Goal: Ask a question: Seek information or help from site administrators or community

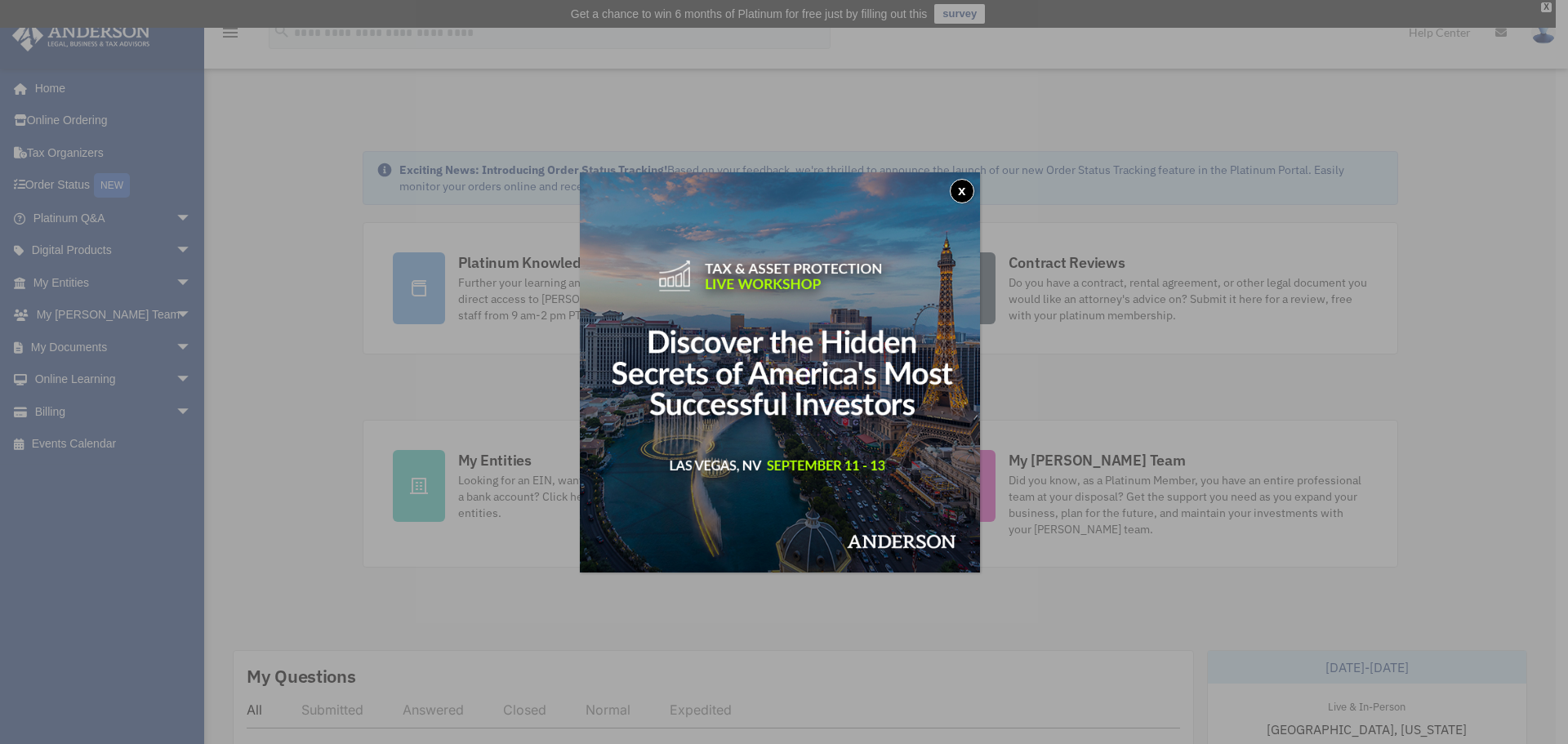
click at [969, 191] on button "x" at bounding box center [962, 191] width 25 height 25
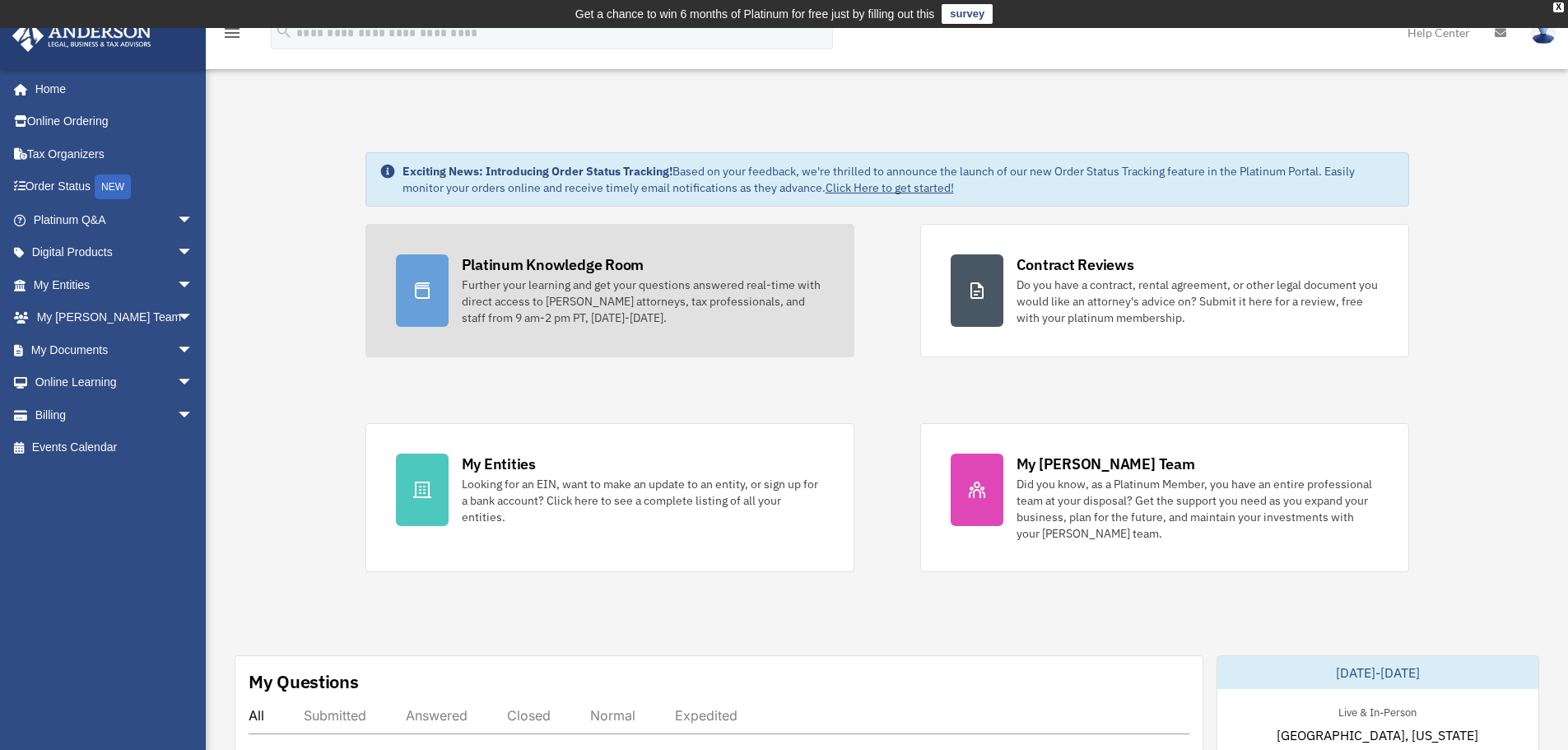
click at [511, 269] on div "Platinum Knowledge Room" at bounding box center [553, 264] width 183 height 20
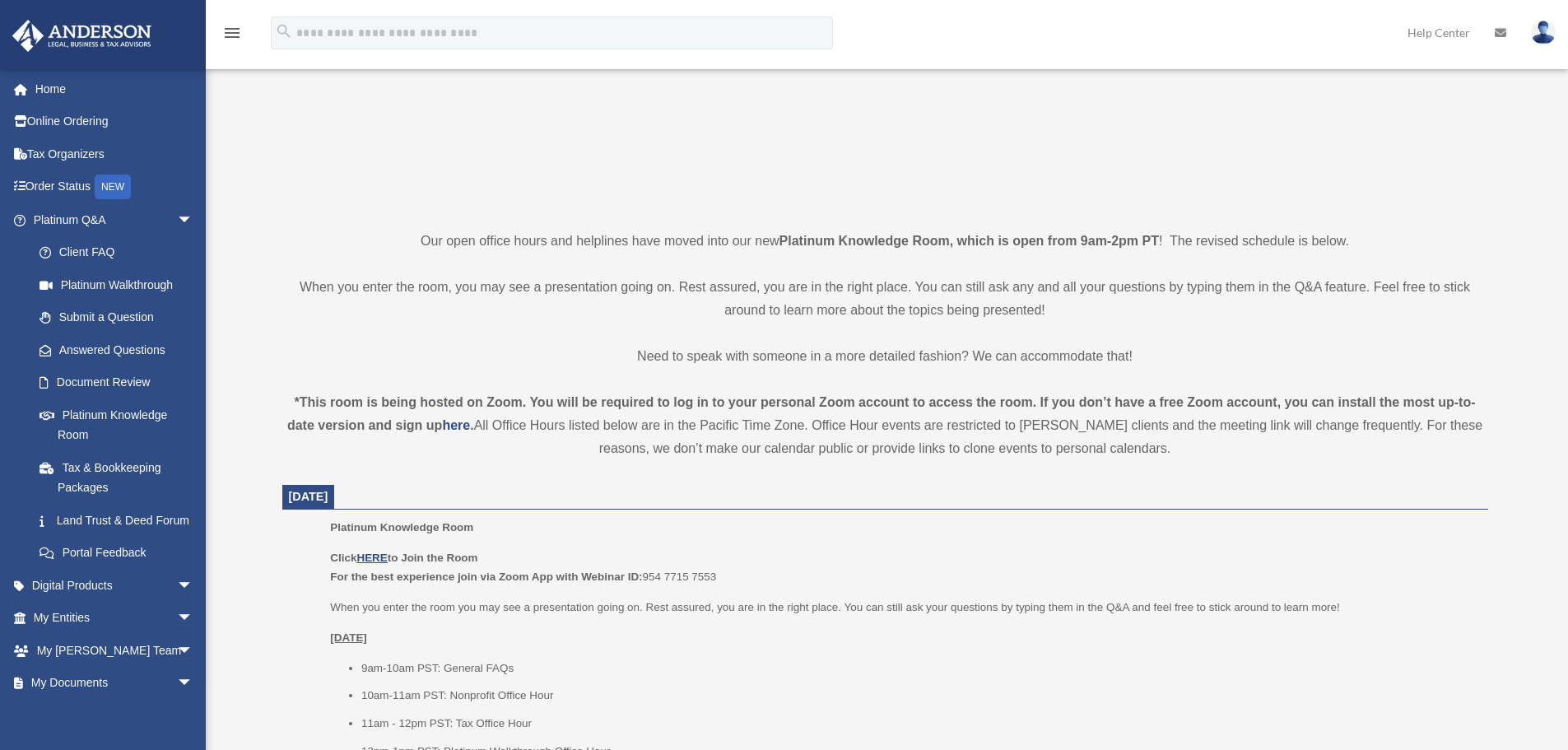
scroll to position [330, 0]
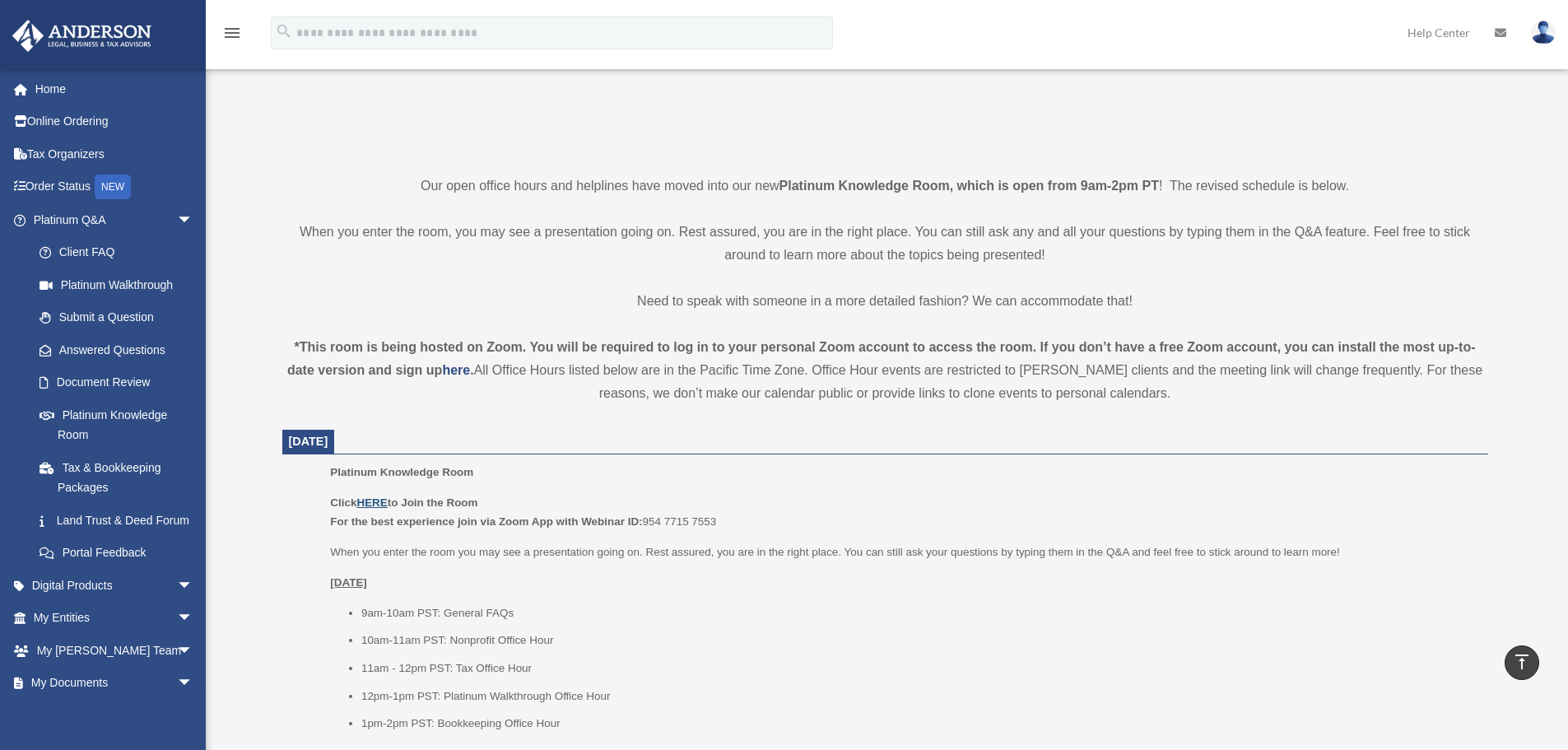
click at [375, 500] on u "HERE" at bounding box center [372, 502] width 31 height 13
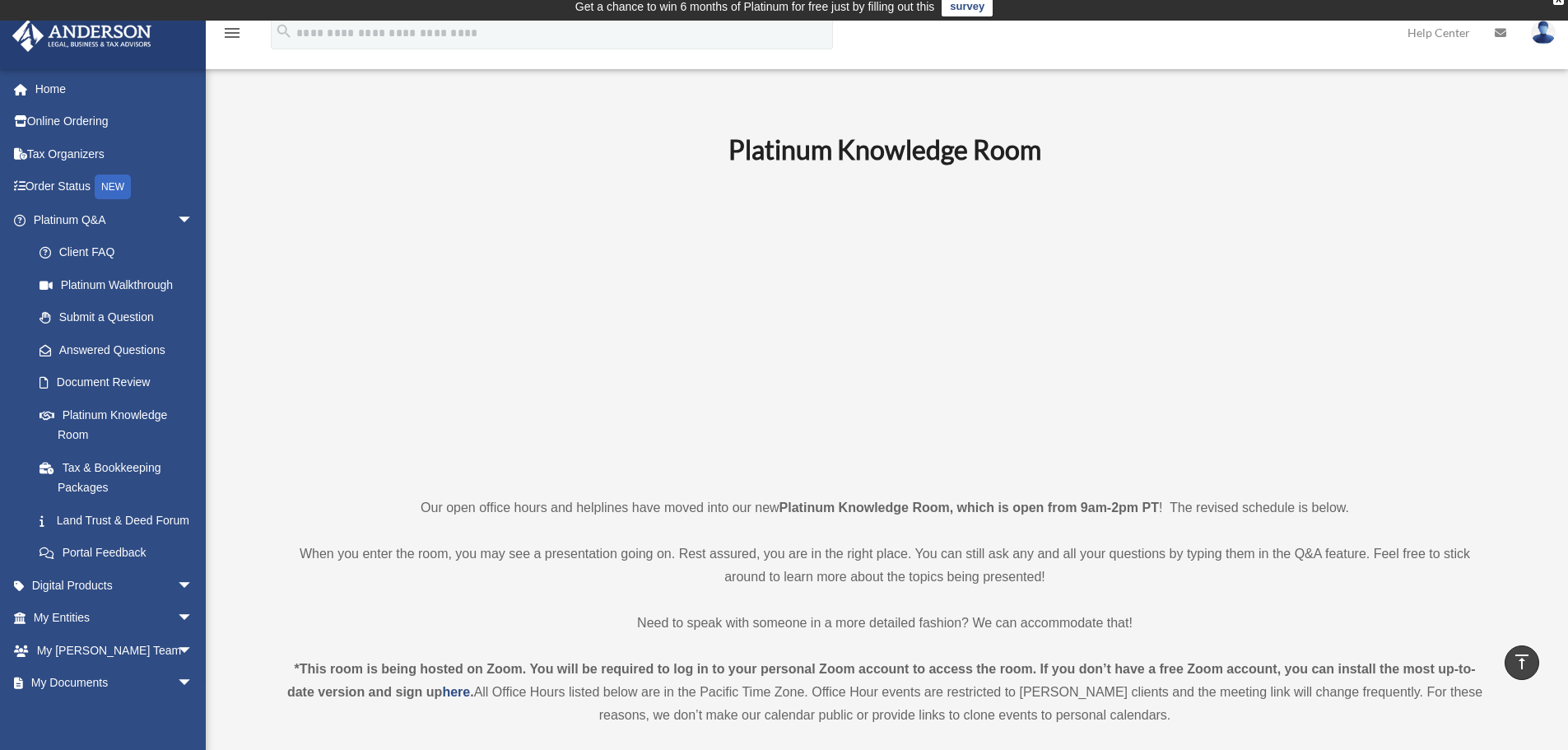
scroll to position [0, 0]
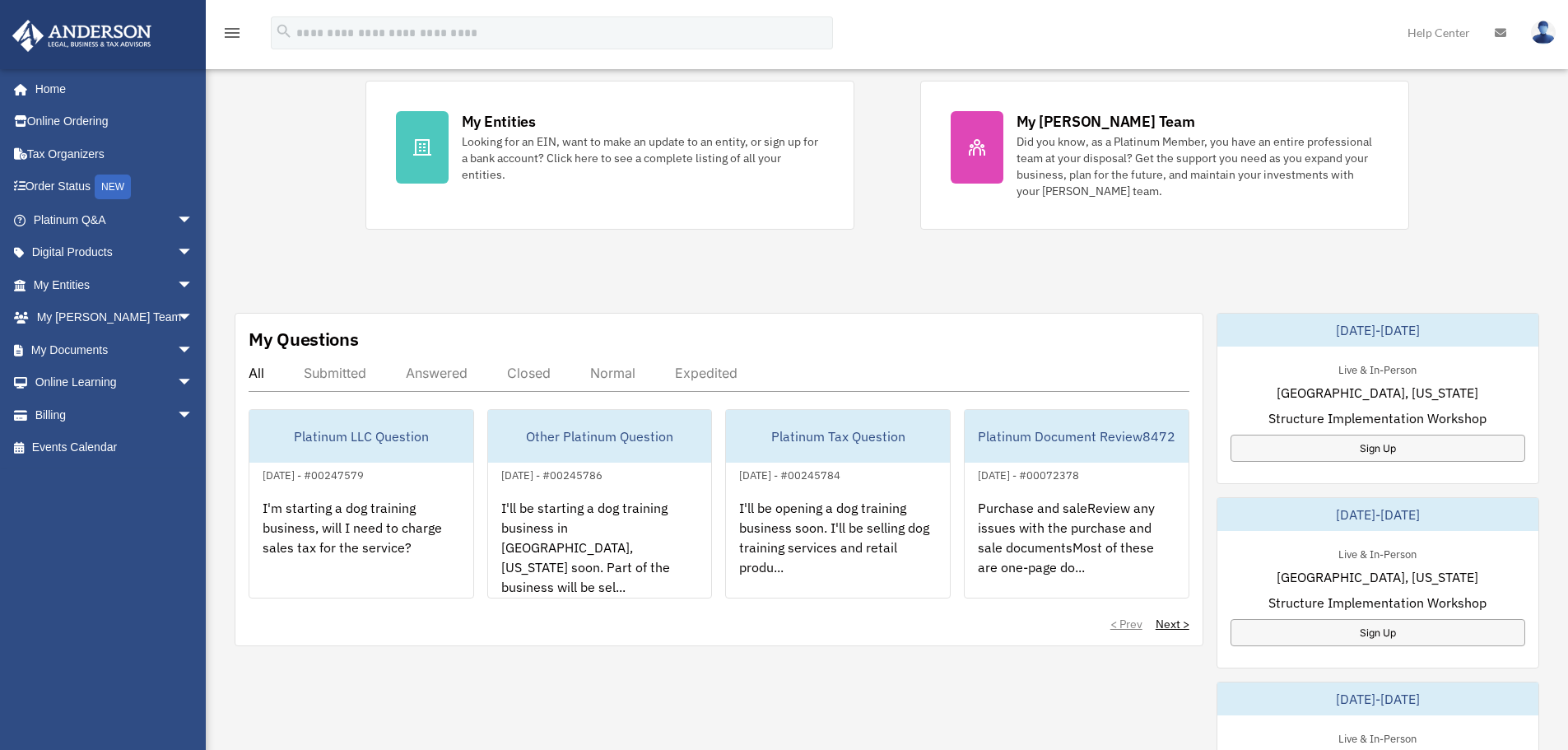
scroll to position [494, 0]
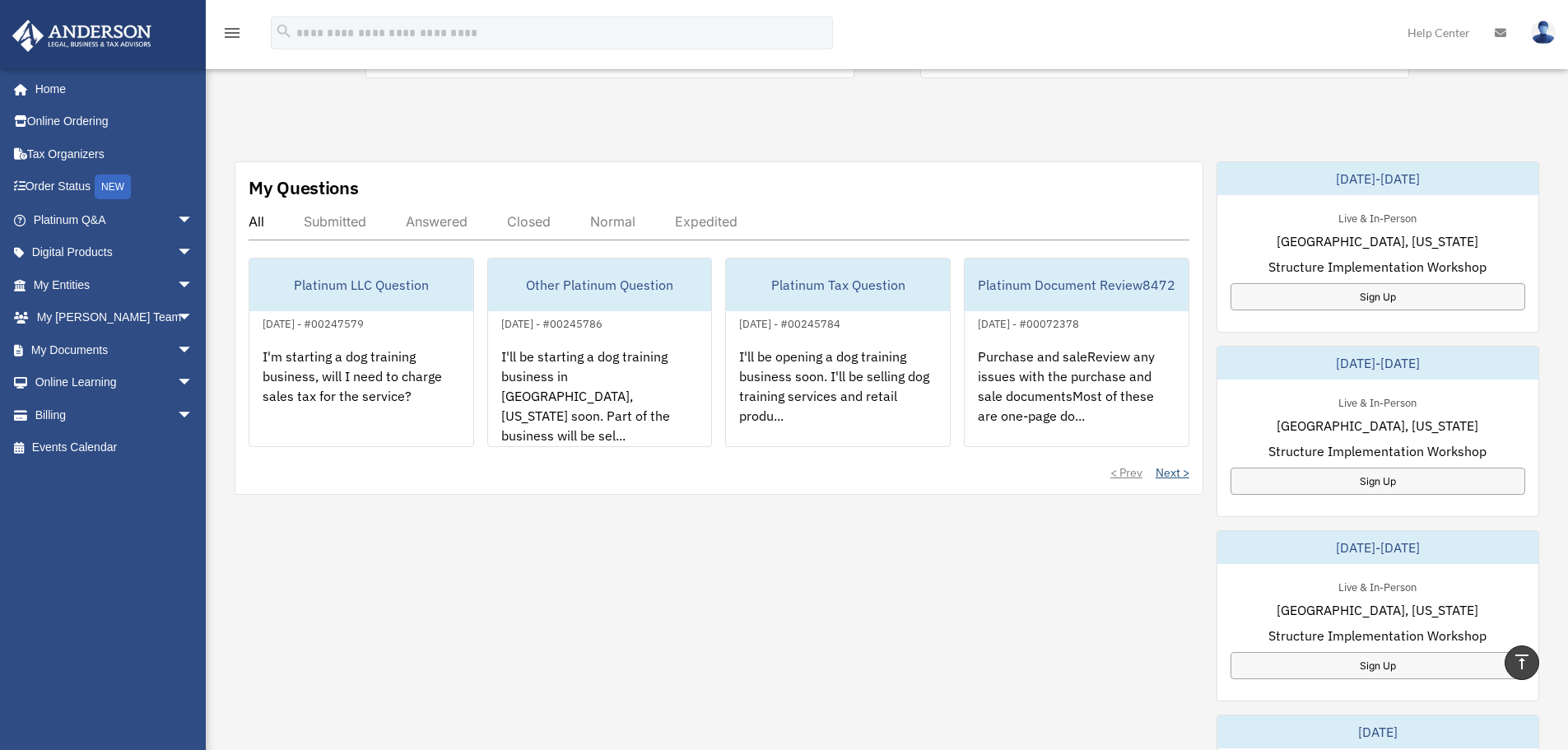
click at [1169, 473] on link "Next >" at bounding box center [1173, 472] width 34 height 16
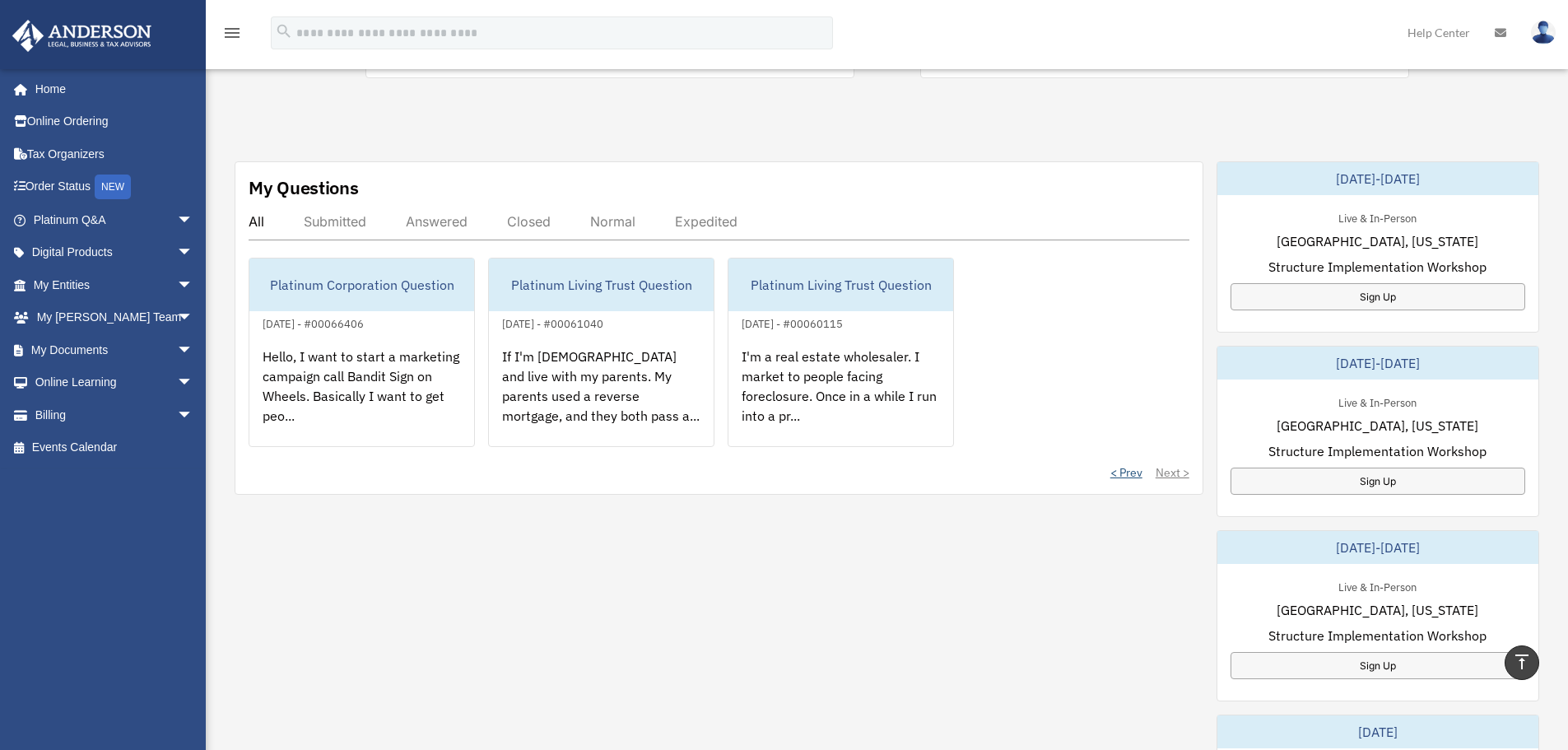
click at [1133, 475] on link "< Prev" at bounding box center [1126, 472] width 32 height 16
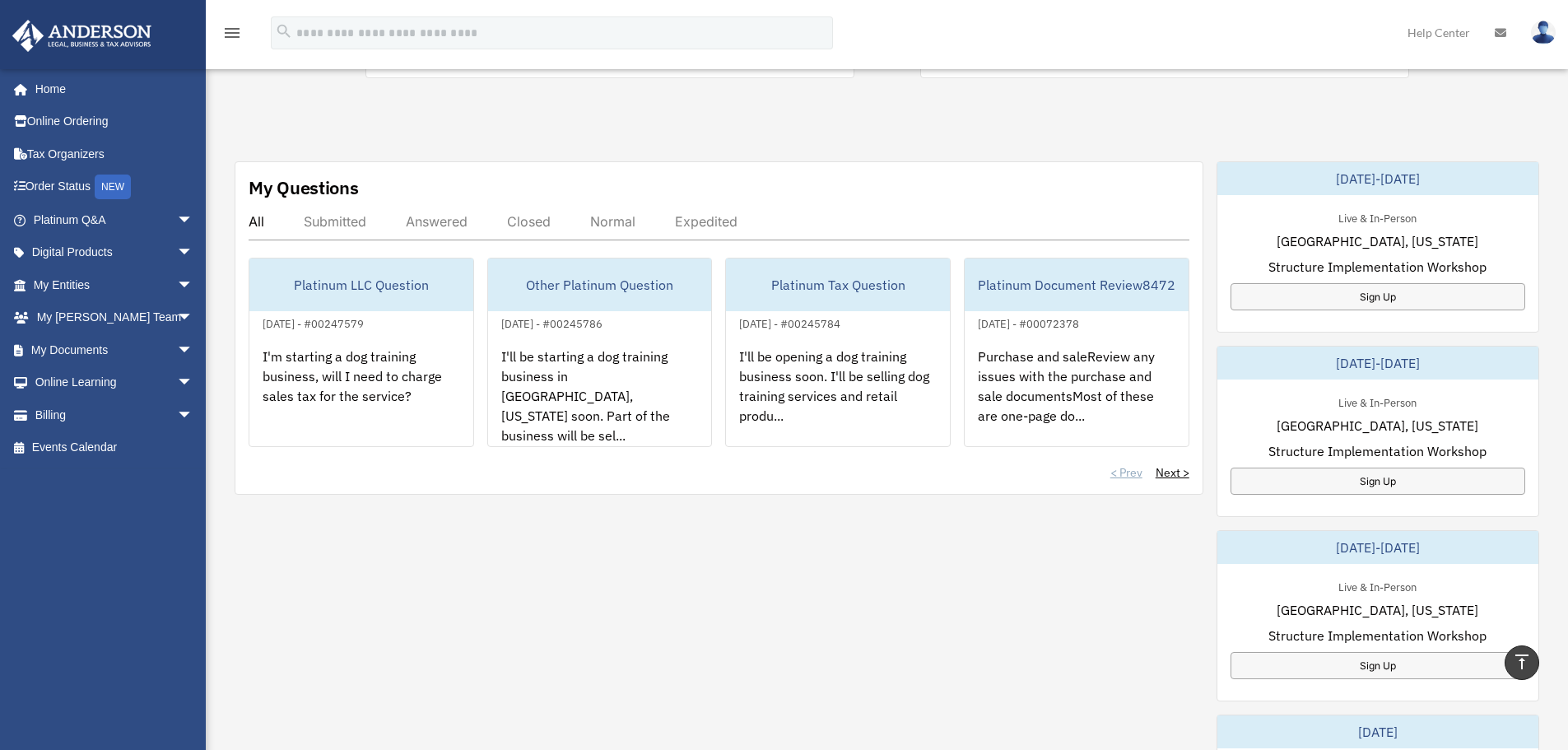
click at [1133, 475] on div "< Prev Next >" at bounding box center [718, 472] width 941 height 16
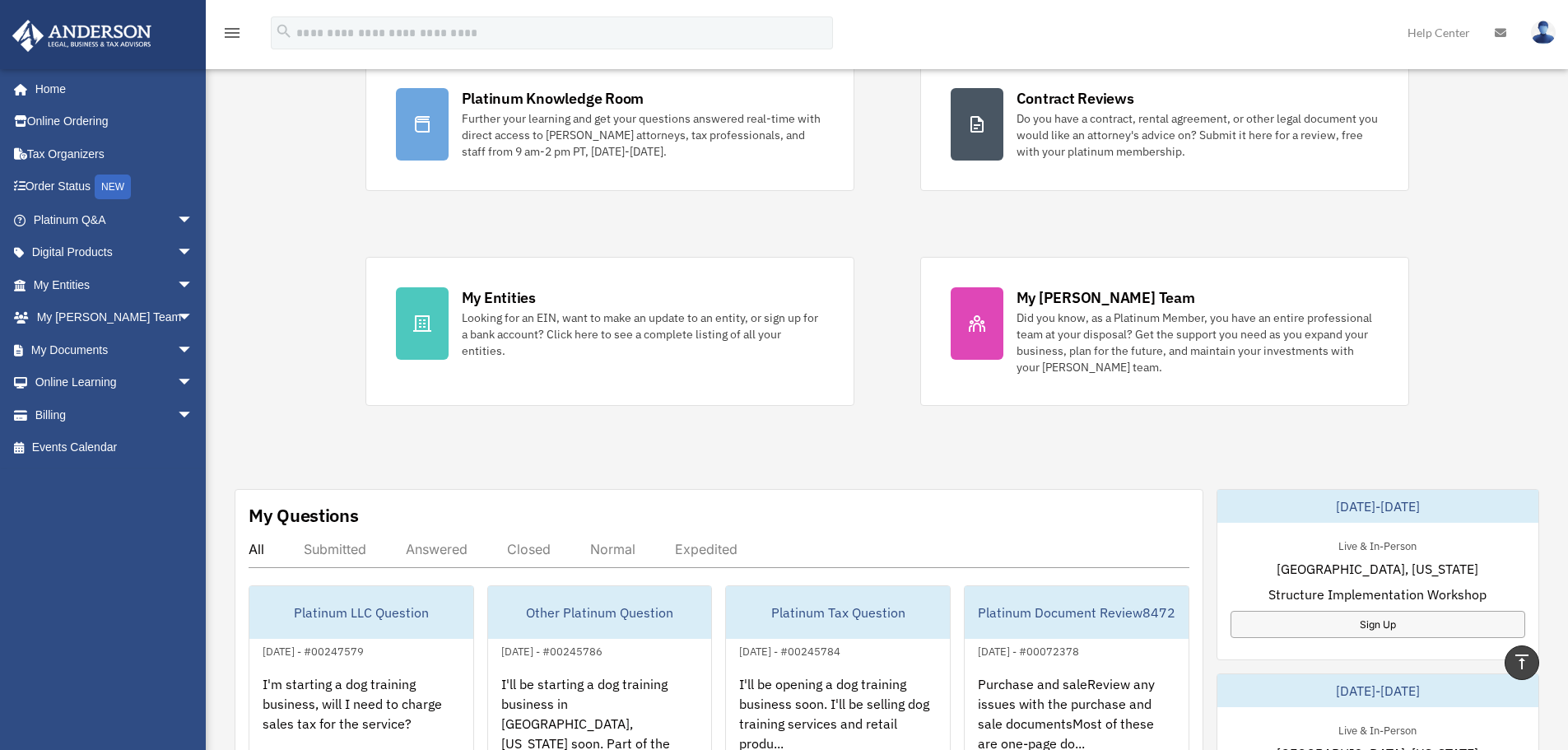
scroll to position [164, 0]
click at [263, 550] on div "All" at bounding box center [256, 550] width 15 height 16
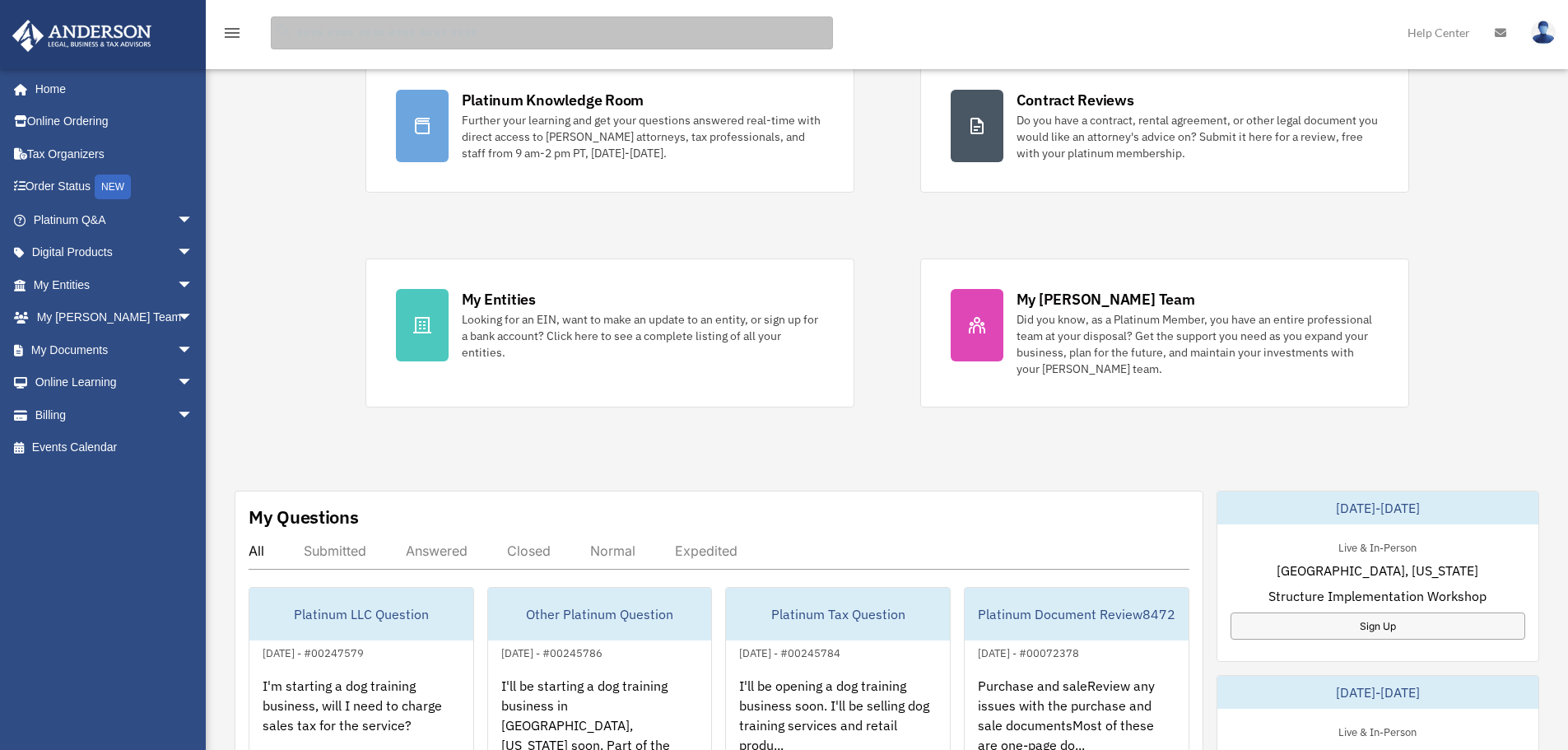
click at [483, 33] on input "search" at bounding box center [552, 33] width 563 height 33
type input "********"
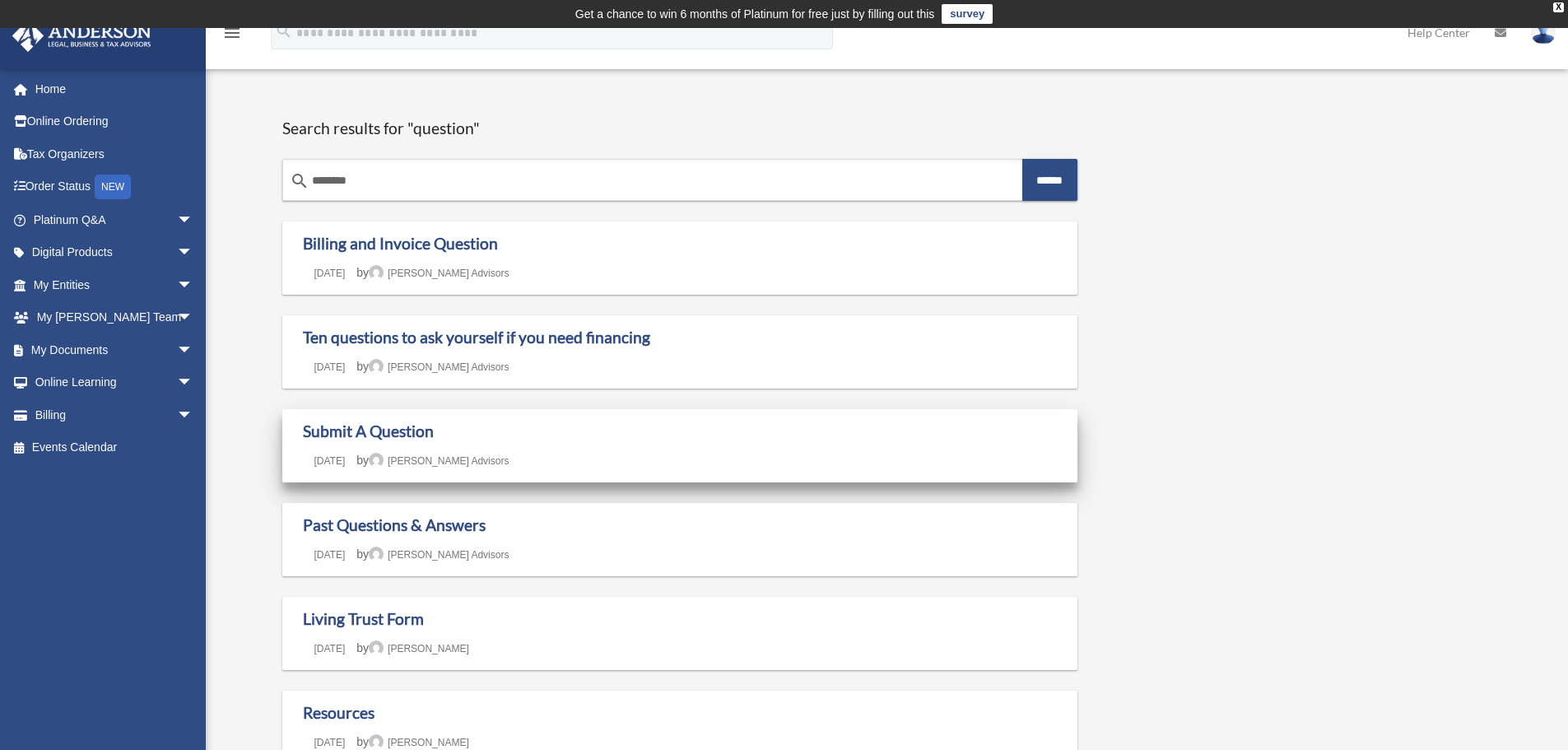
click at [520, 436] on h1 "Submit A Question" at bounding box center [680, 431] width 755 height 20
click at [416, 429] on link "Submit A Question" at bounding box center [367, 431] width 131 height 19
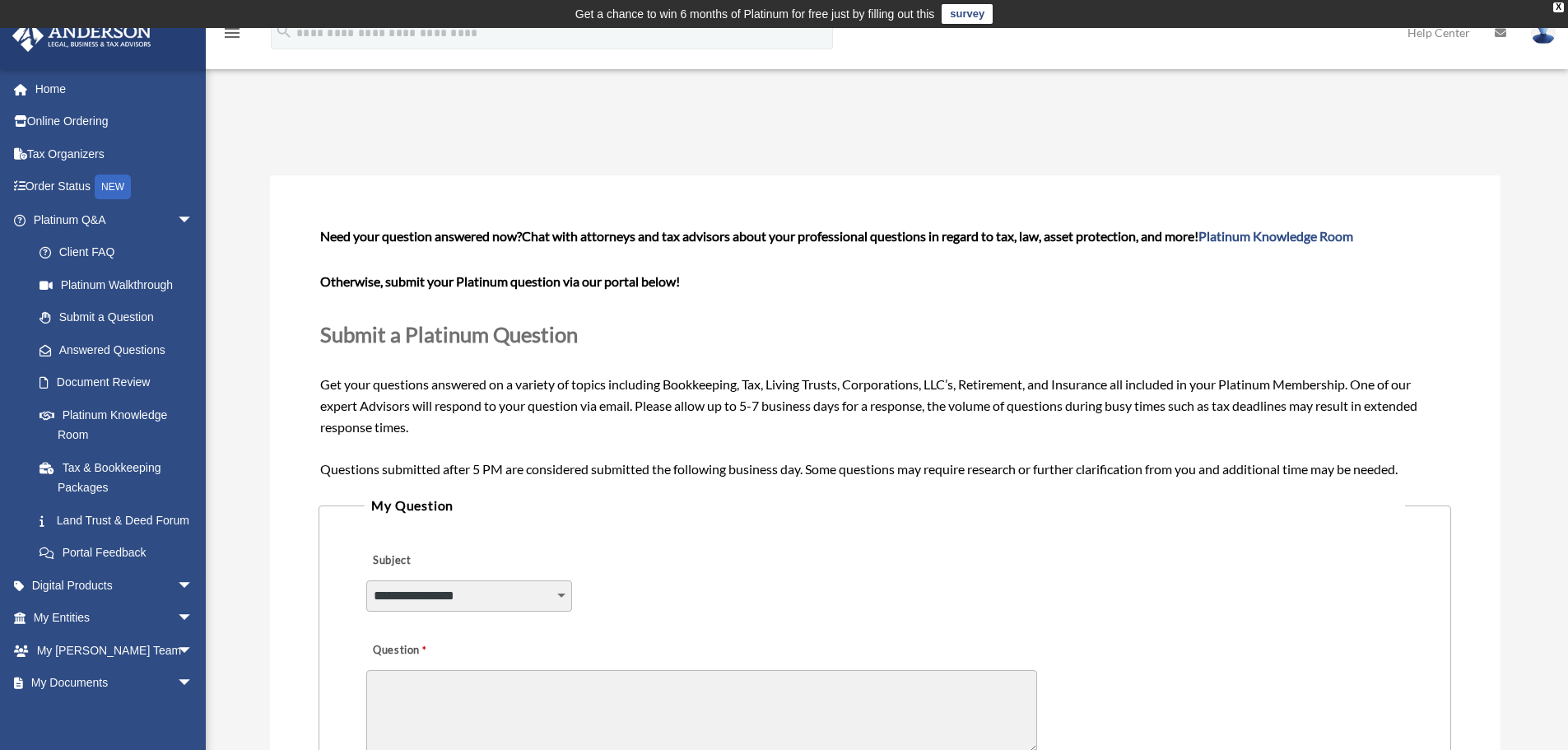
click at [568, 509] on legend "My Question" at bounding box center [884, 505] width 1039 height 23
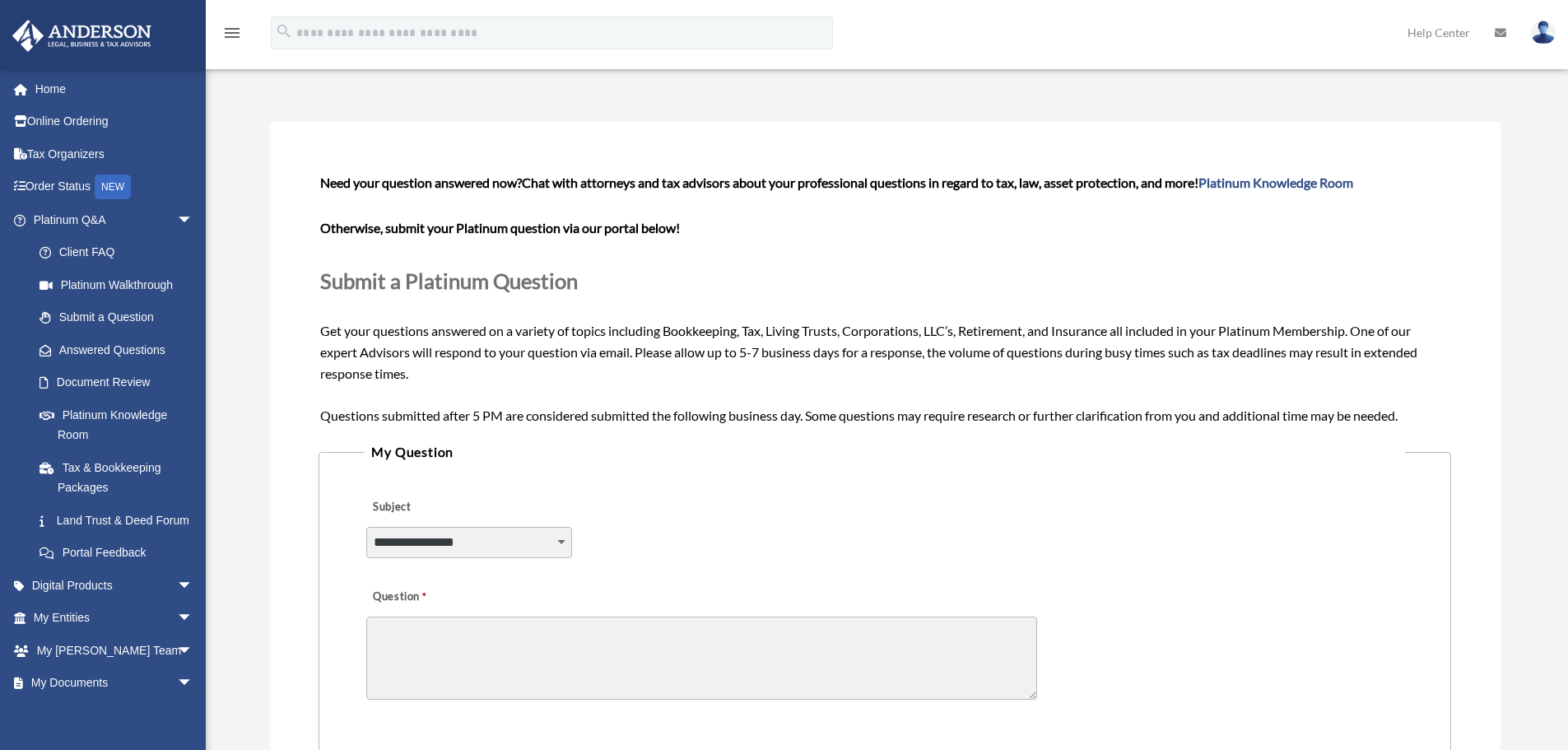
scroll to position [82, 0]
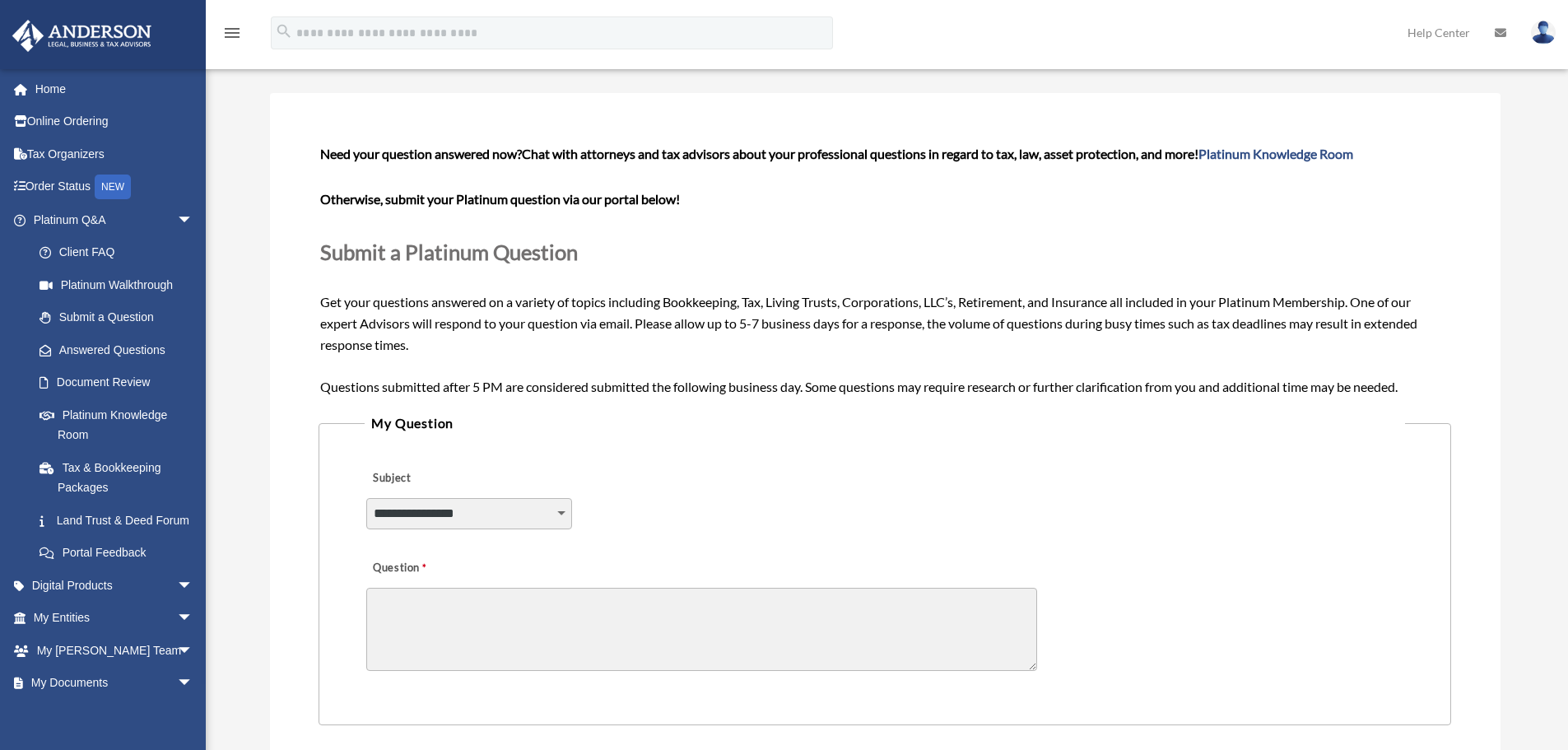
click at [552, 505] on select "**********" at bounding box center [469, 513] width 206 height 31
click at [852, 439] on fieldset "**********" at bounding box center [885, 568] width 1132 height 313
click at [515, 527] on select "**********" at bounding box center [469, 513] width 206 height 31
select select "******"
click at [366, 498] on select "**********" at bounding box center [469, 513] width 206 height 31
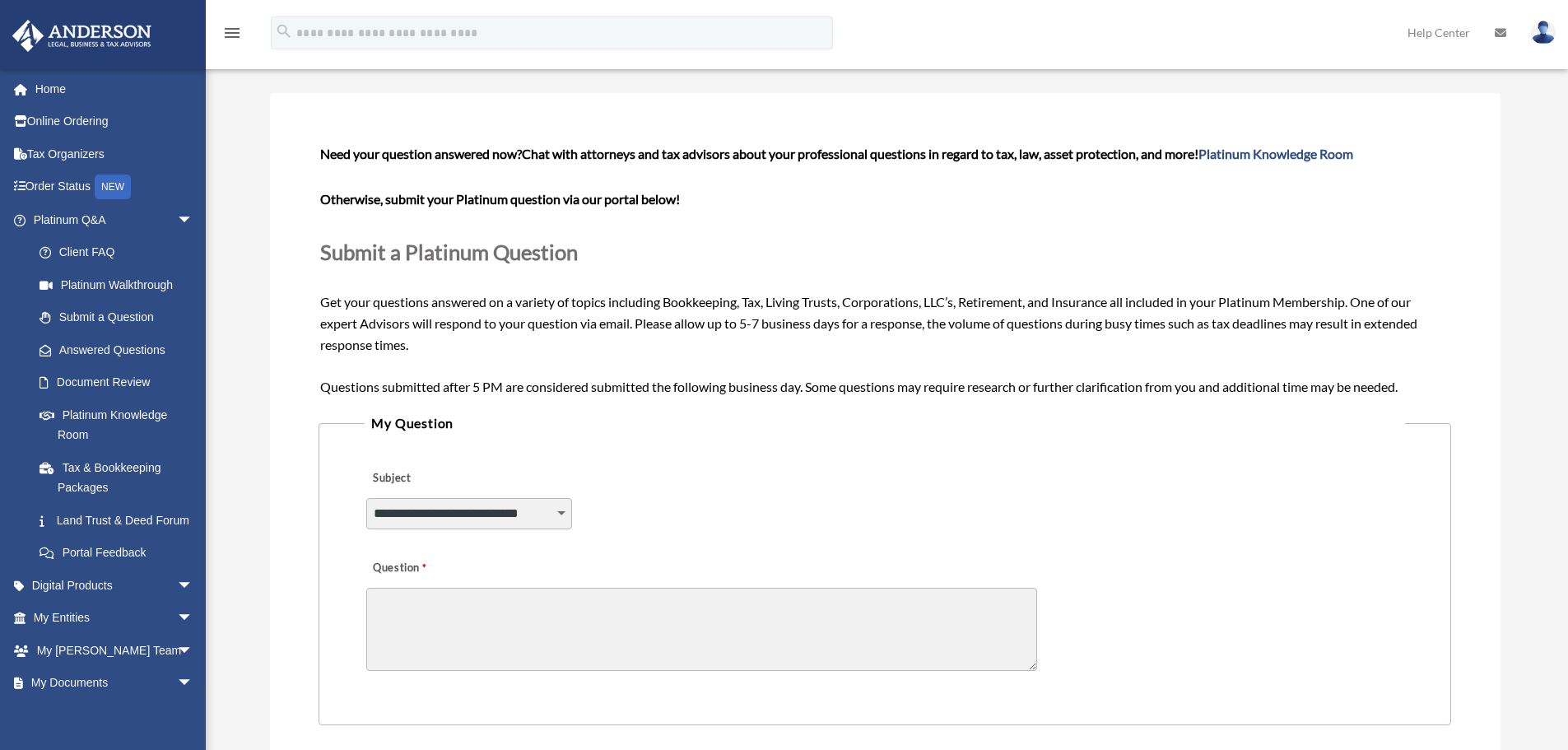
click at [450, 622] on textarea "Question" at bounding box center [702, 629] width 671 height 83
type textarea "**********"
click at [1176, 678] on div "**********" at bounding box center [884, 613] width 1039 height 131
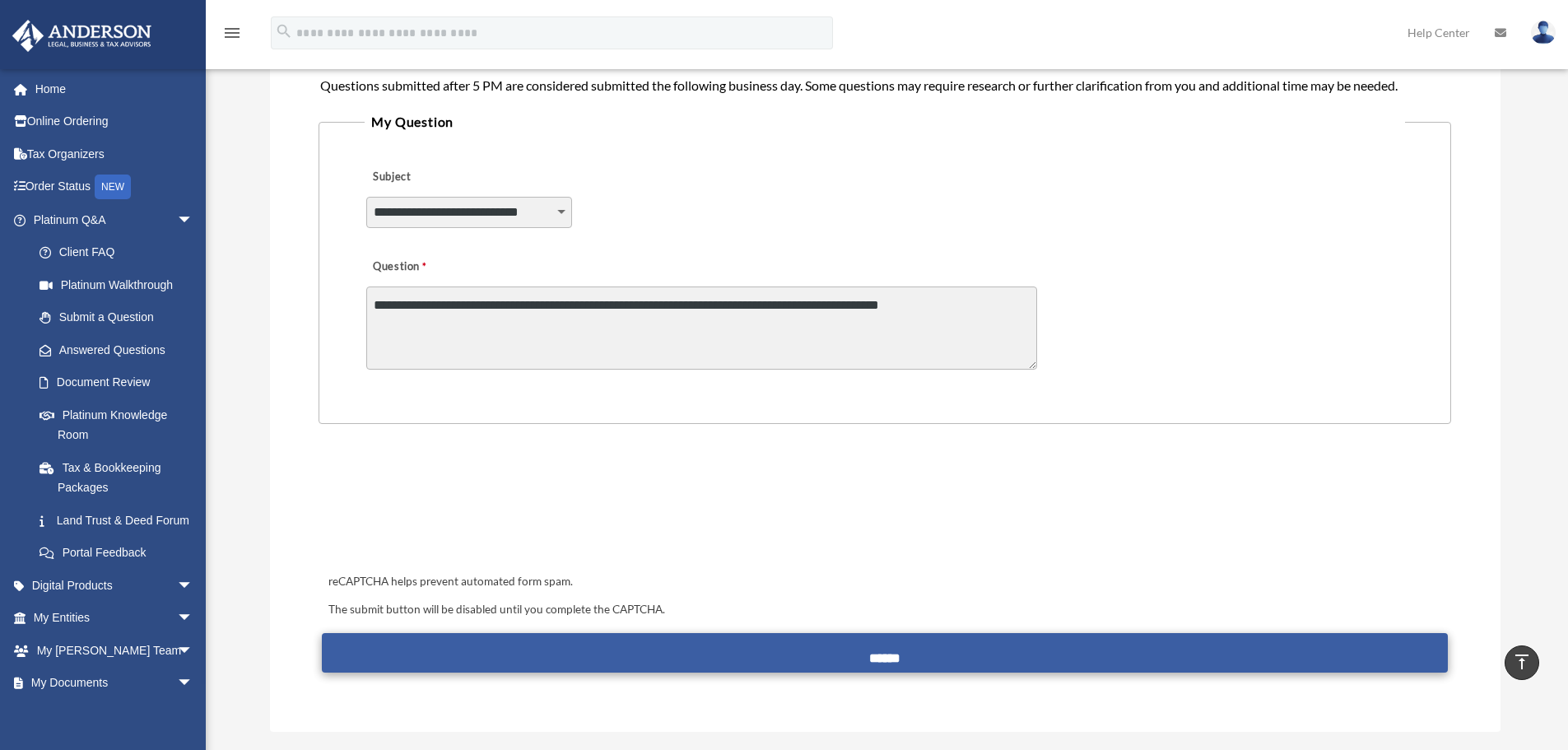
scroll to position [412, 0]
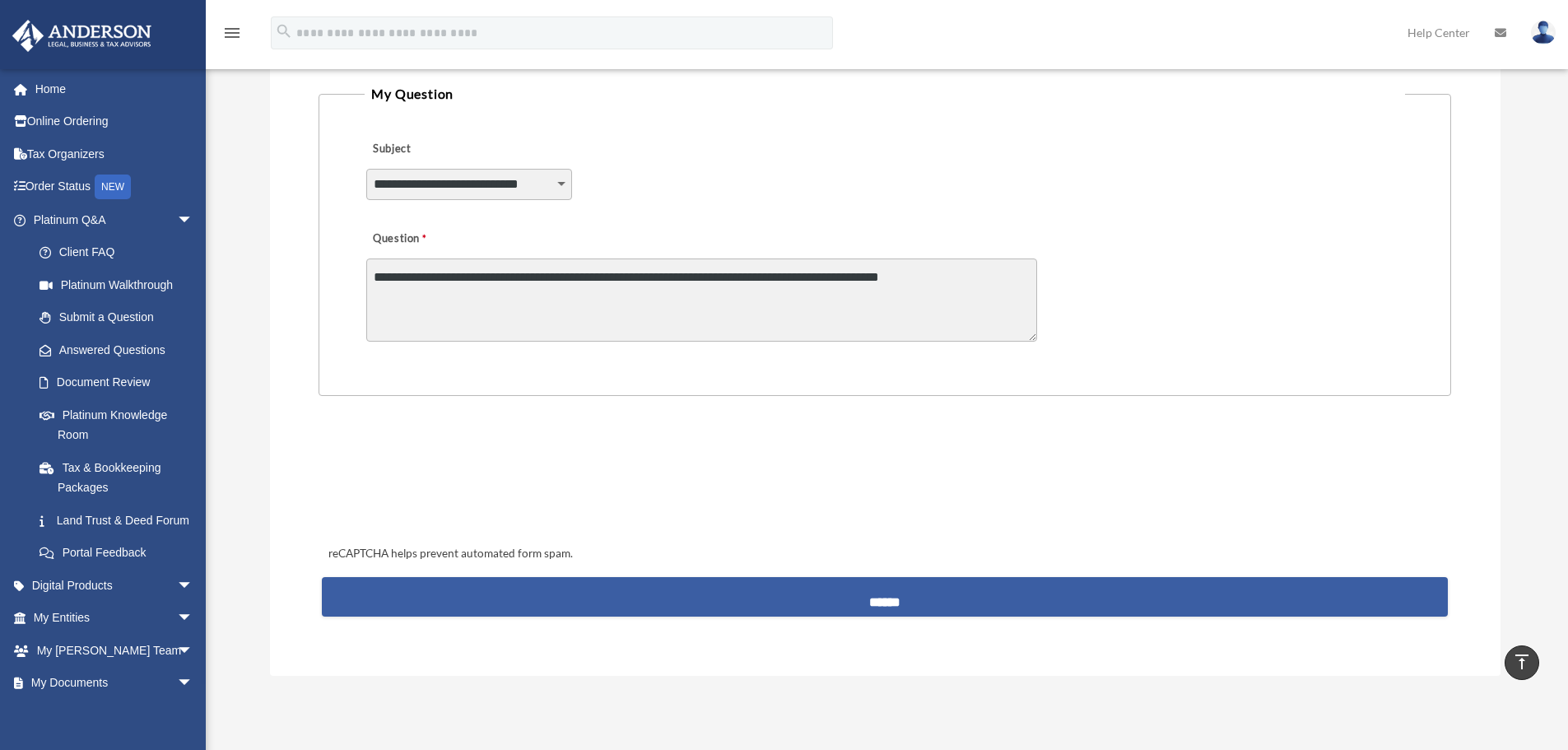
click at [843, 598] on input "******" at bounding box center [885, 596] width 1125 height 40
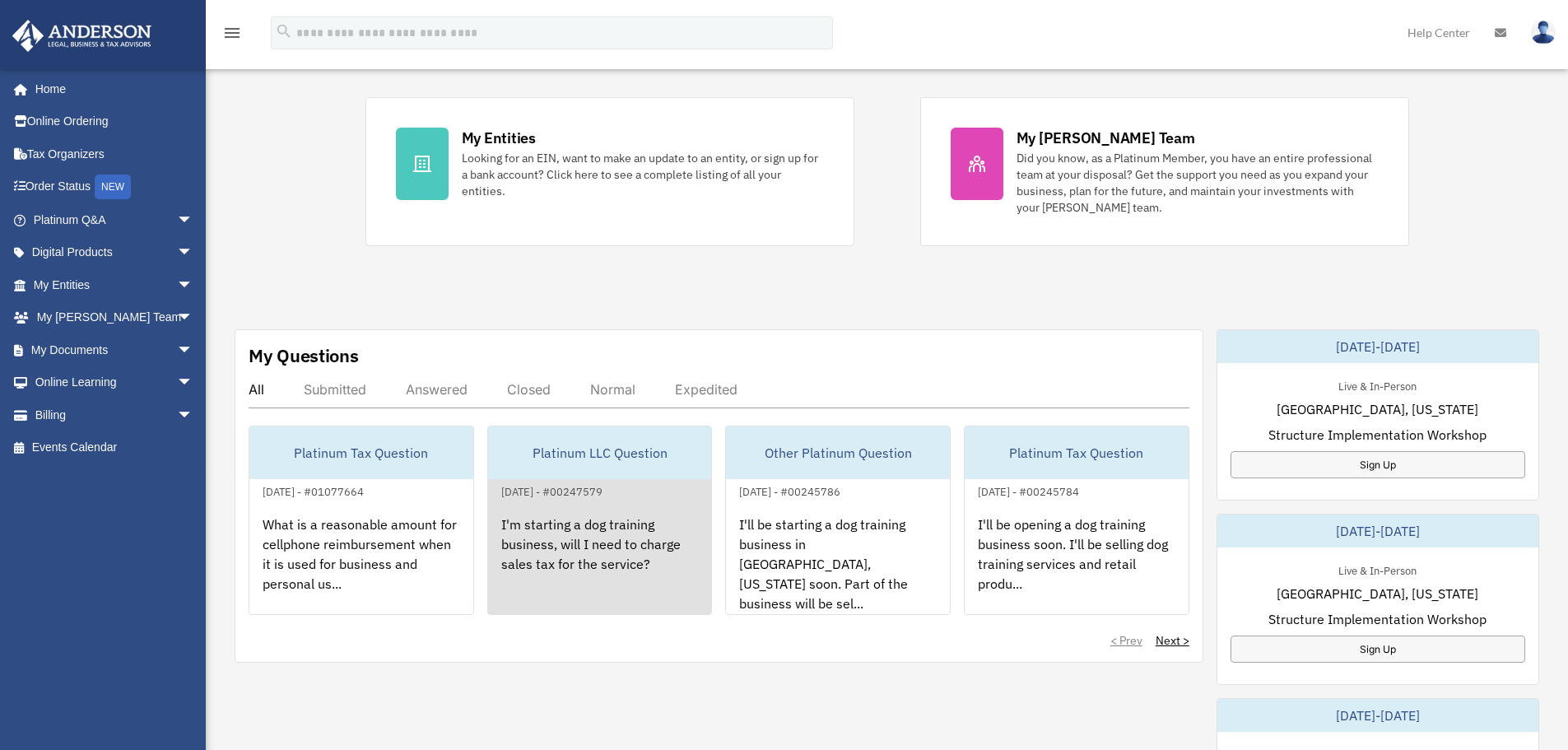
scroll to position [330, 0]
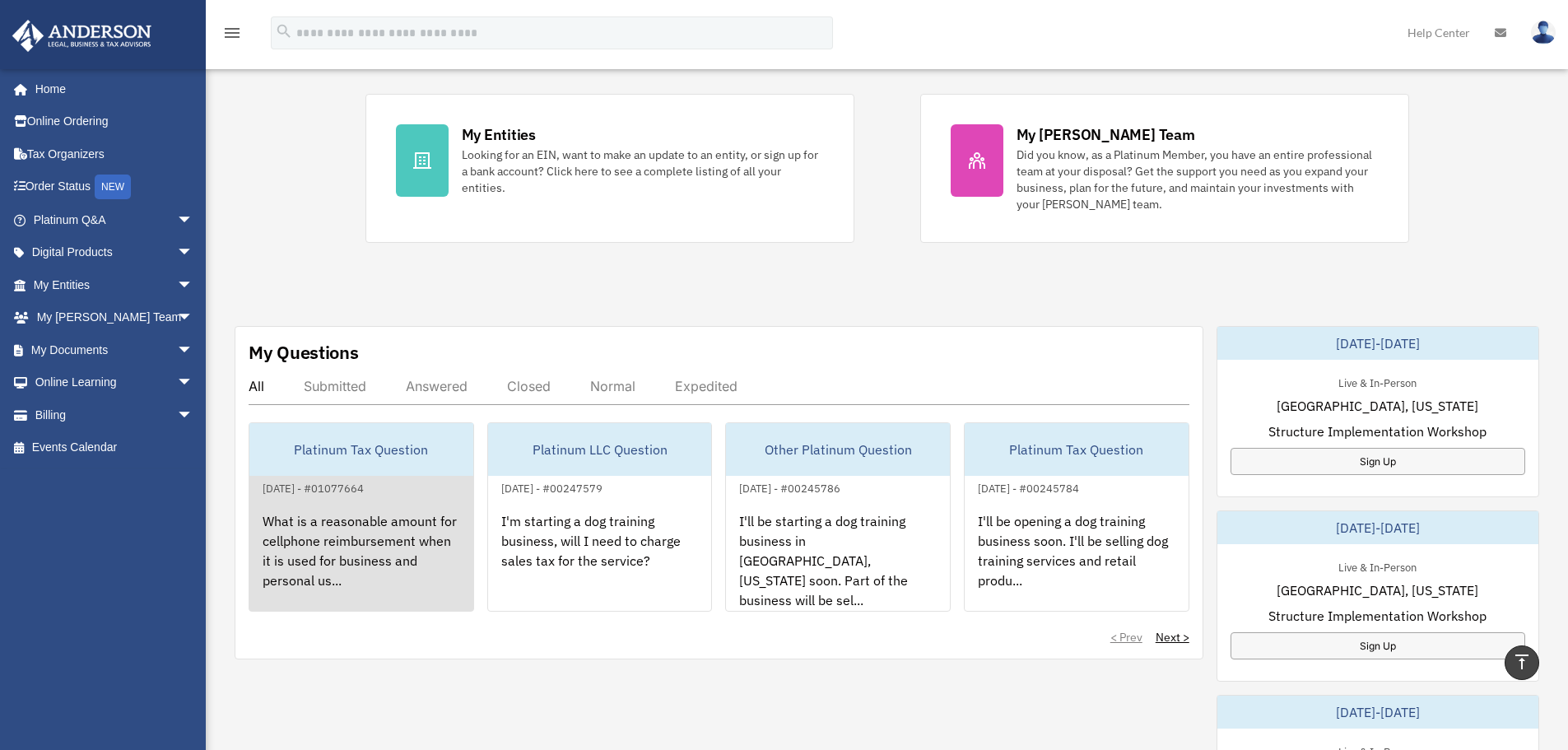
click at [398, 457] on div "Platinum Tax Question" at bounding box center [362, 449] width 224 height 52
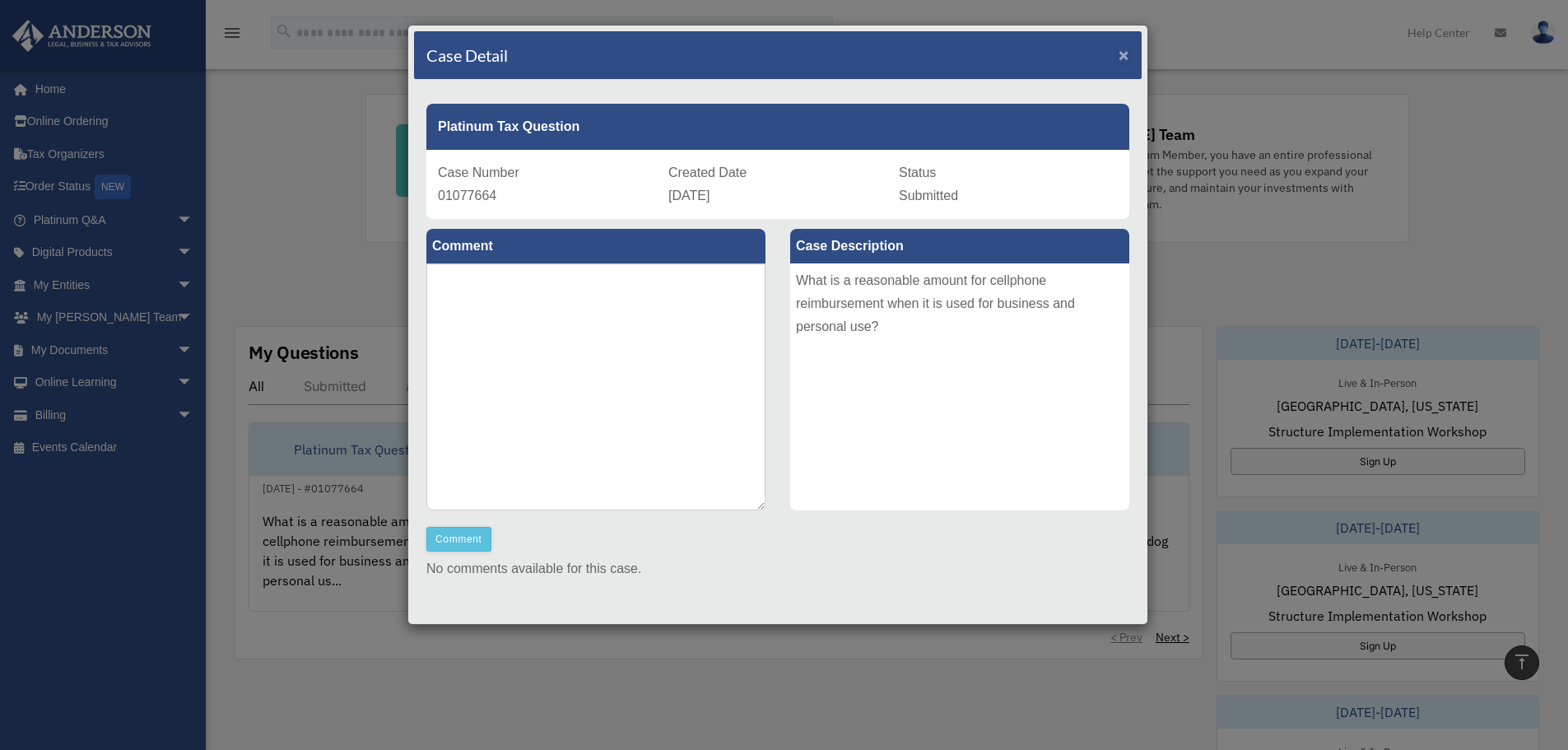
click at [1118, 52] on span "×" at bounding box center [1123, 55] width 11 height 19
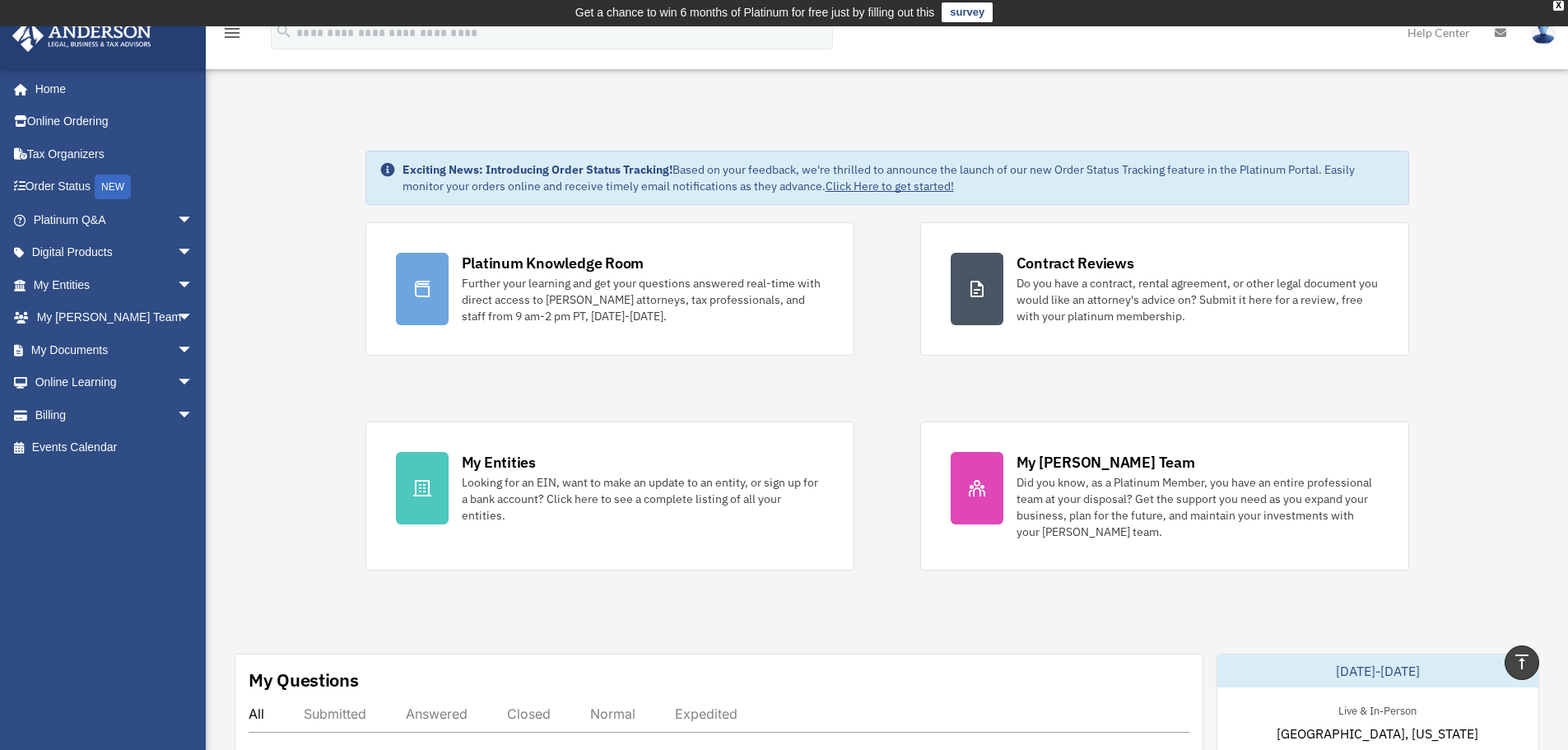
scroll to position [0, 0]
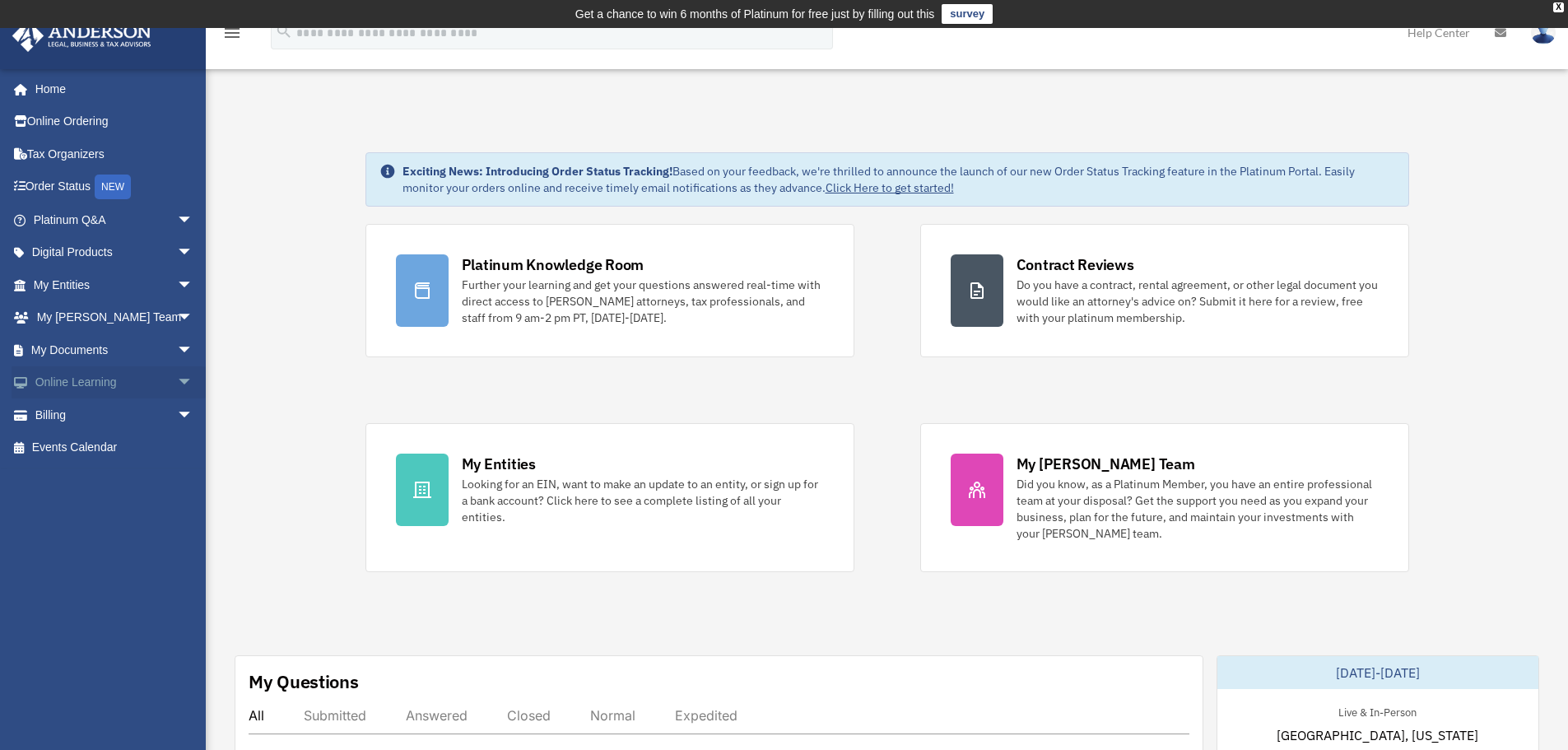
click at [177, 386] on span "arrow_drop_down" at bounding box center [193, 383] width 33 height 34
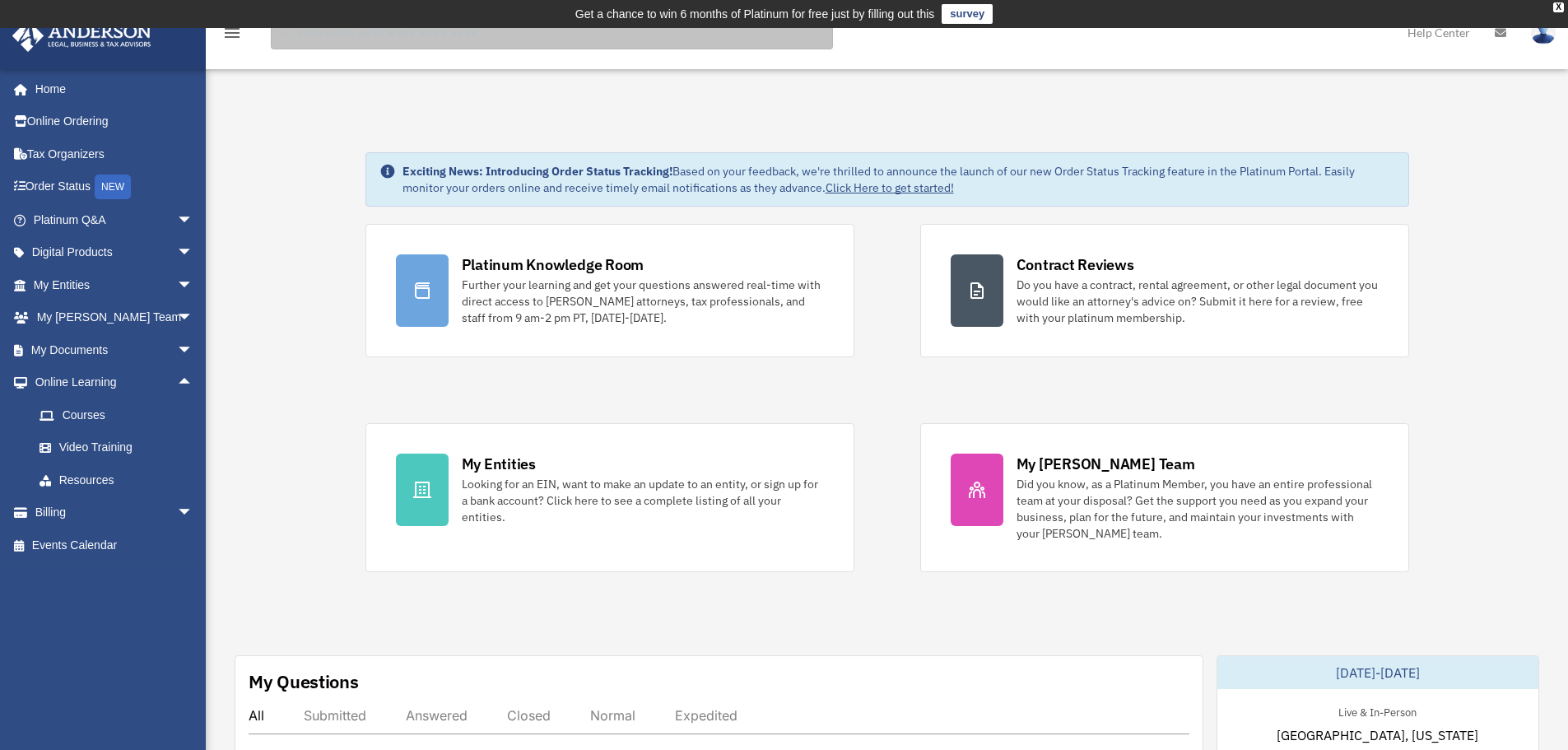
click at [335, 40] on input "search" at bounding box center [552, 33] width 563 height 33
type input "**********"
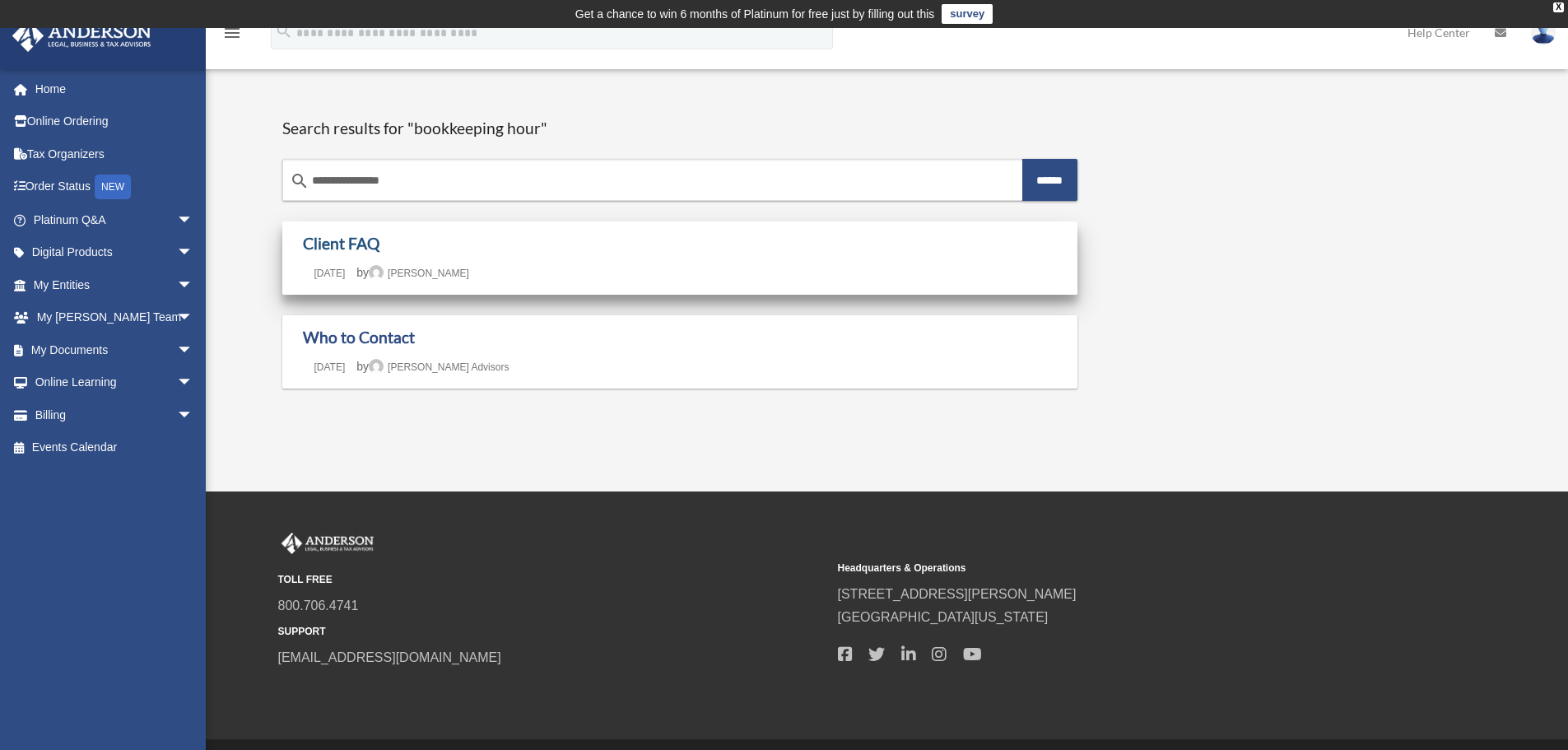
click at [368, 252] on link "Client FAQ" at bounding box center [340, 244] width 76 height 19
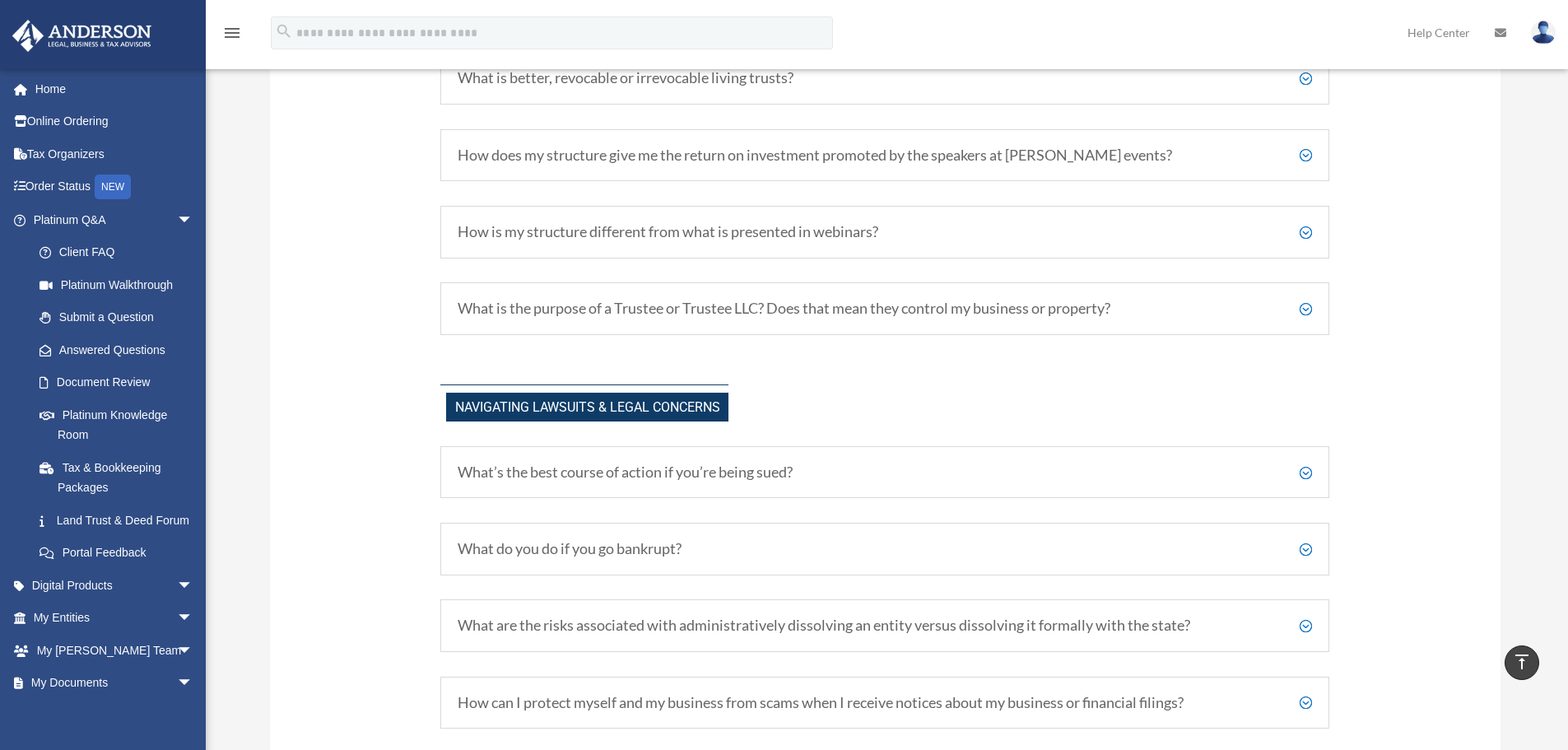
scroll to position [1482, 0]
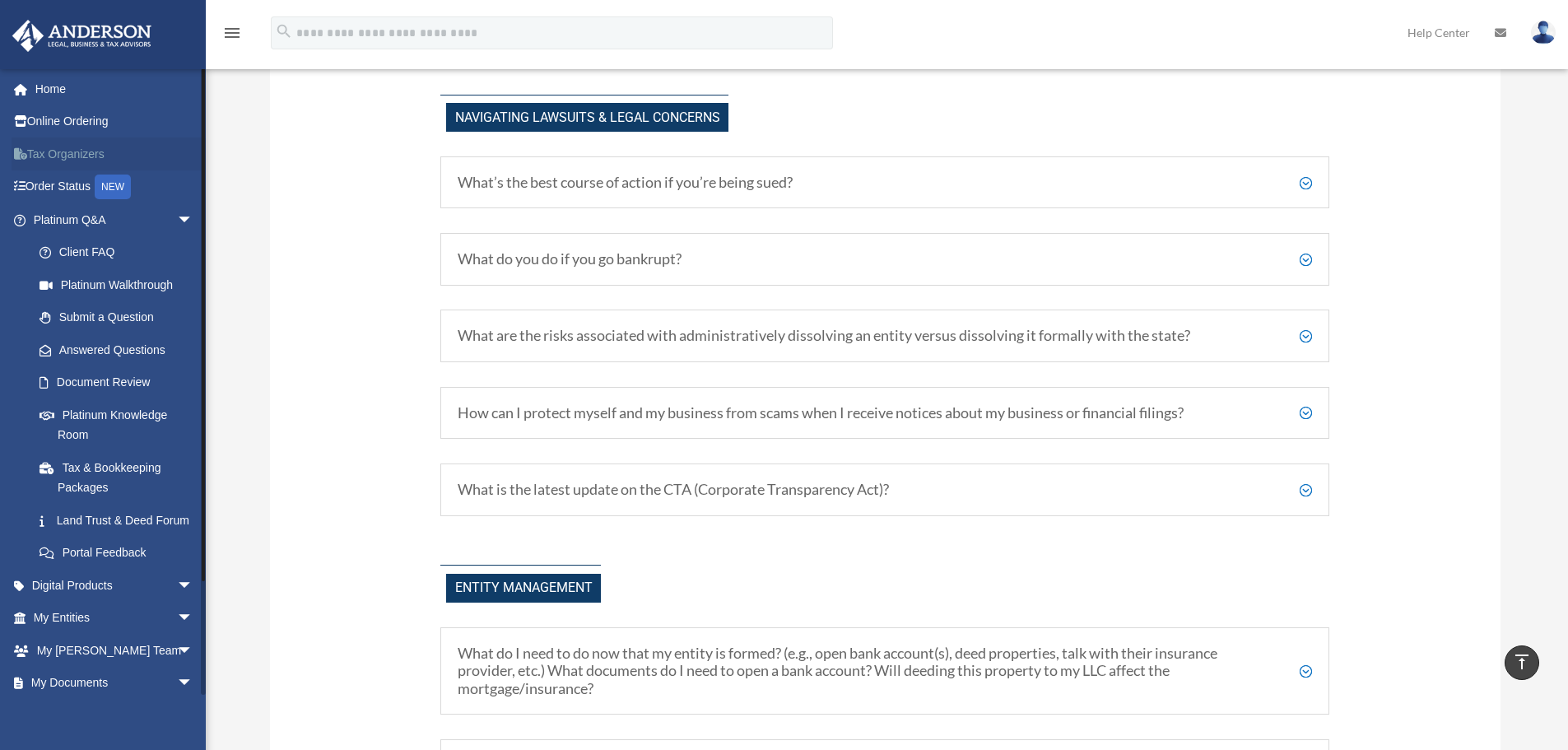
click at [61, 154] on link "Tax Organizers" at bounding box center [115, 154] width 207 height 33
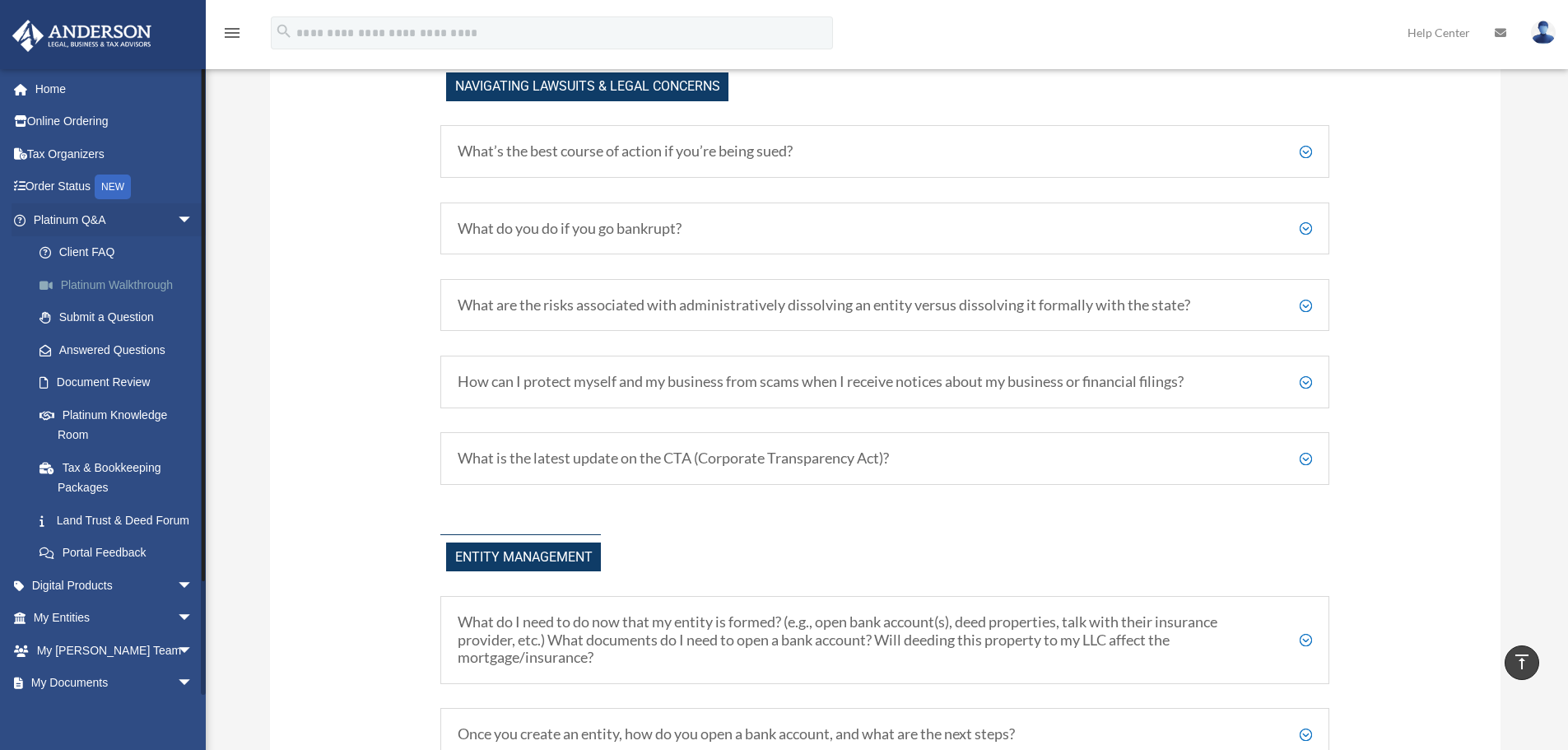
scroll to position [1510, 0]
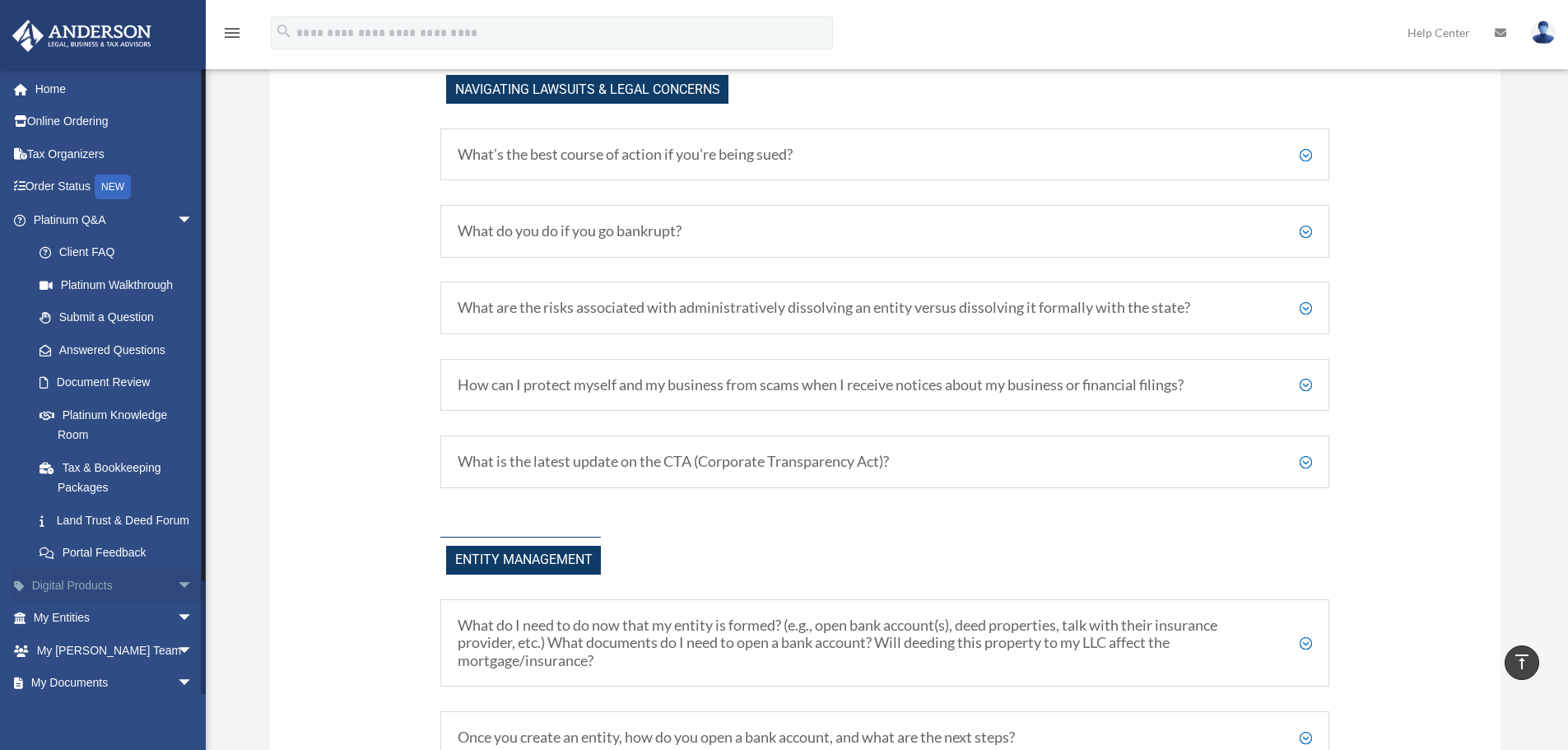
click at [177, 602] on span "arrow_drop_down" at bounding box center [193, 585] width 33 height 34
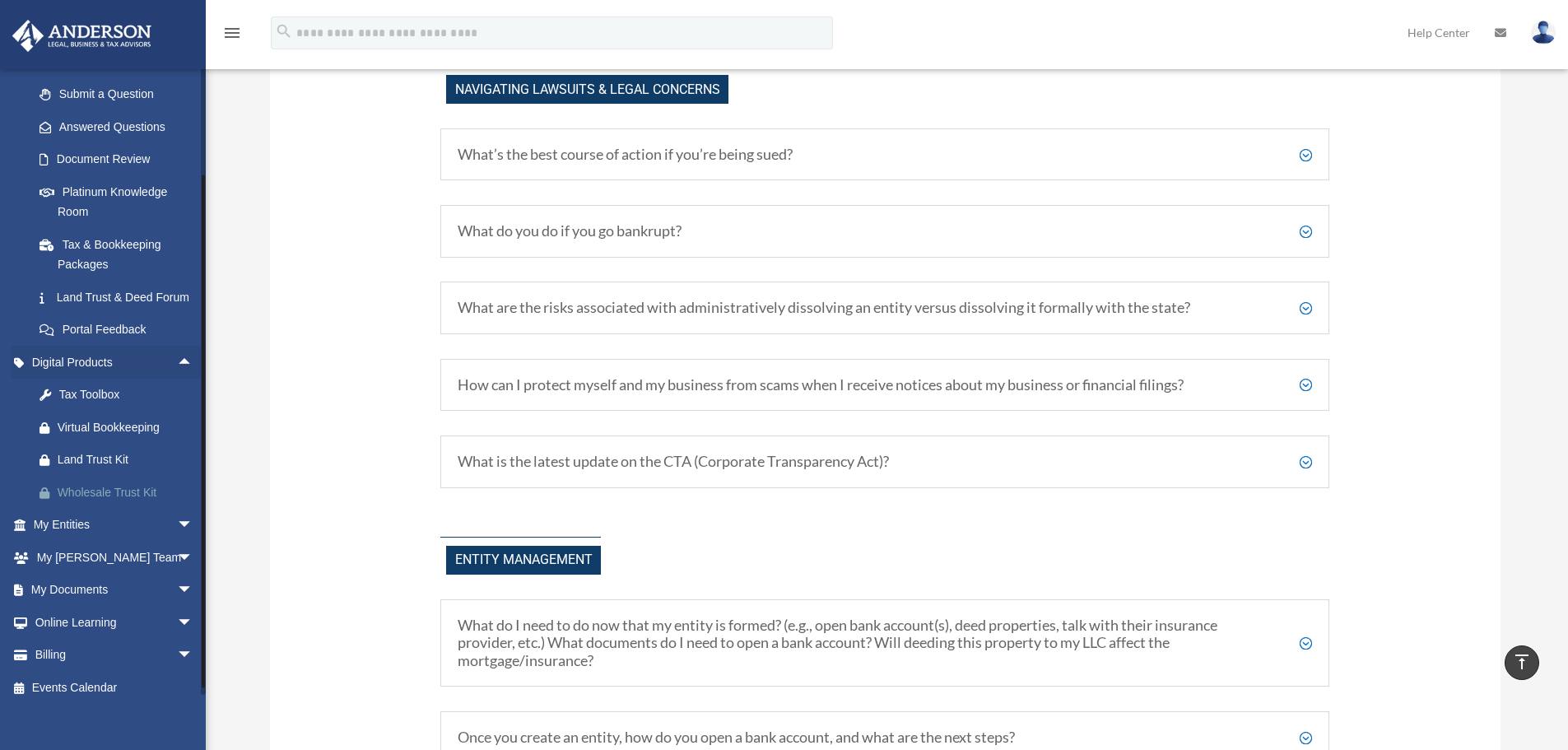
scroll to position [246, 0]
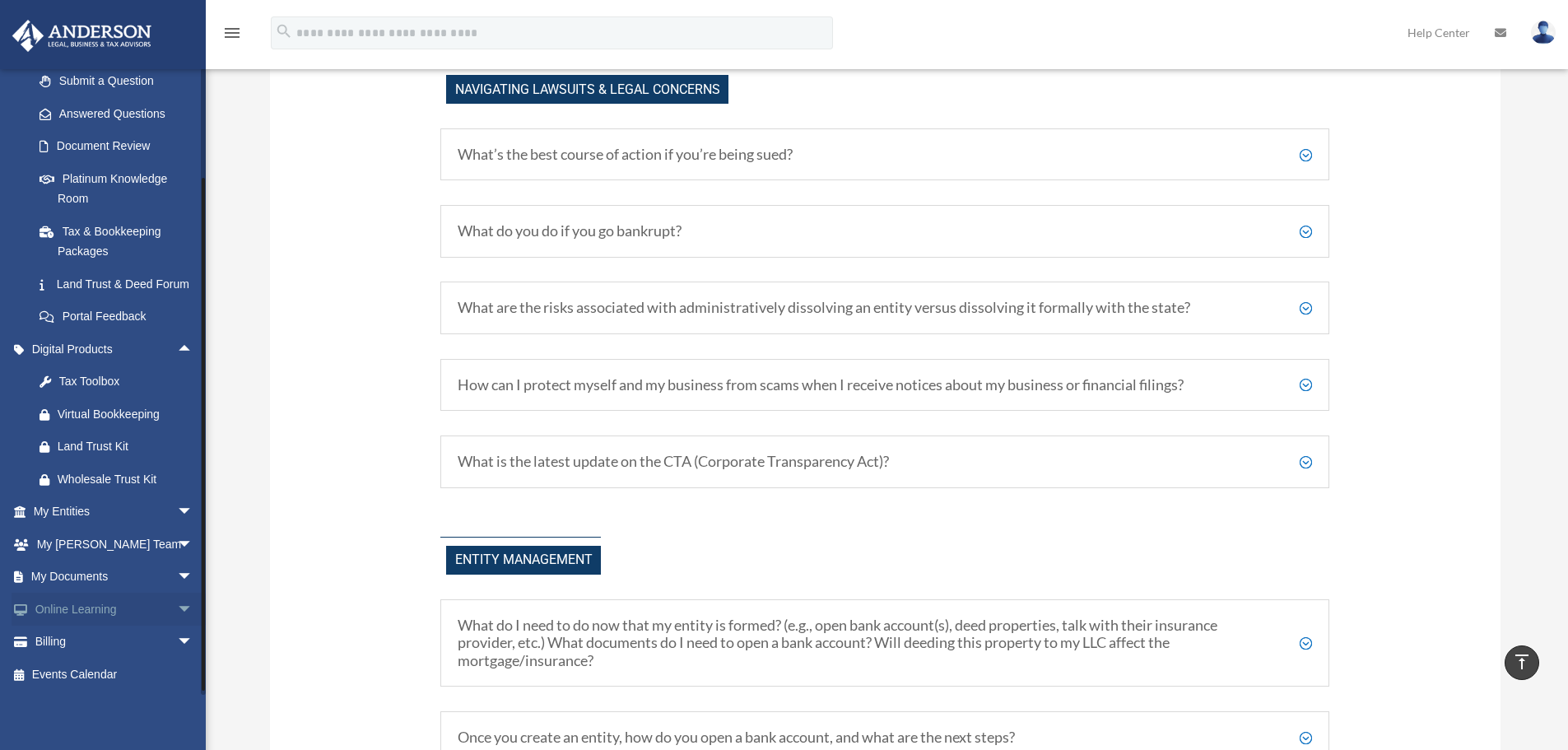
click at [177, 620] on span "arrow_drop_down" at bounding box center [193, 609] width 33 height 34
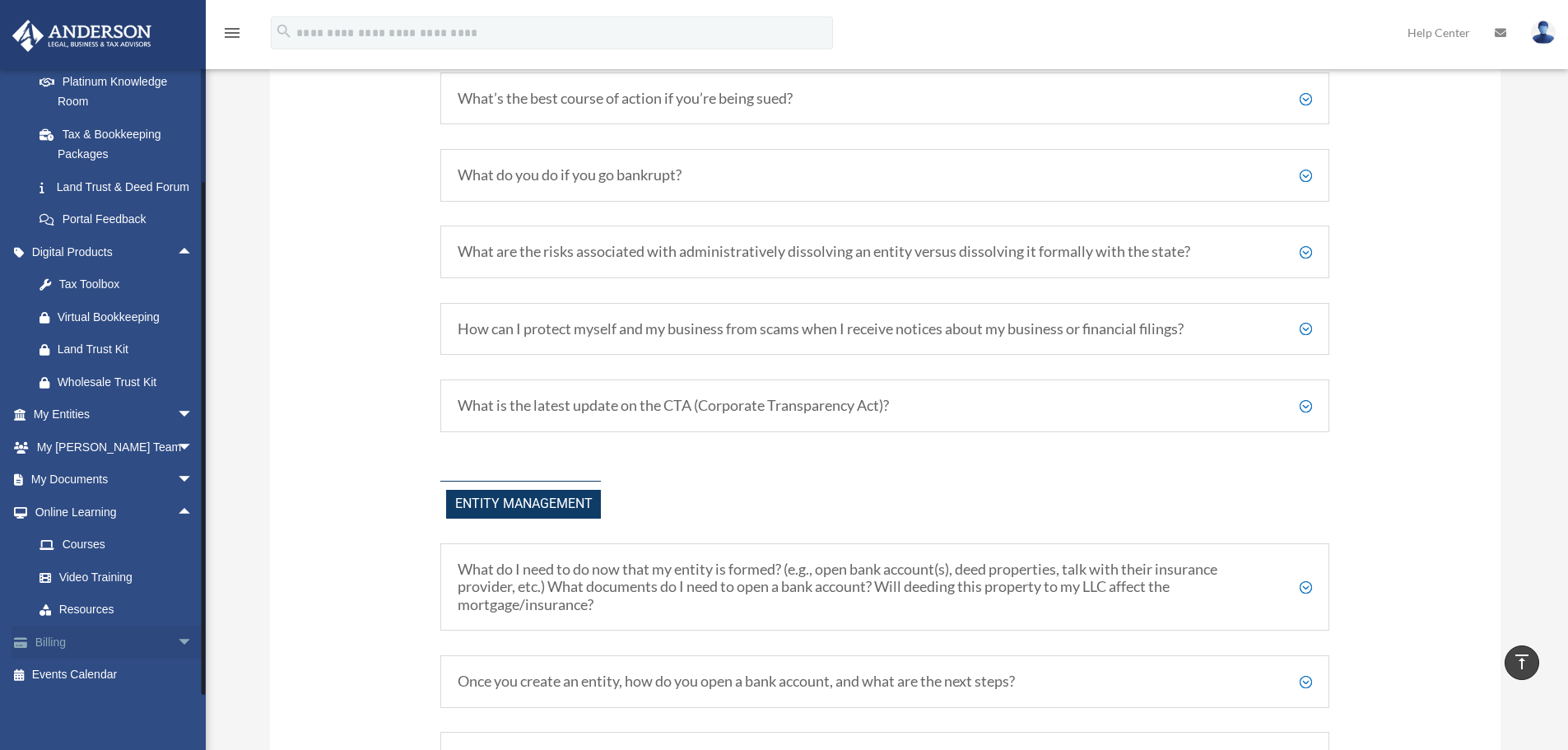
scroll to position [1592, 0]
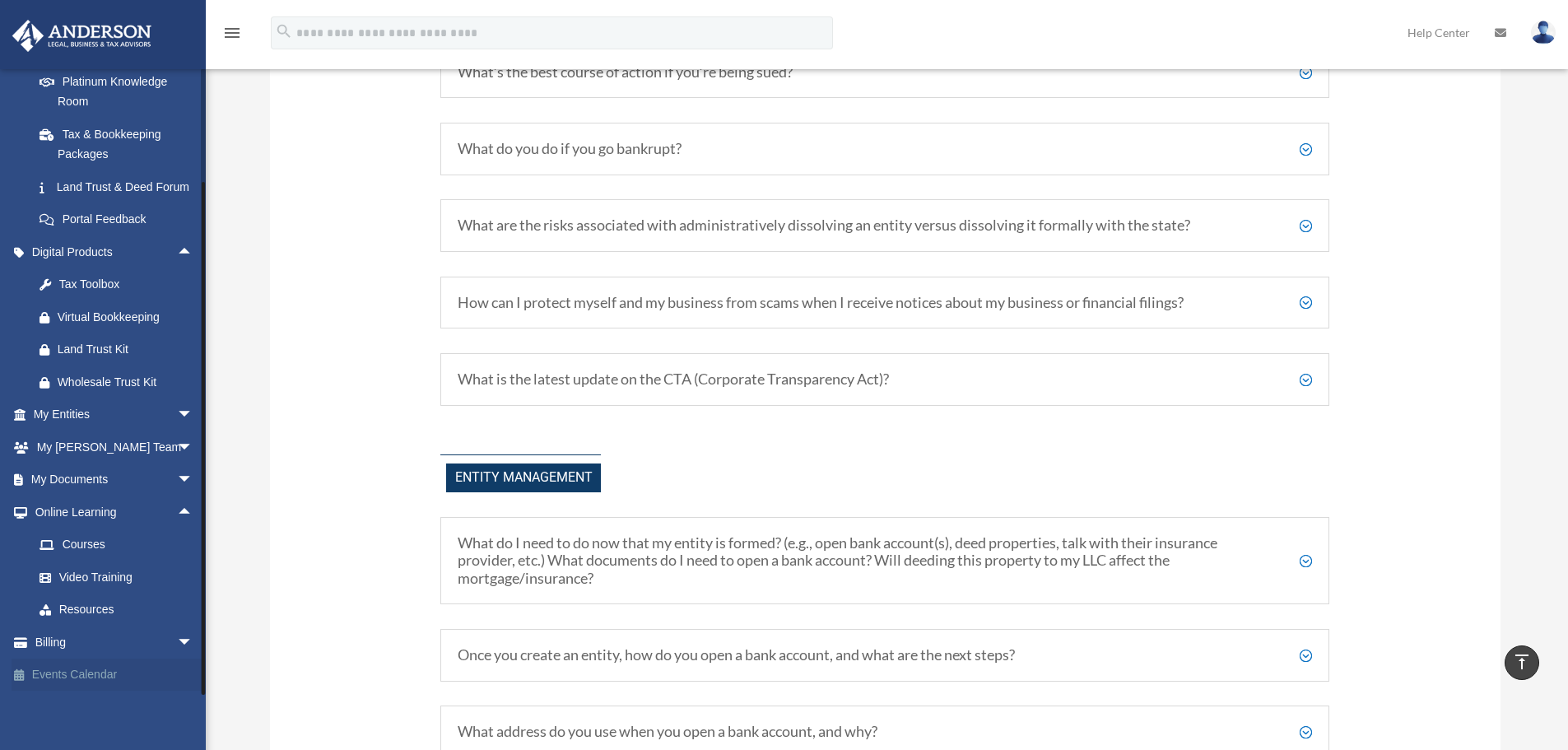
click at [86, 678] on link "Events Calendar" at bounding box center [115, 675] width 207 height 33
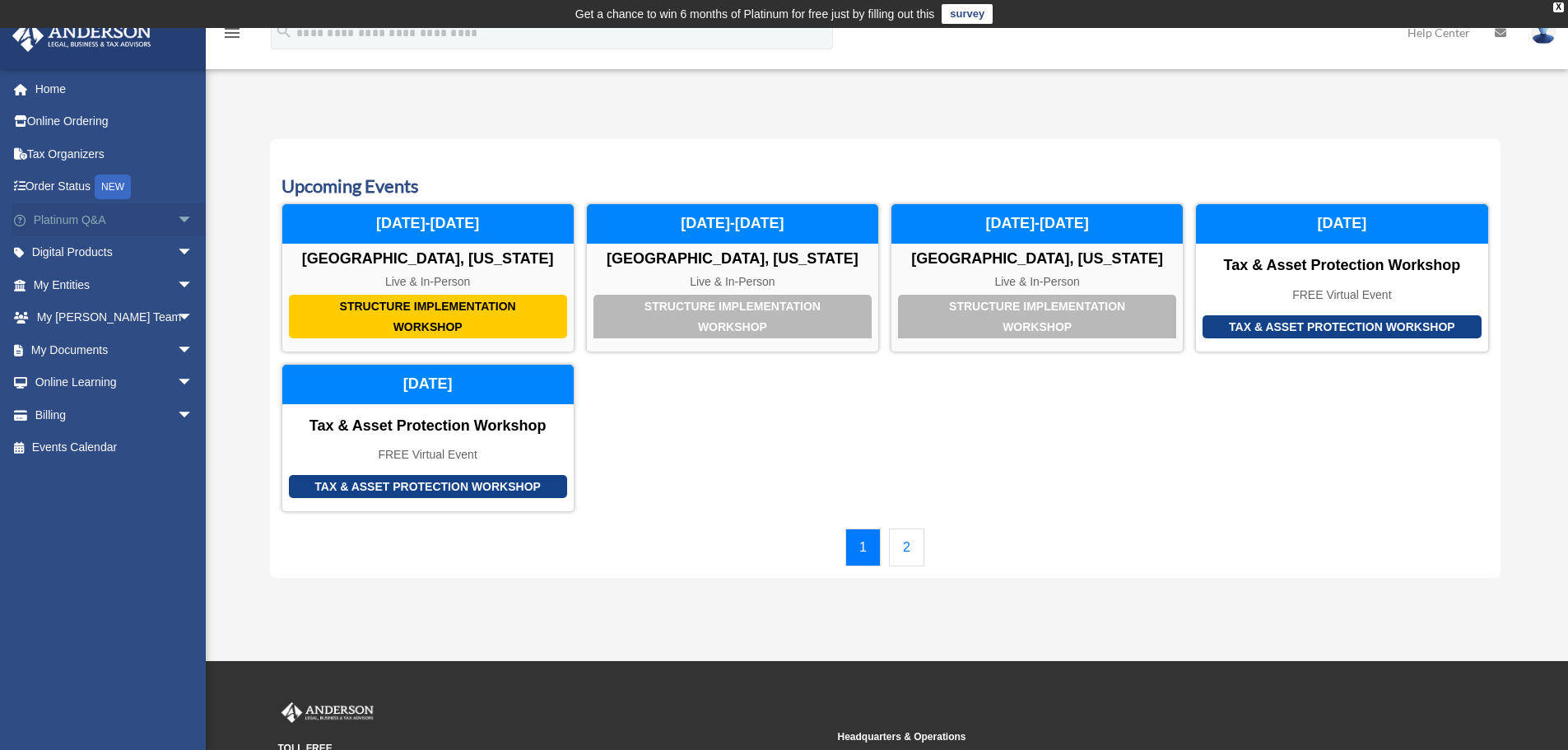
click at [177, 216] on span "arrow_drop_down" at bounding box center [193, 219] width 33 height 34
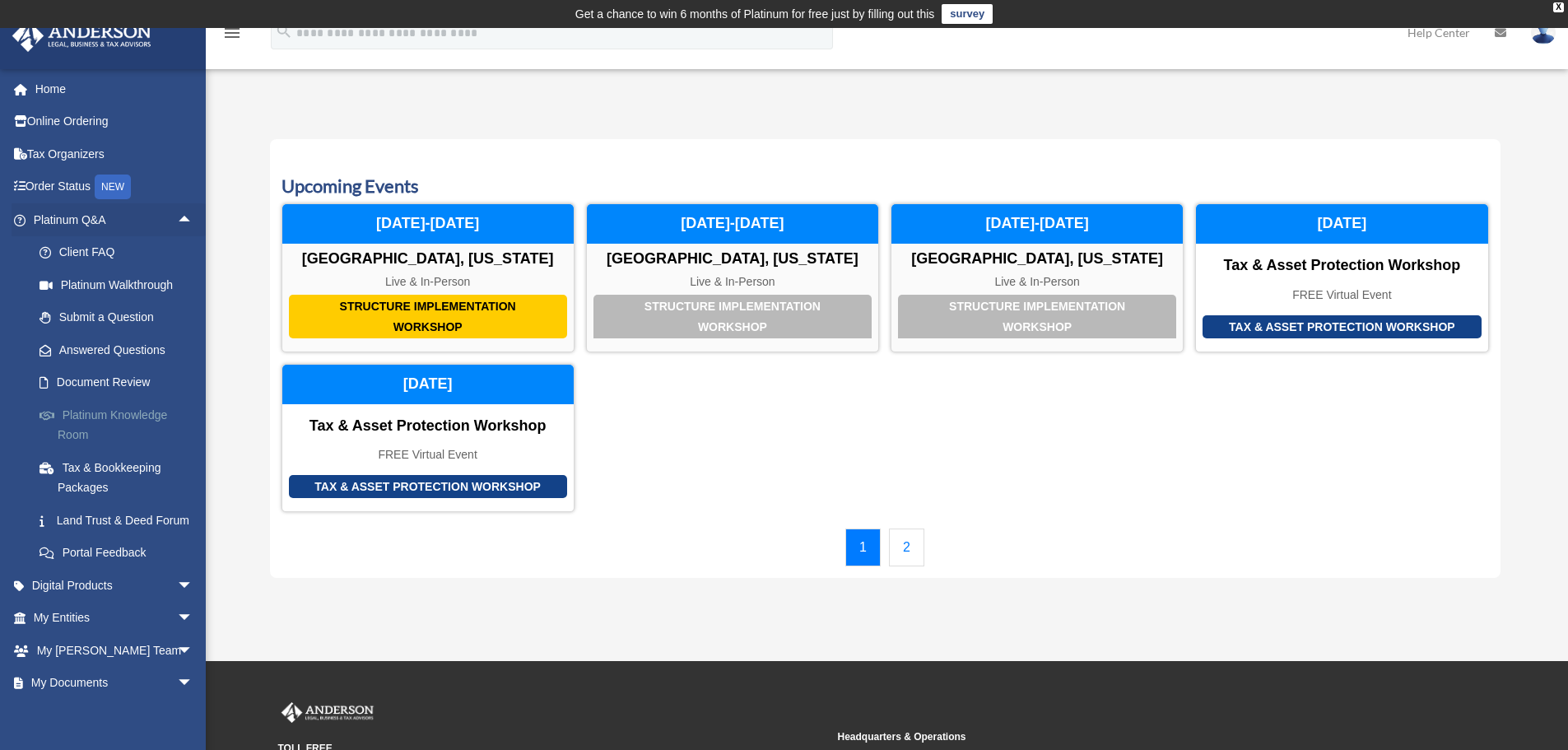
click at [142, 413] on link "Platinum Knowledge Room" at bounding box center [121, 424] width 195 height 52
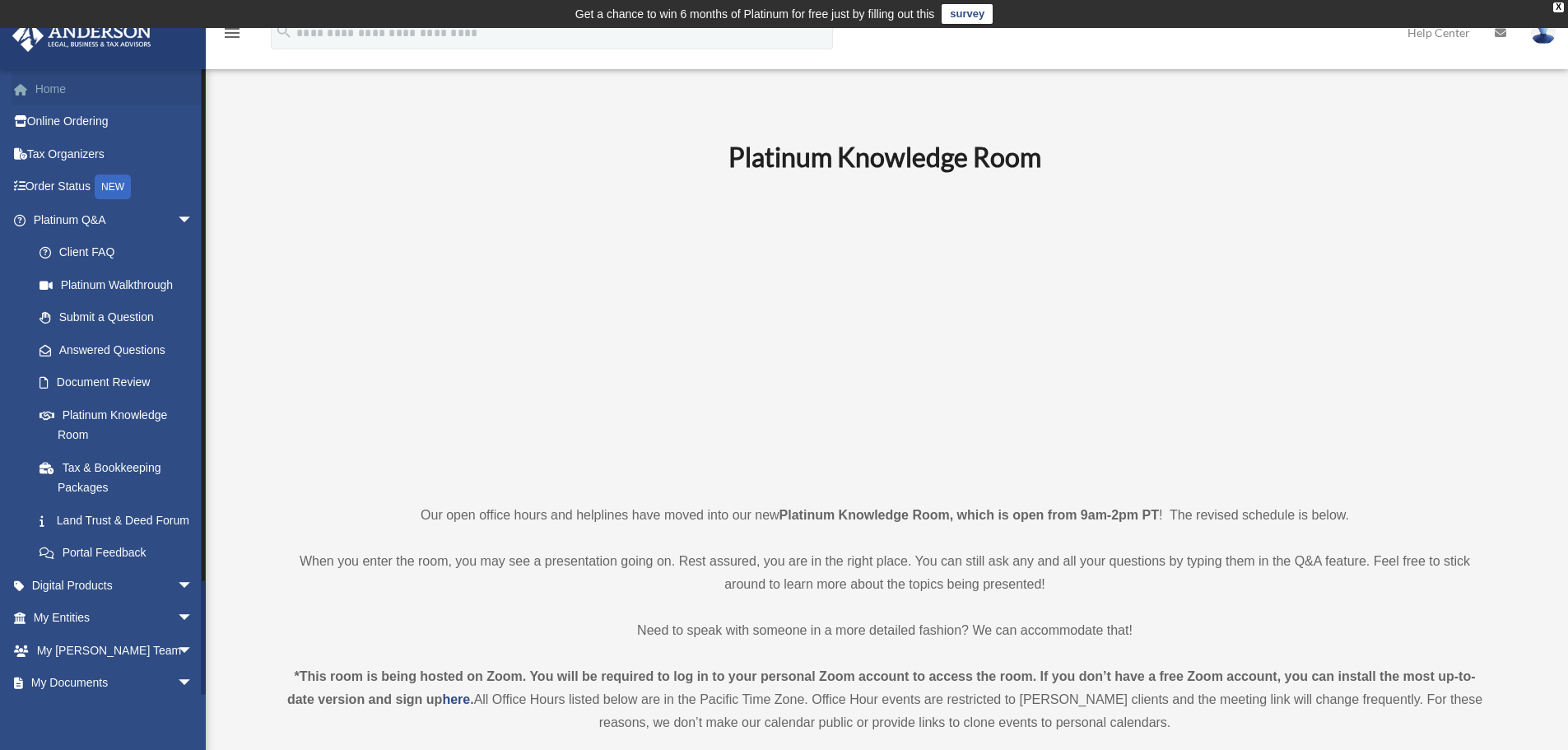
click at [44, 84] on link "Home" at bounding box center [115, 89] width 207 height 33
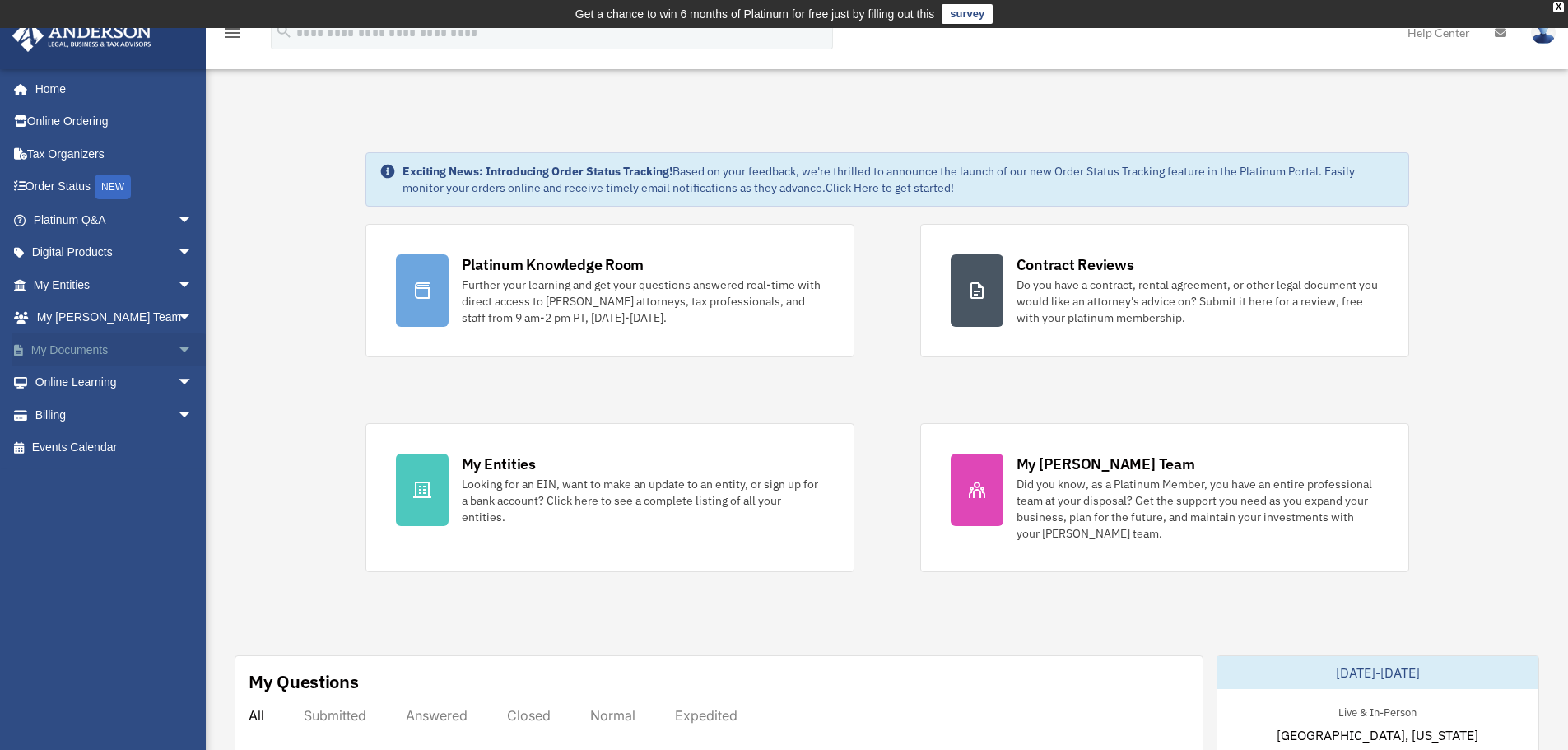
click at [177, 343] on span "arrow_drop_down" at bounding box center [193, 350] width 33 height 34
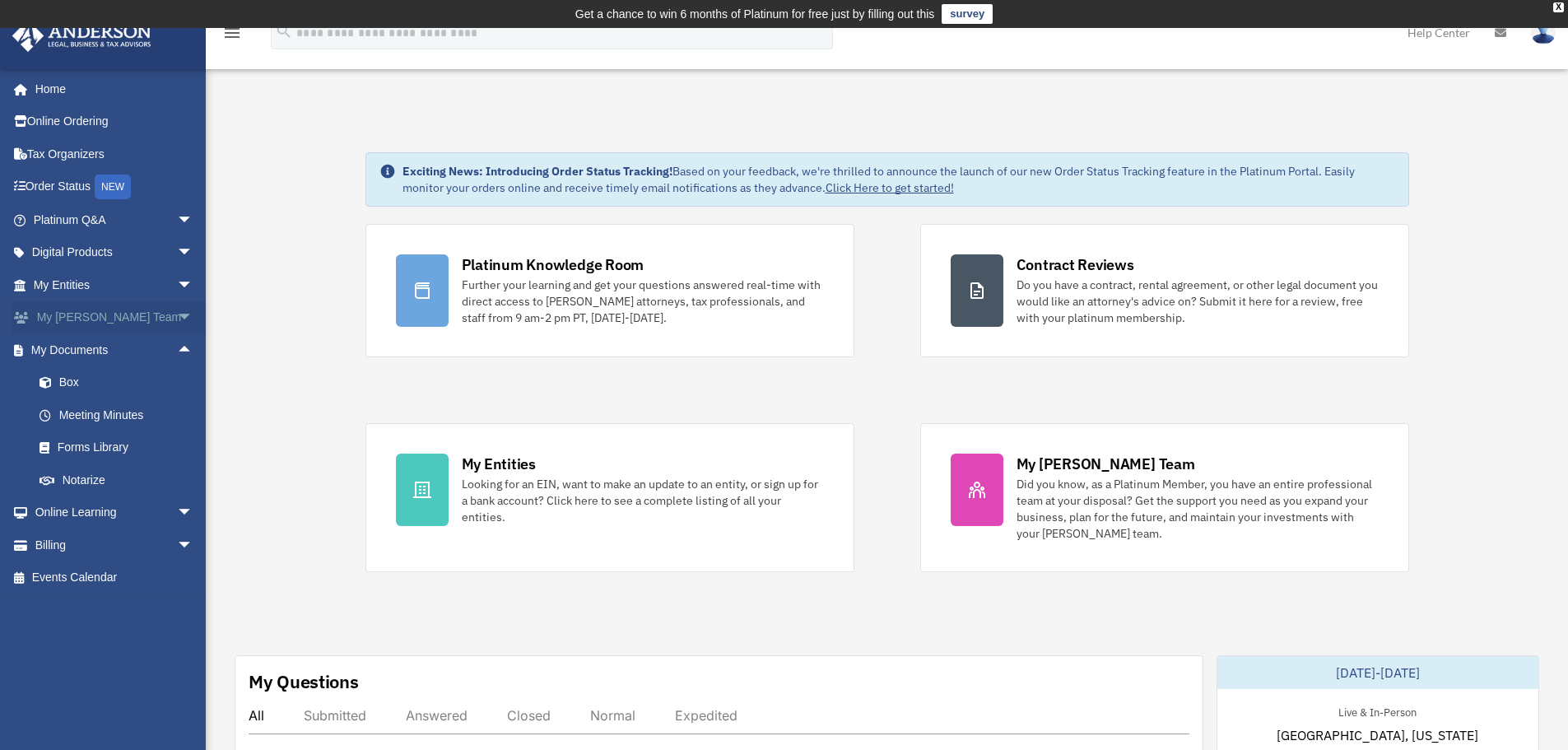
click at [177, 316] on span "arrow_drop_down" at bounding box center [193, 318] width 33 height 34
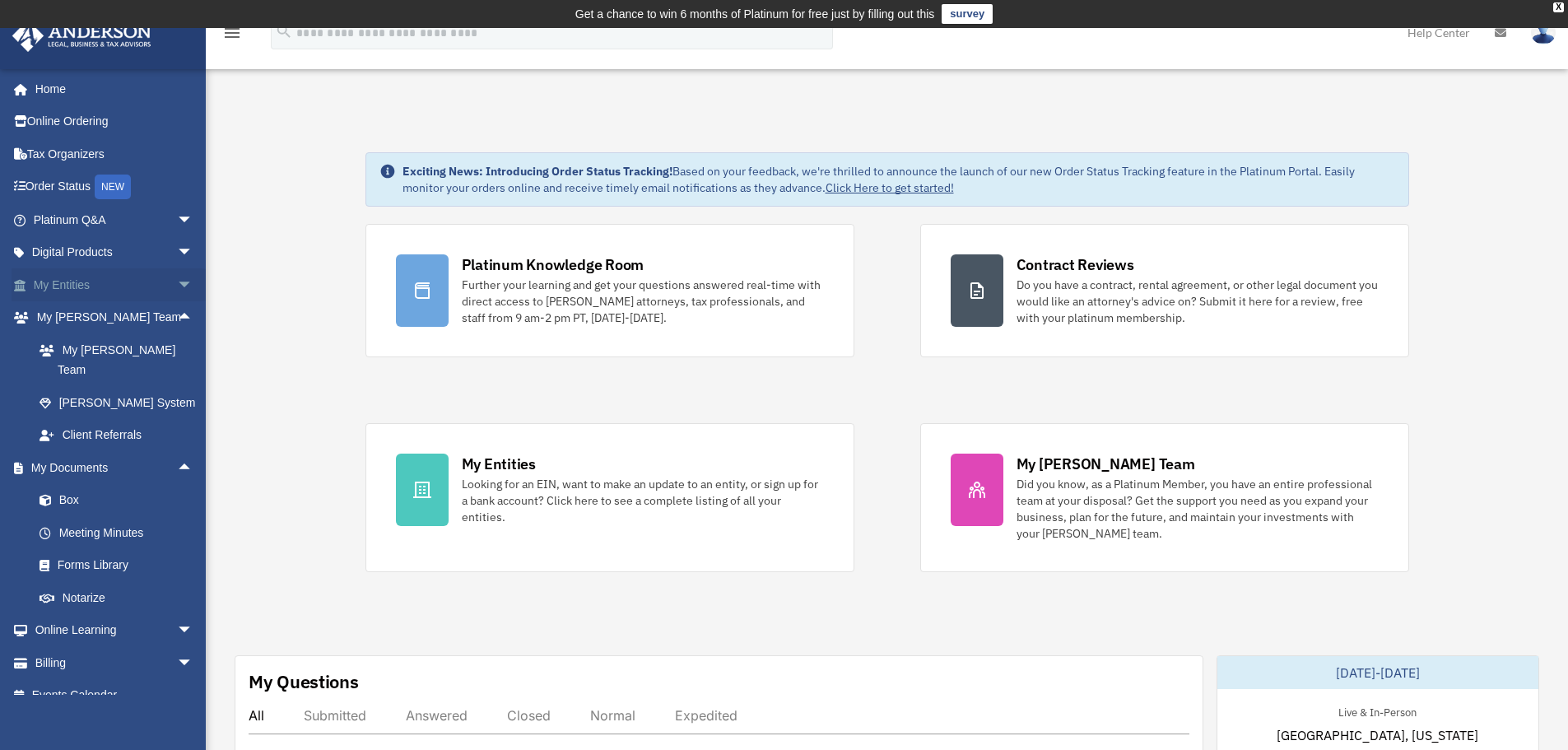
click at [177, 285] on span "arrow_drop_down" at bounding box center [193, 285] width 33 height 34
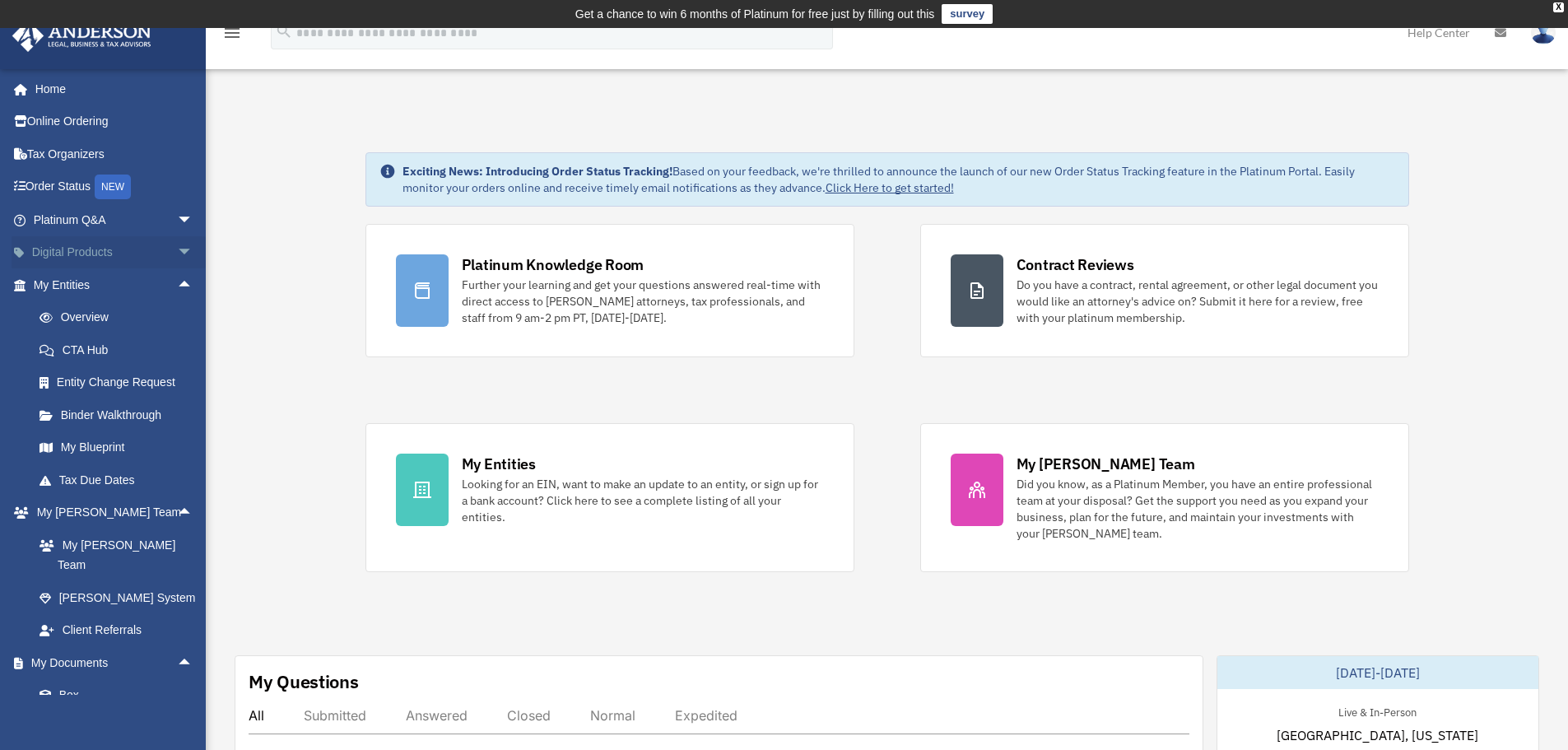
click at [177, 253] on span "arrow_drop_down" at bounding box center [193, 252] width 33 height 34
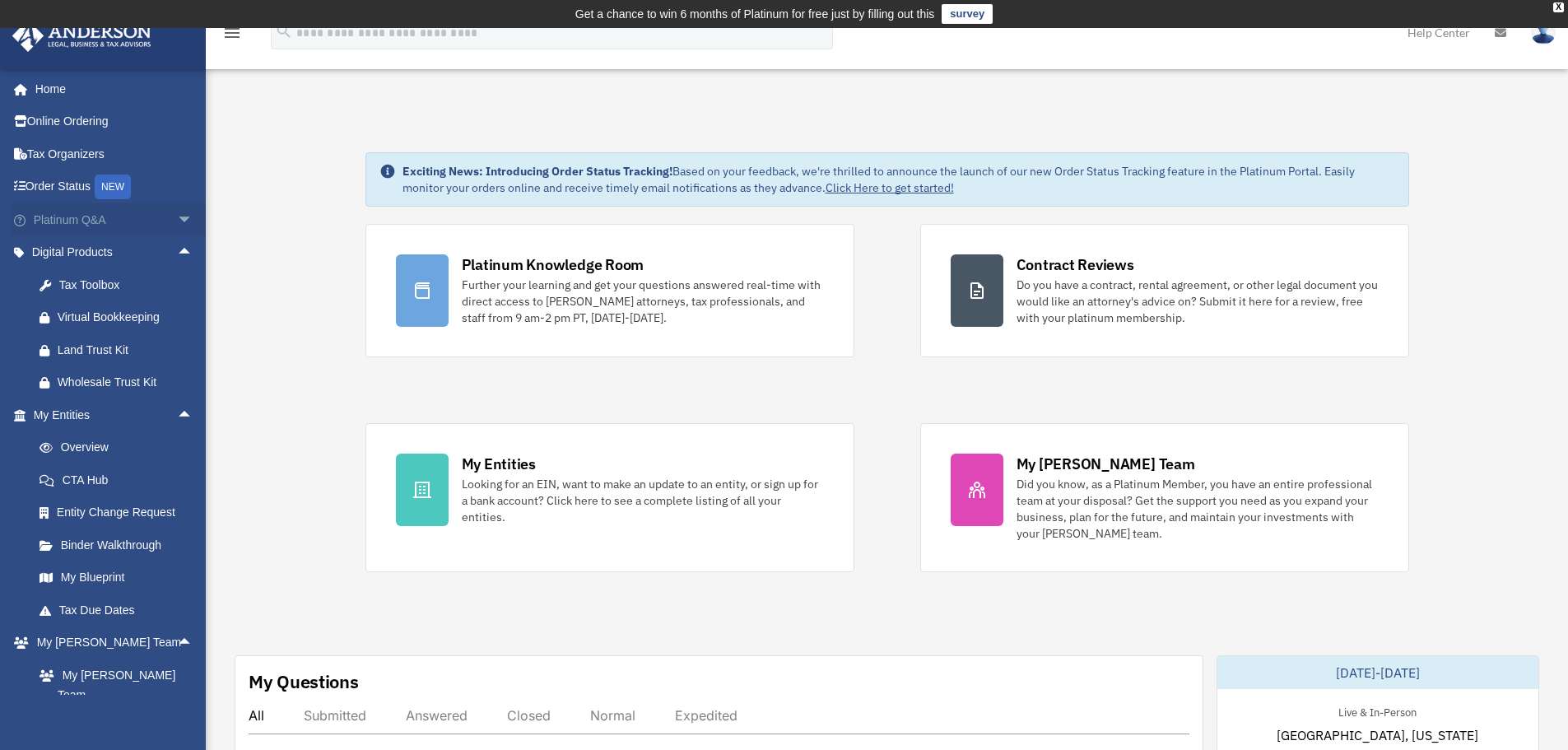
click at [177, 216] on span "arrow_drop_down" at bounding box center [193, 219] width 33 height 34
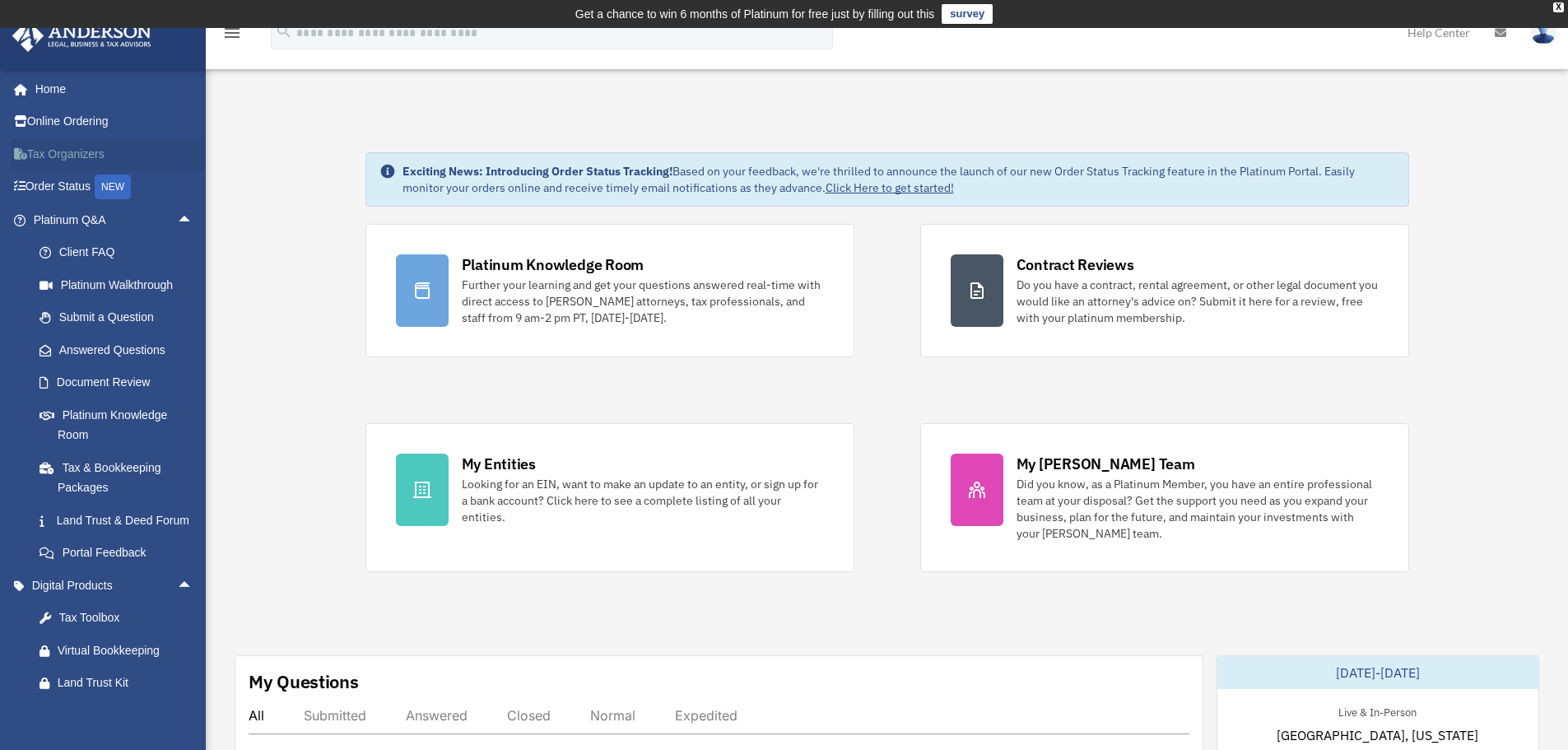
click at [59, 151] on link "Tax Organizers" at bounding box center [115, 154] width 207 height 33
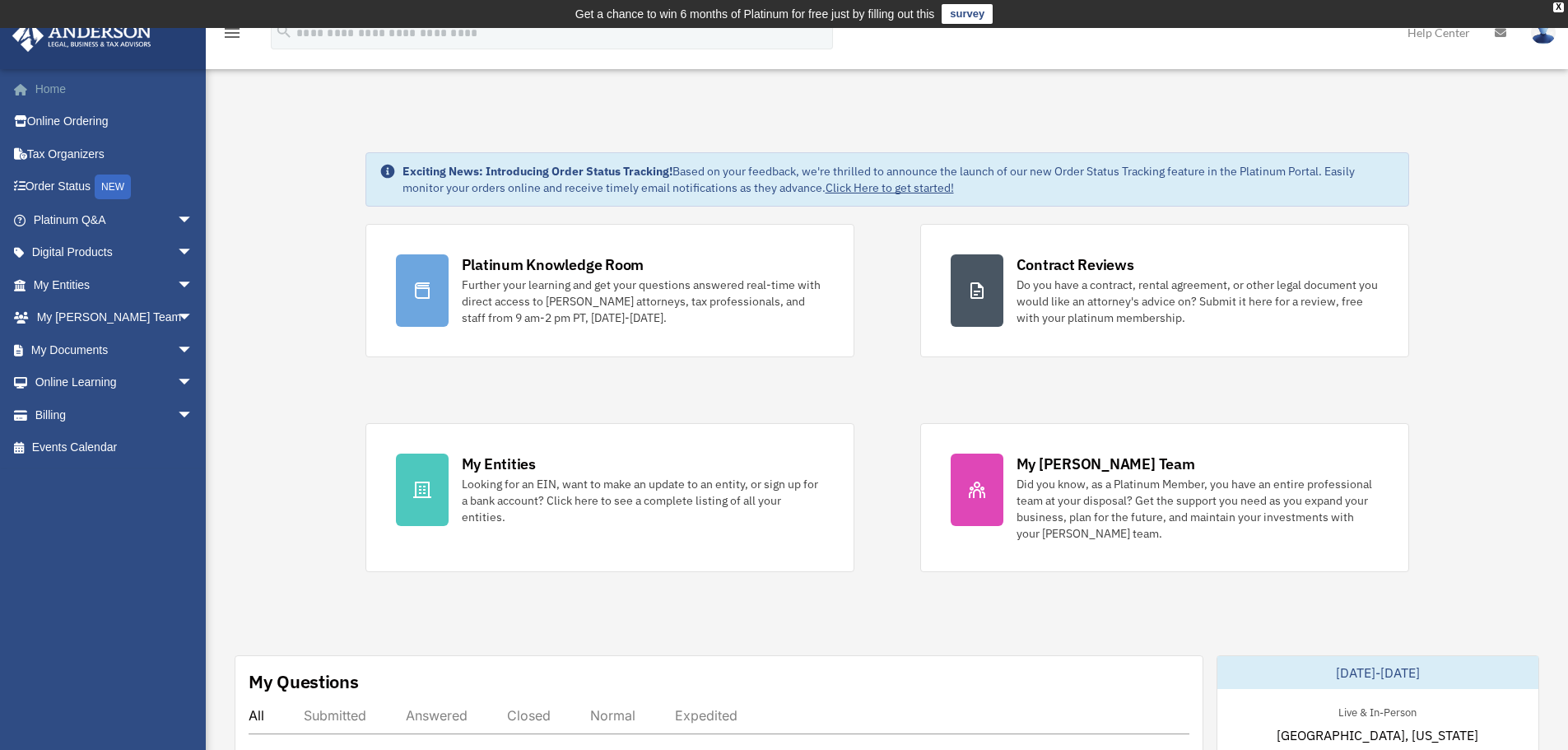
click at [58, 92] on link "Home" at bounding box center [115, 89] width 207 height 33
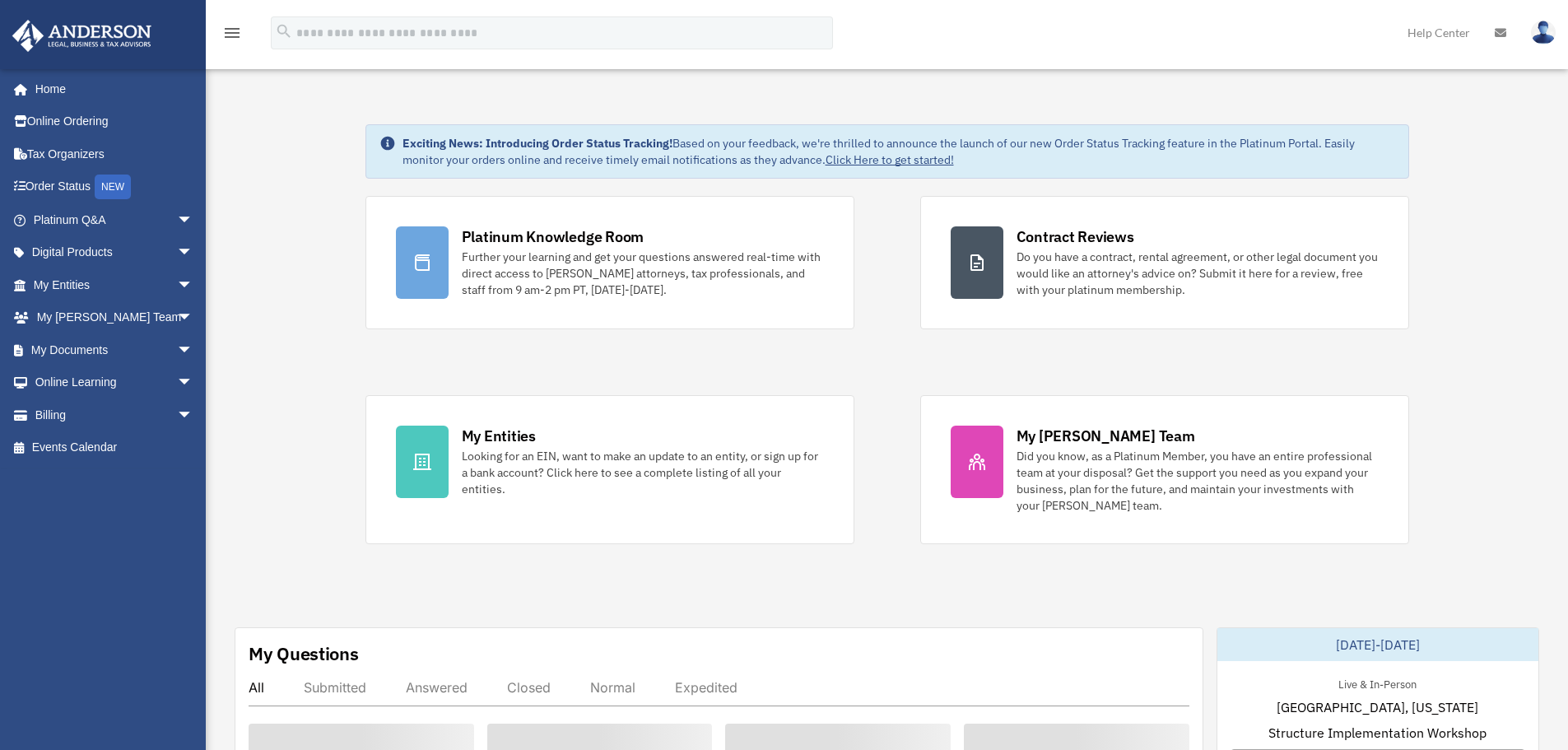
click at [1444, 35] on link "Help Center" at bounding box center [1438, 32] width 87 height 65
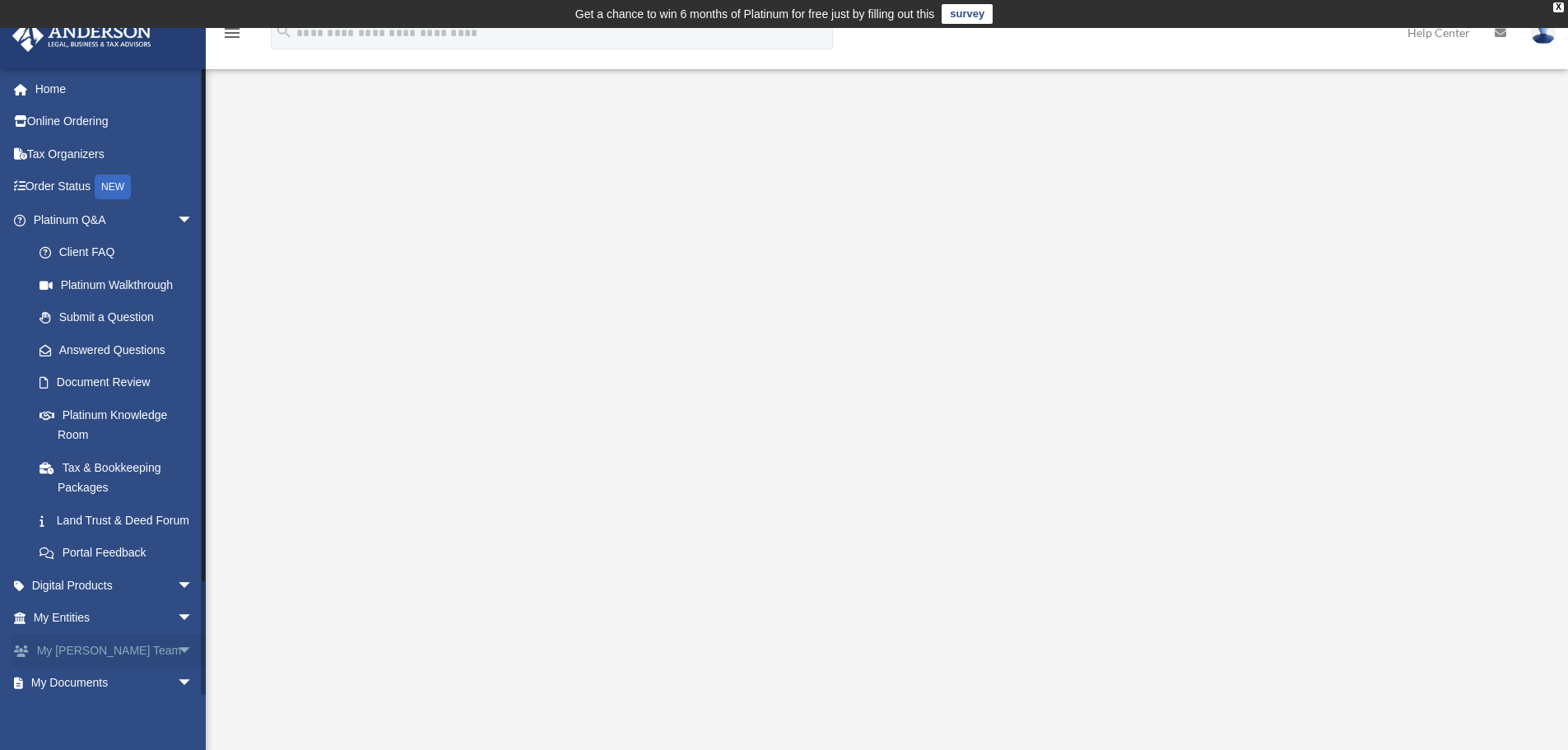
click at [180, 668] on span "arrow_drop_down" at bounding box center [193, 650] width 33 height 34
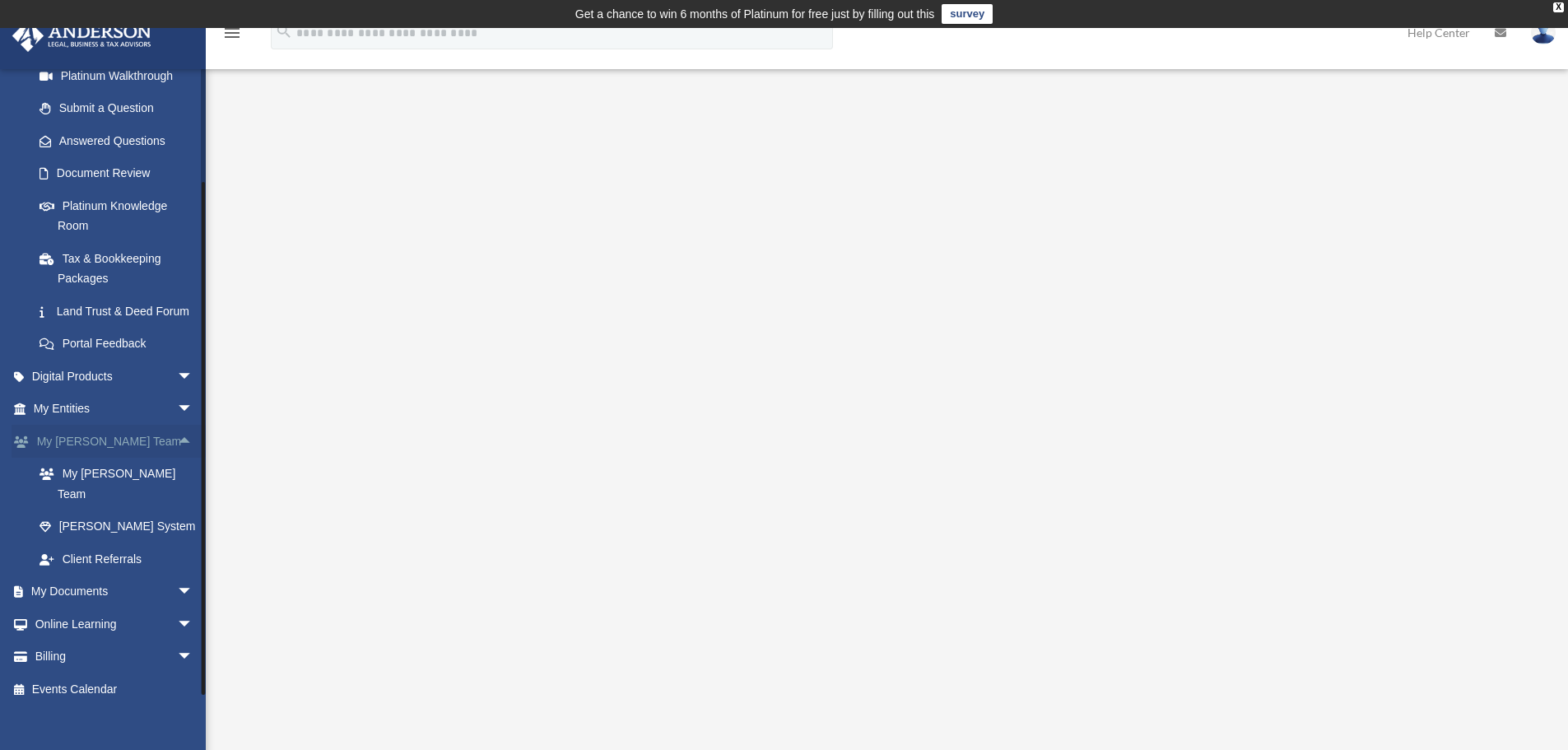
scroll to position [224, 0]
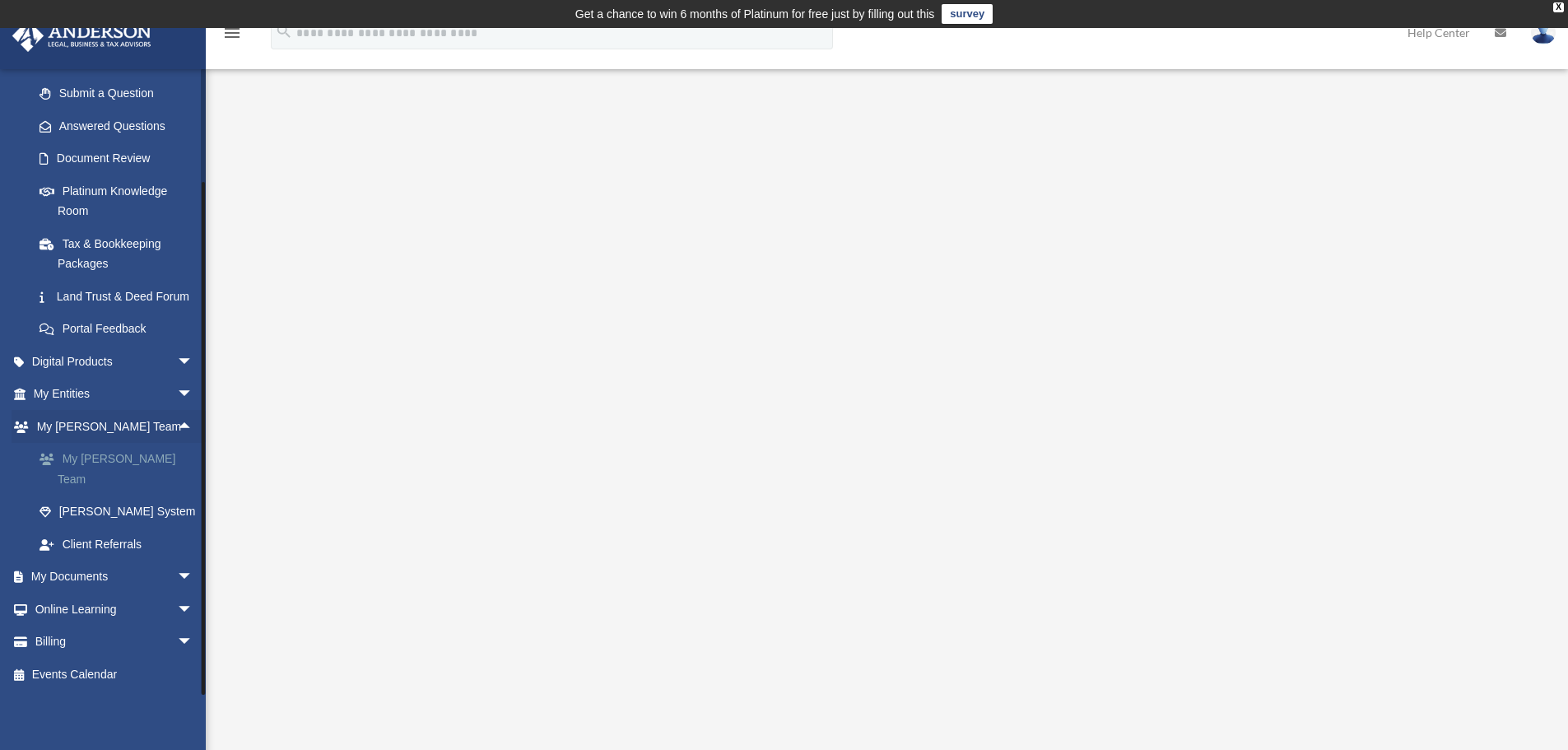
click at [126, 480] on link "My [PERSON_NAME] Team" at bounding box center [121, 469] width 195 height 52
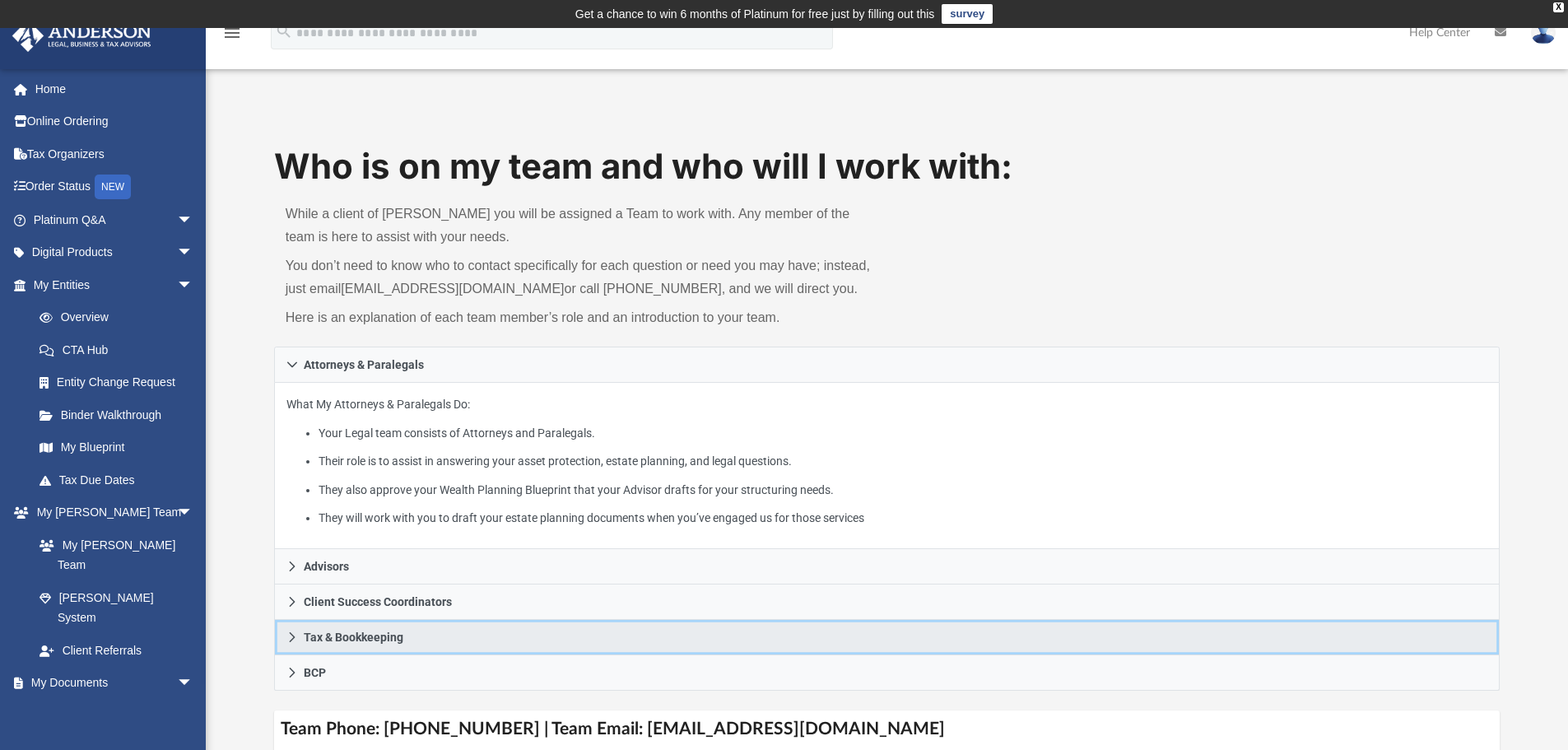
click at [410, 639] on link "Tax & Bookkeeping" at bounding box center [887, 637] width 1227 height 36
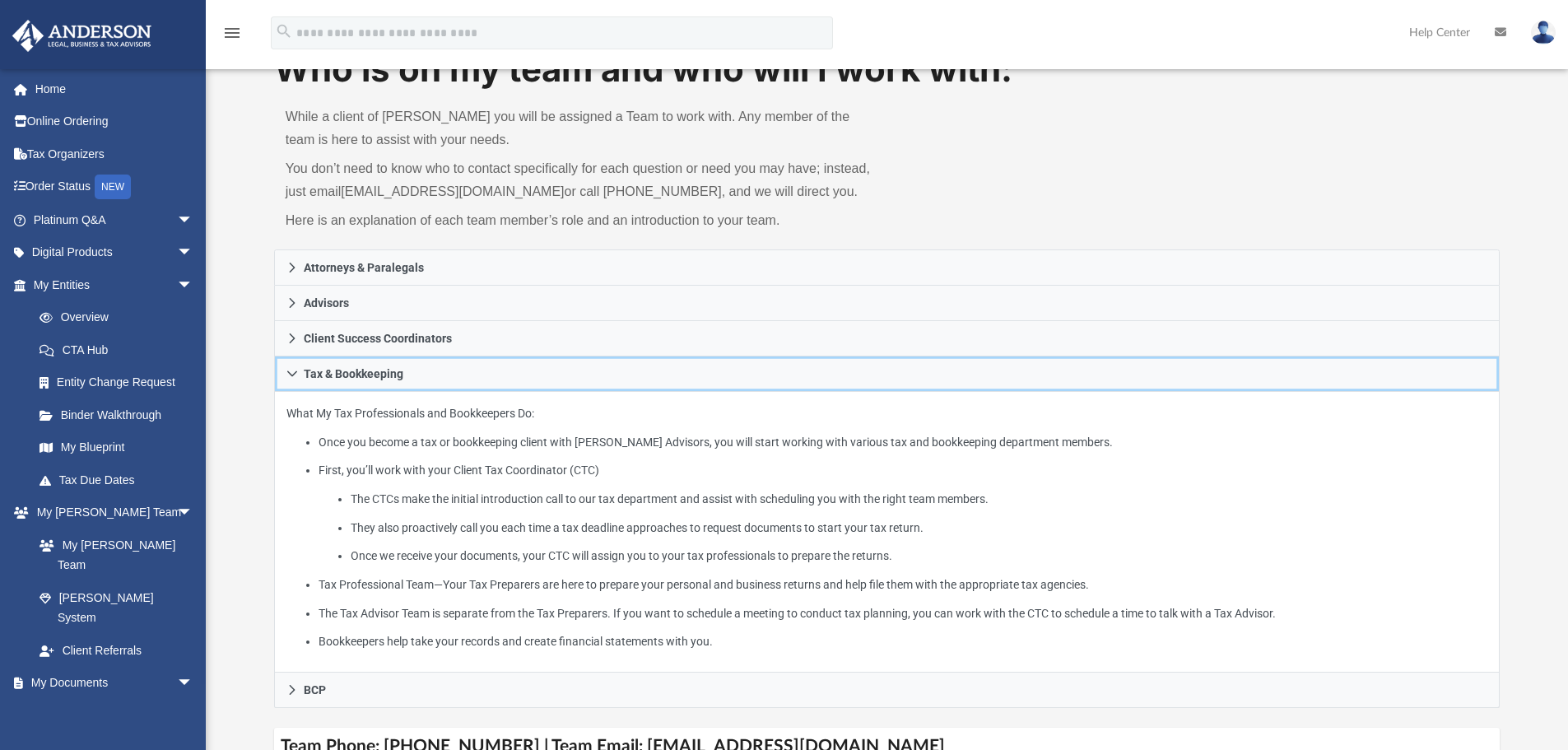
scroll to position [330, 0]
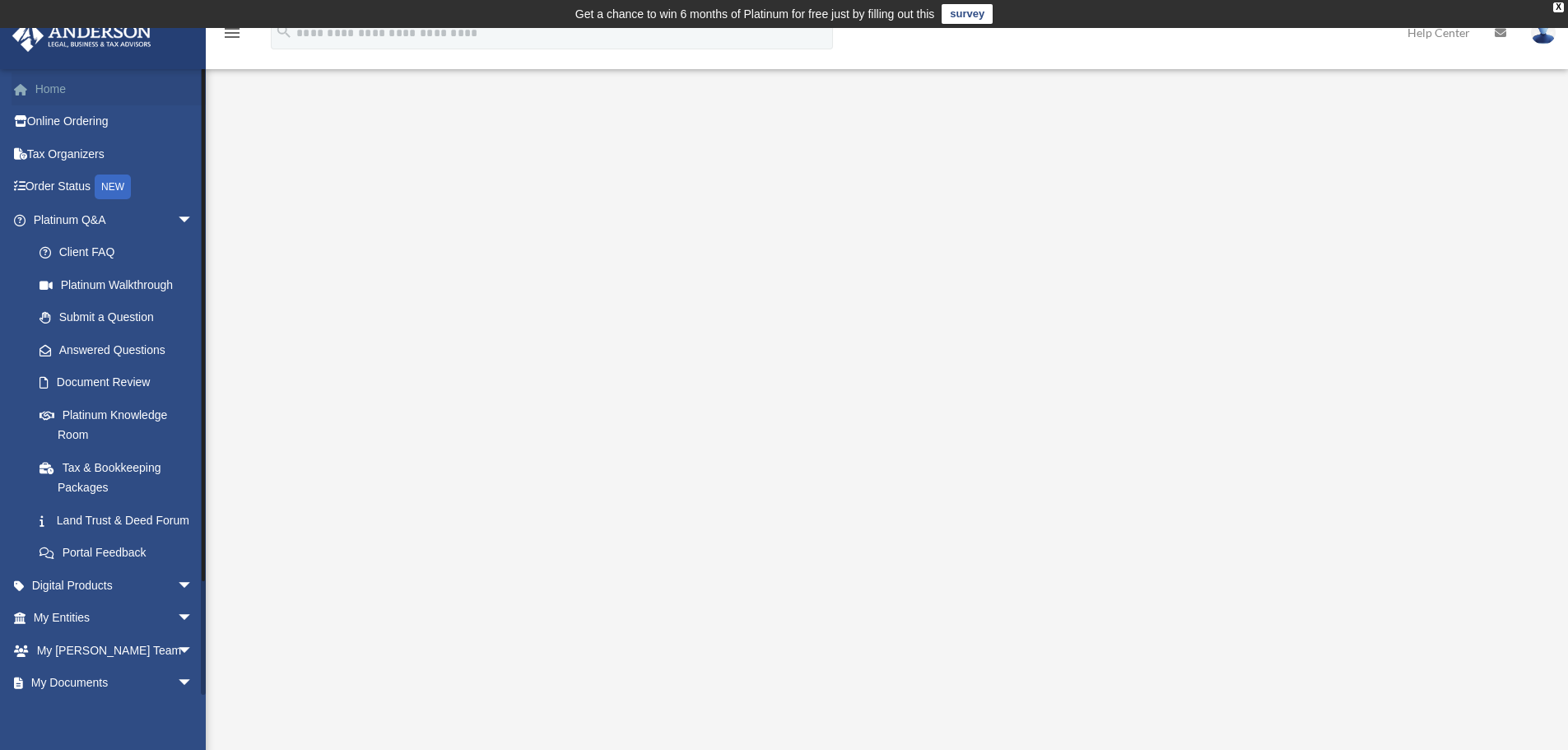
click at [42, 91] on link "Home" at bounding box center [115, 89] width 207 height 33
click at [73, 252] on link "Client FAQ" at bounding box center [121, 252] width 195 height 33
click at [74, 253] on link "Client FAQ" at bounding box center [121, 252] width 195 height 33
click at [124, 467] on link "Tax & Bookkeeping Packages" at bounding box center [121, 477] width 195 height 52
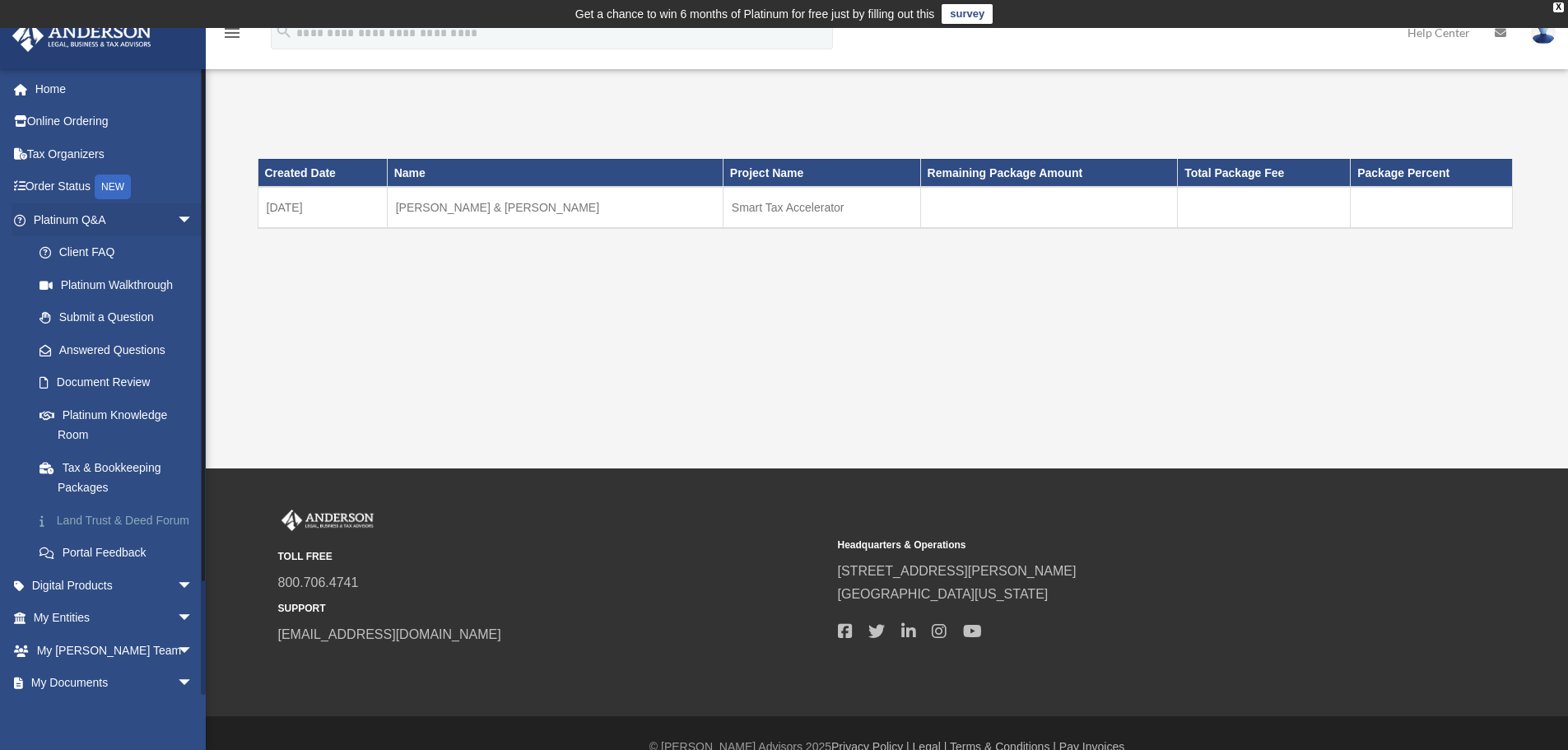
click at [88, 521] on link "Land Trust & Deed Forum" at bounding box center [121, 520] width 195 height 33
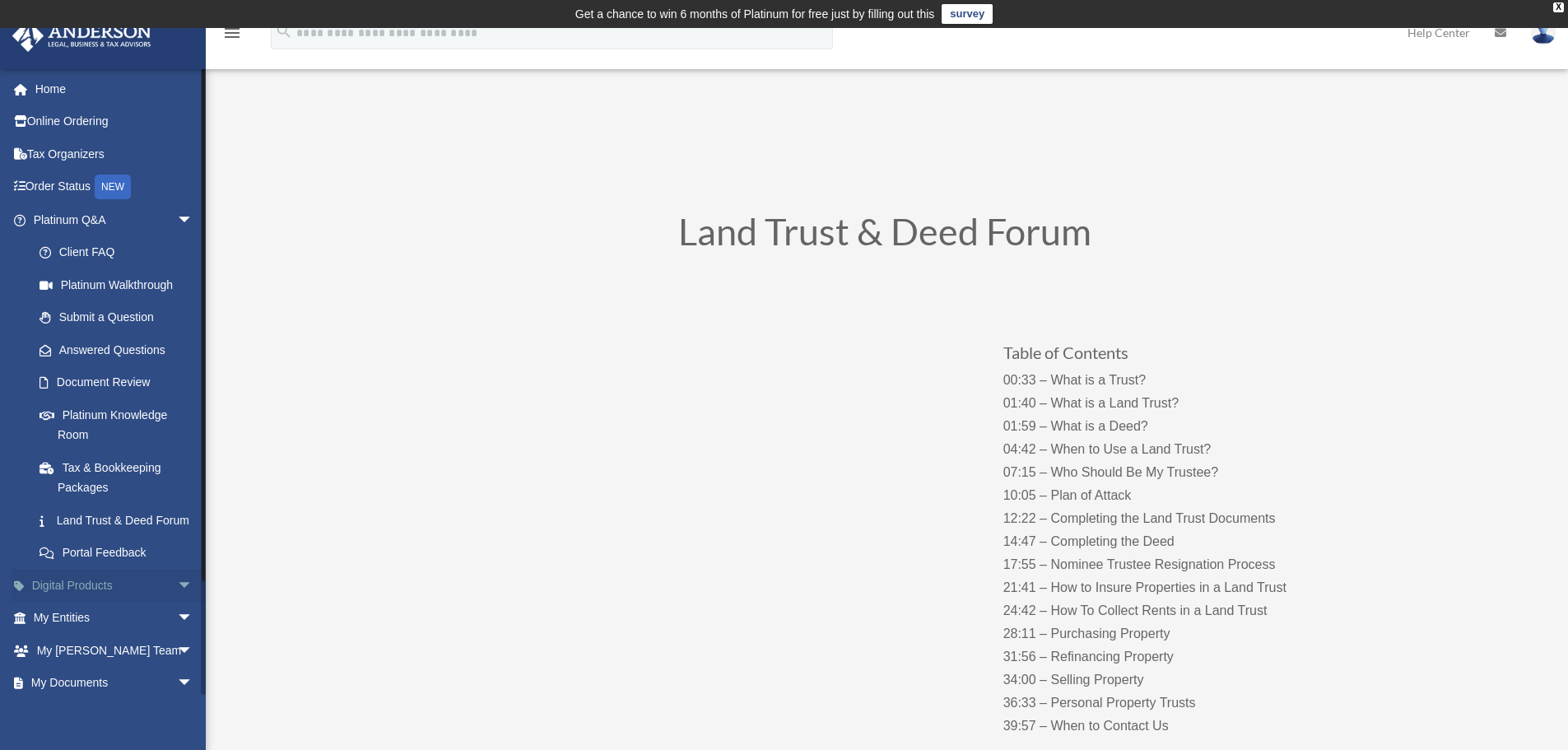
click at [182, 602] on span "arrow_drop_down" at bounding box center [193, 585] width 33 height 34
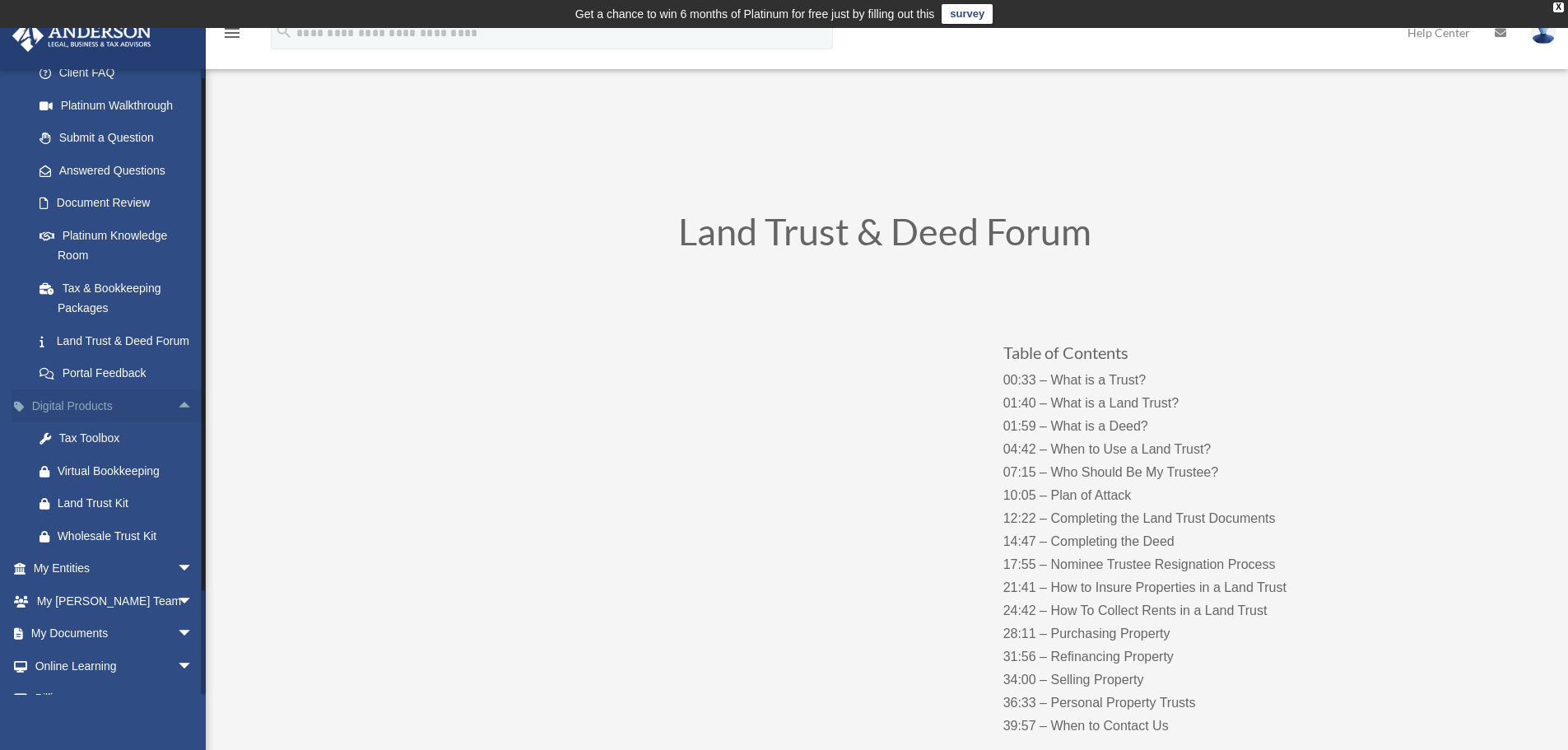
scroll to position [246, 0]
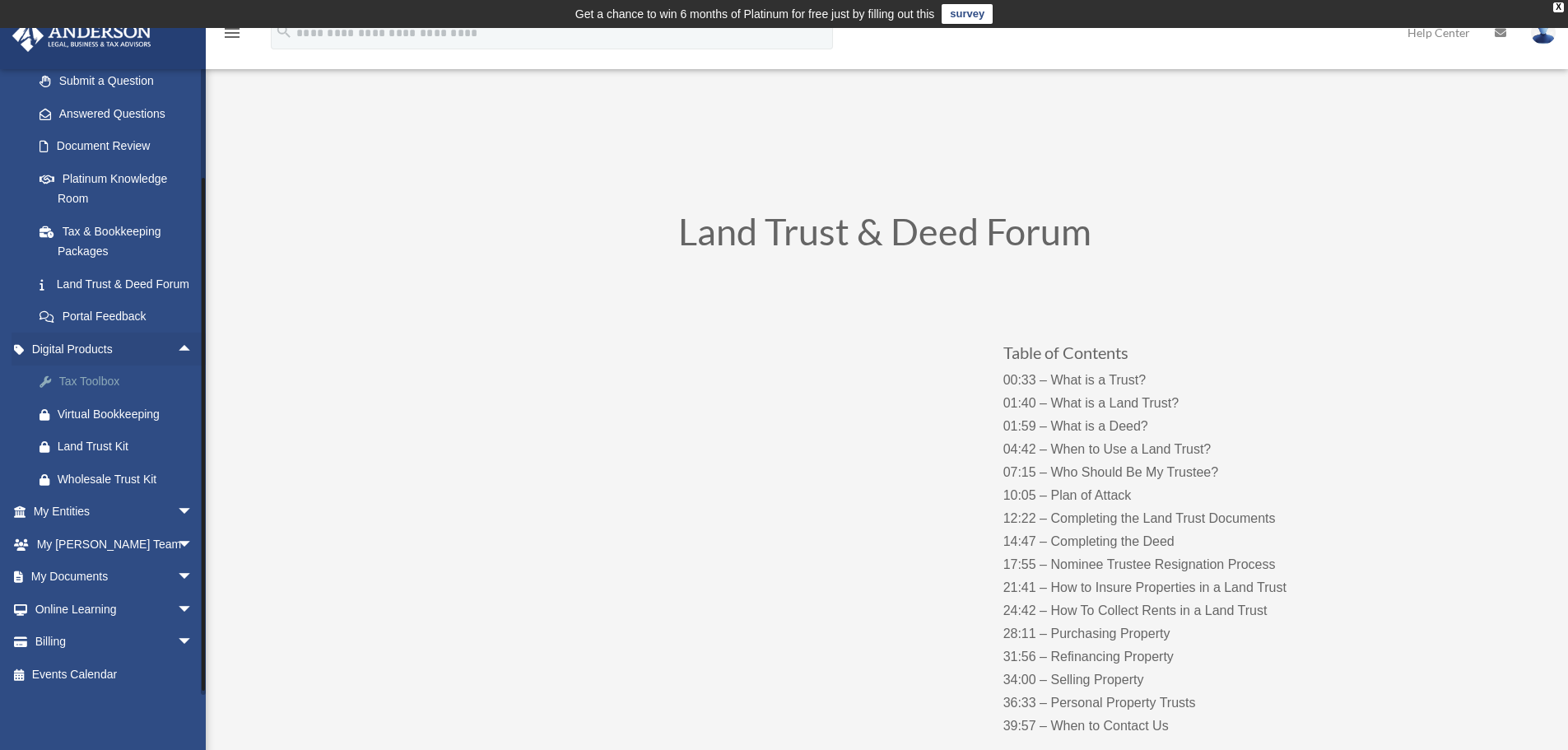
click at [89, 386] on div "Tax Toolbox" at bounding box center [128, 381] width 140 height 20
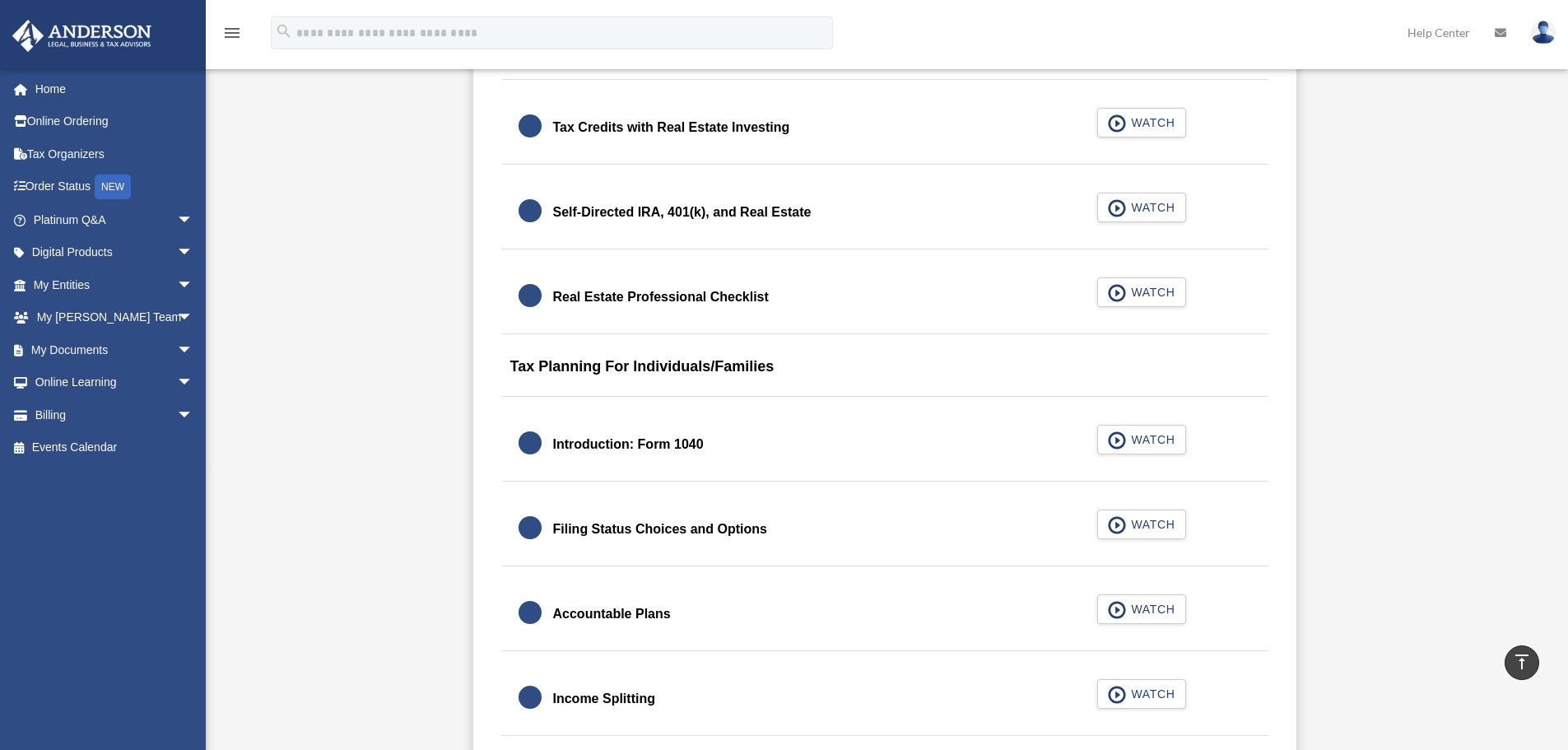
scroll to position [1810, 0]
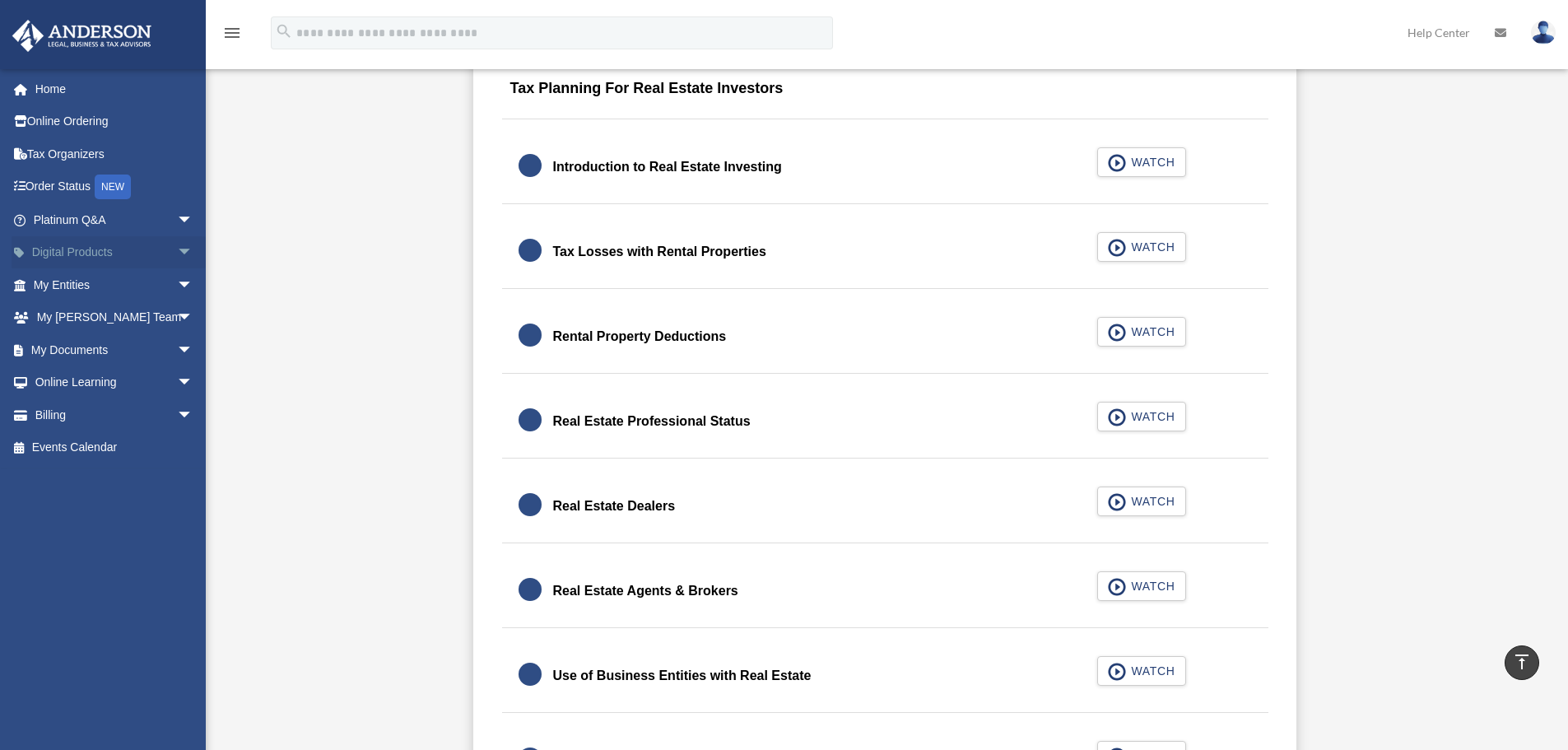
scroll to position [1097, 0]
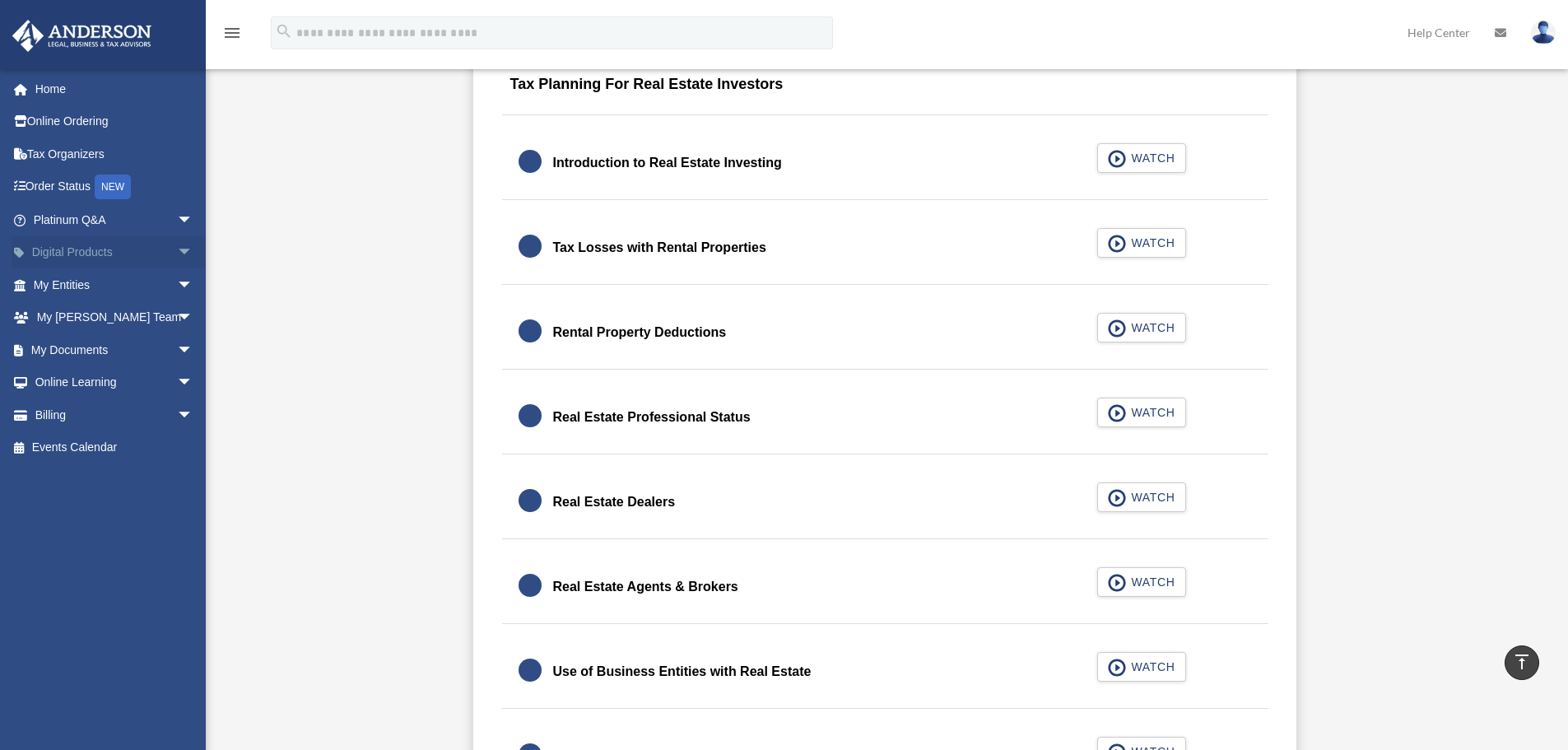
click at [177, 252] on span "arrow_drop_down" at bounding box center [193, 252] width 33 height 34
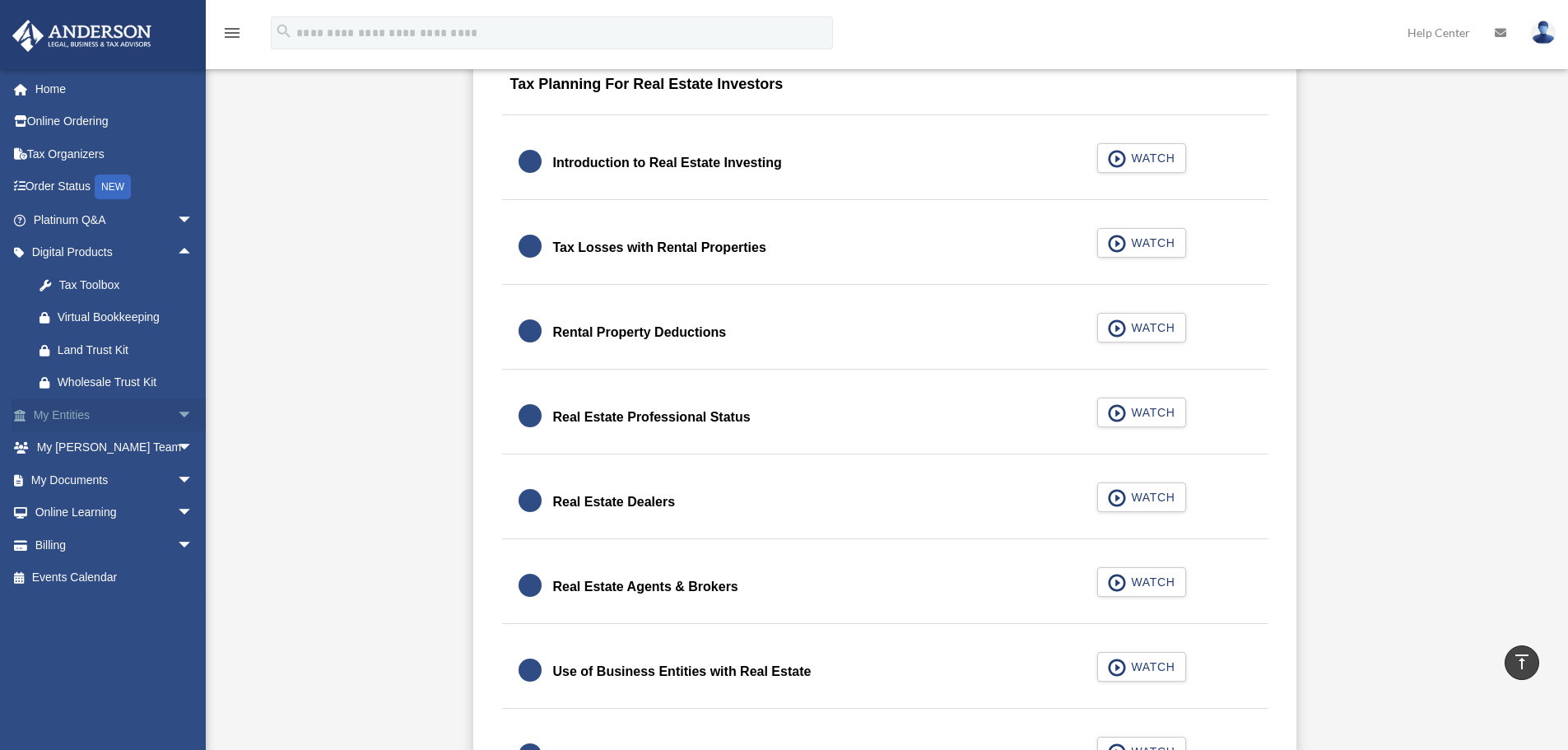
click at [177, 417] on span "arrow_drop_down" at bounding box center [193, 415] width 33 height 34
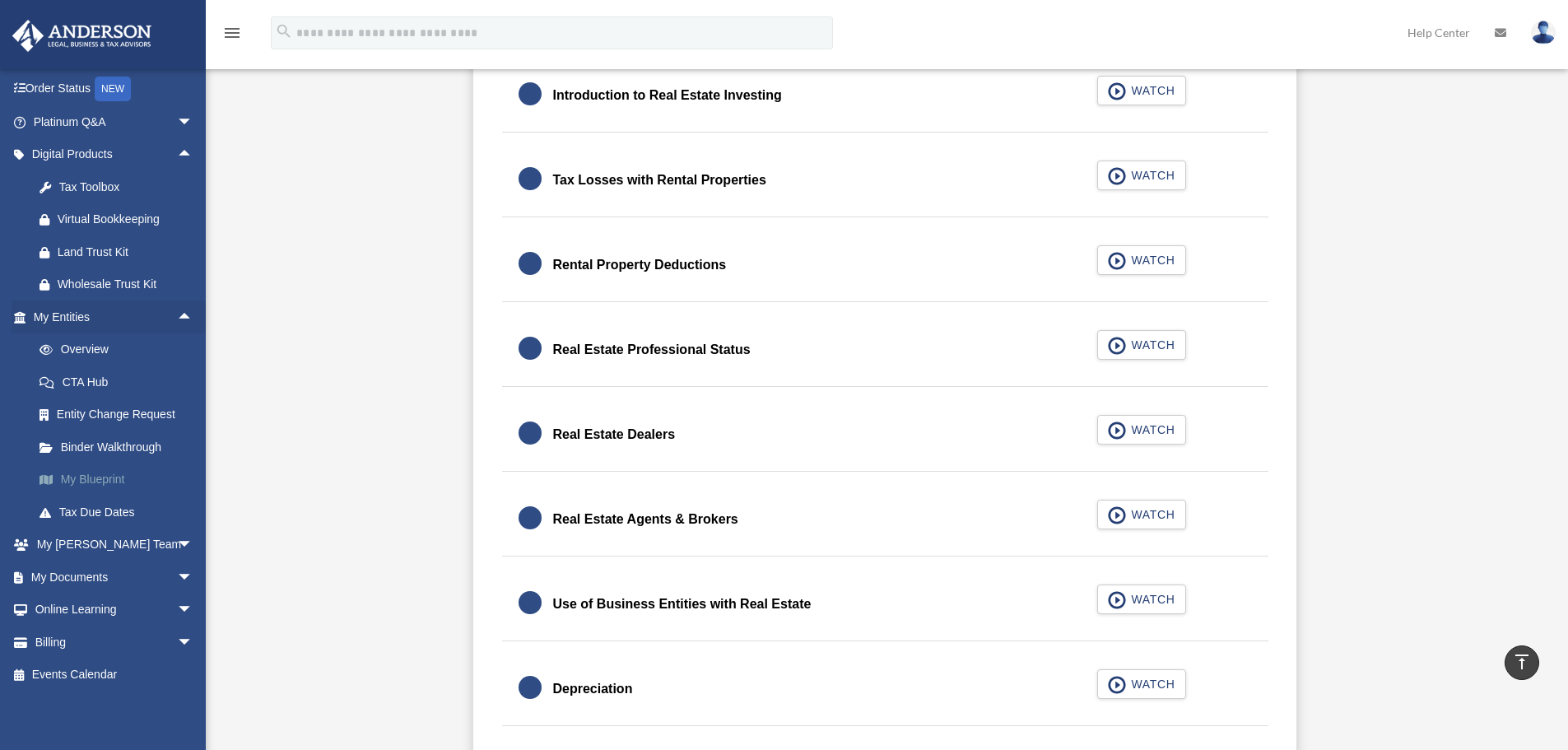
scroll to position [1261, 0]
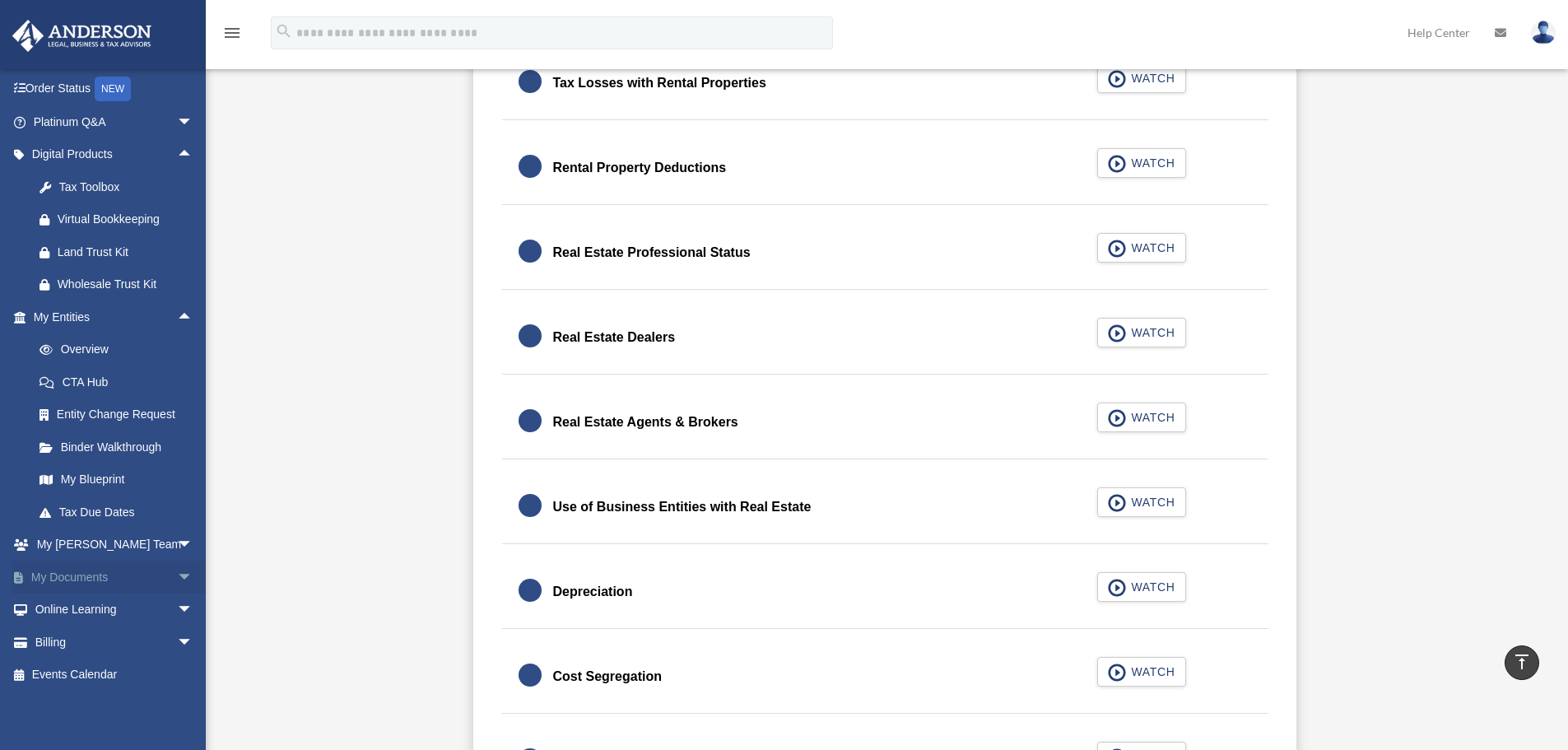
click at [177, 578] on span "arrow_drop_down" at bounding box center [193, 577] width 33 height 34
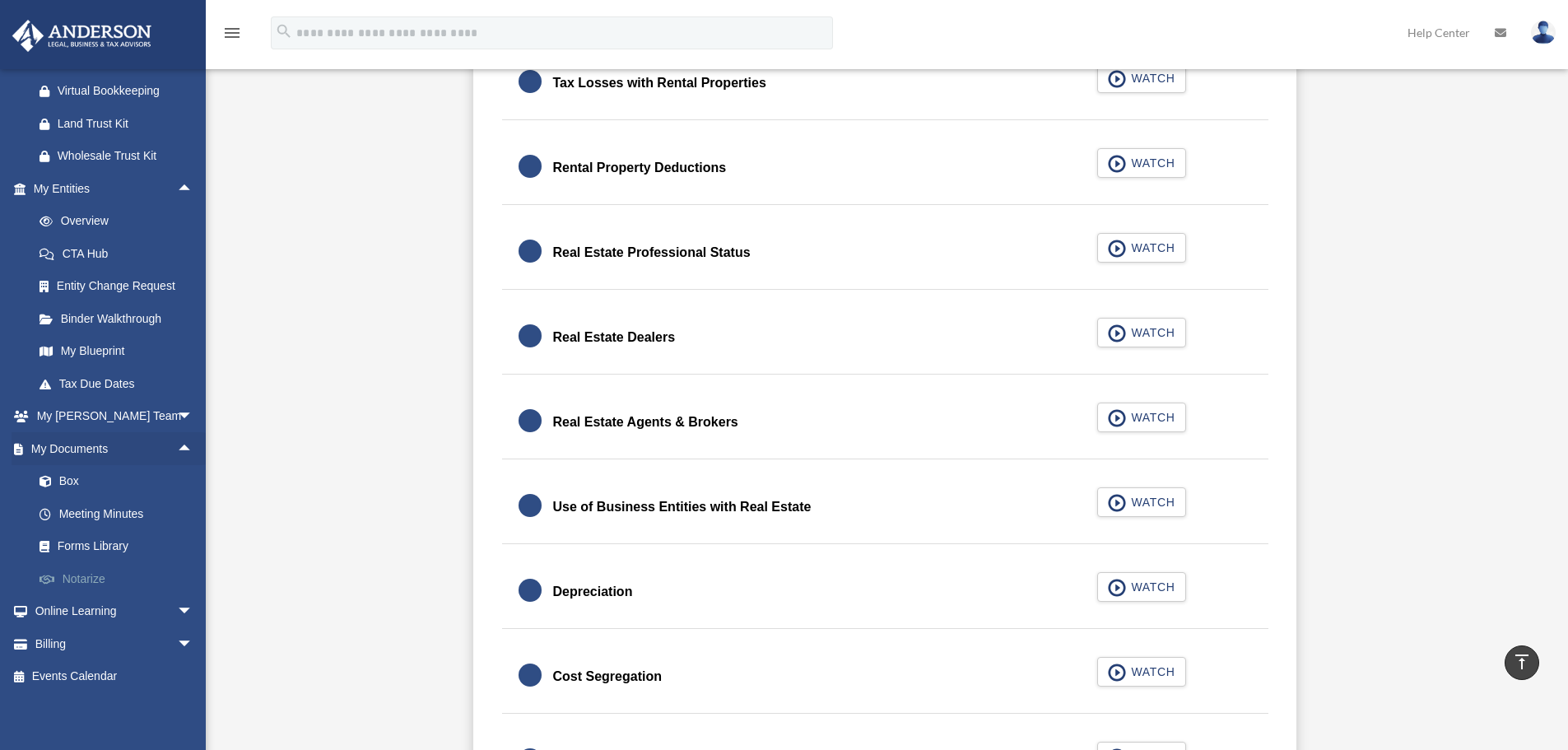
scroll to position [228, 0]
click at [113, 545] on link "Forms Library" at bounding box center [121, 545] width 195 height 33
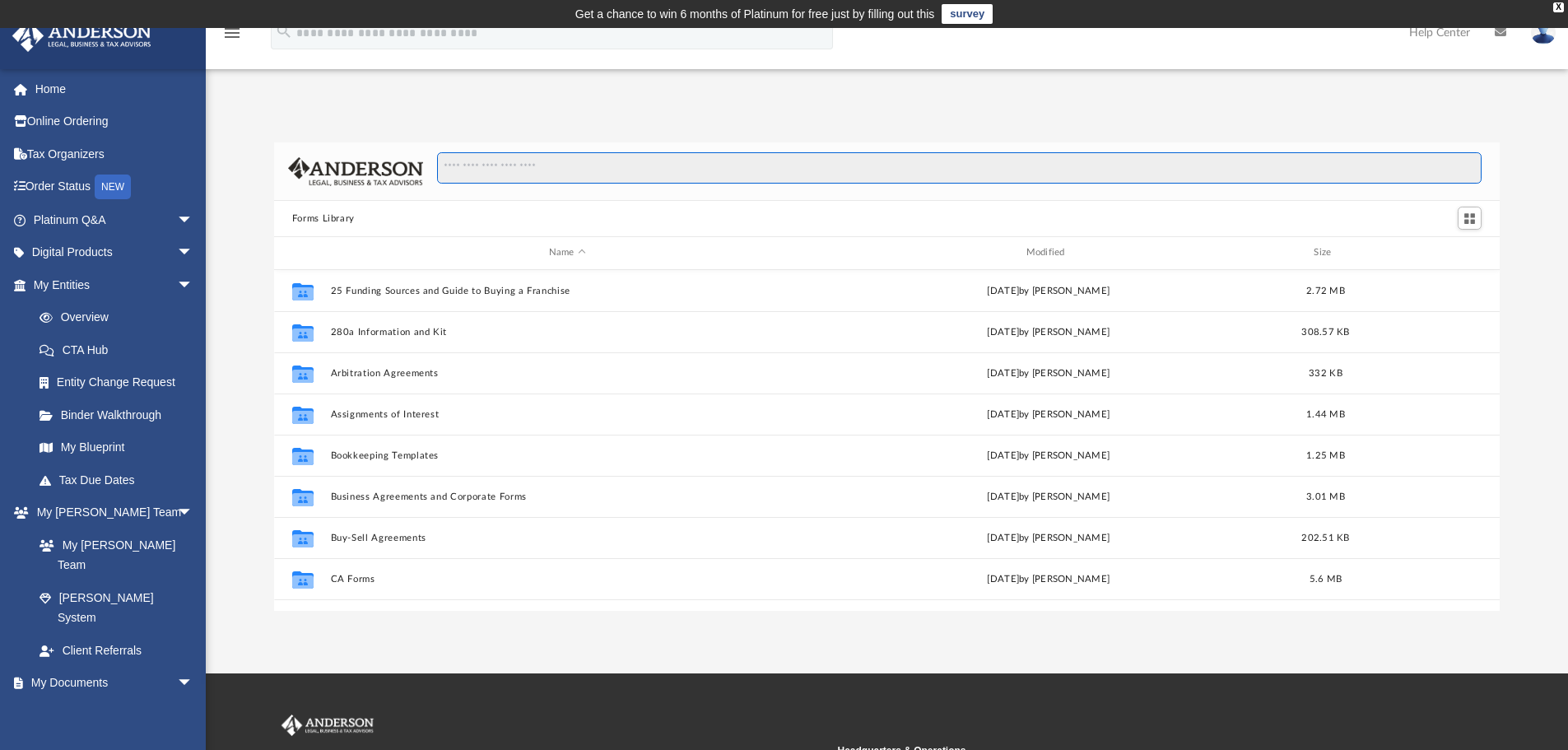
click at [591, 164] on input "Search files and folders" at bounding box center [959, 168] width 1045 height 31
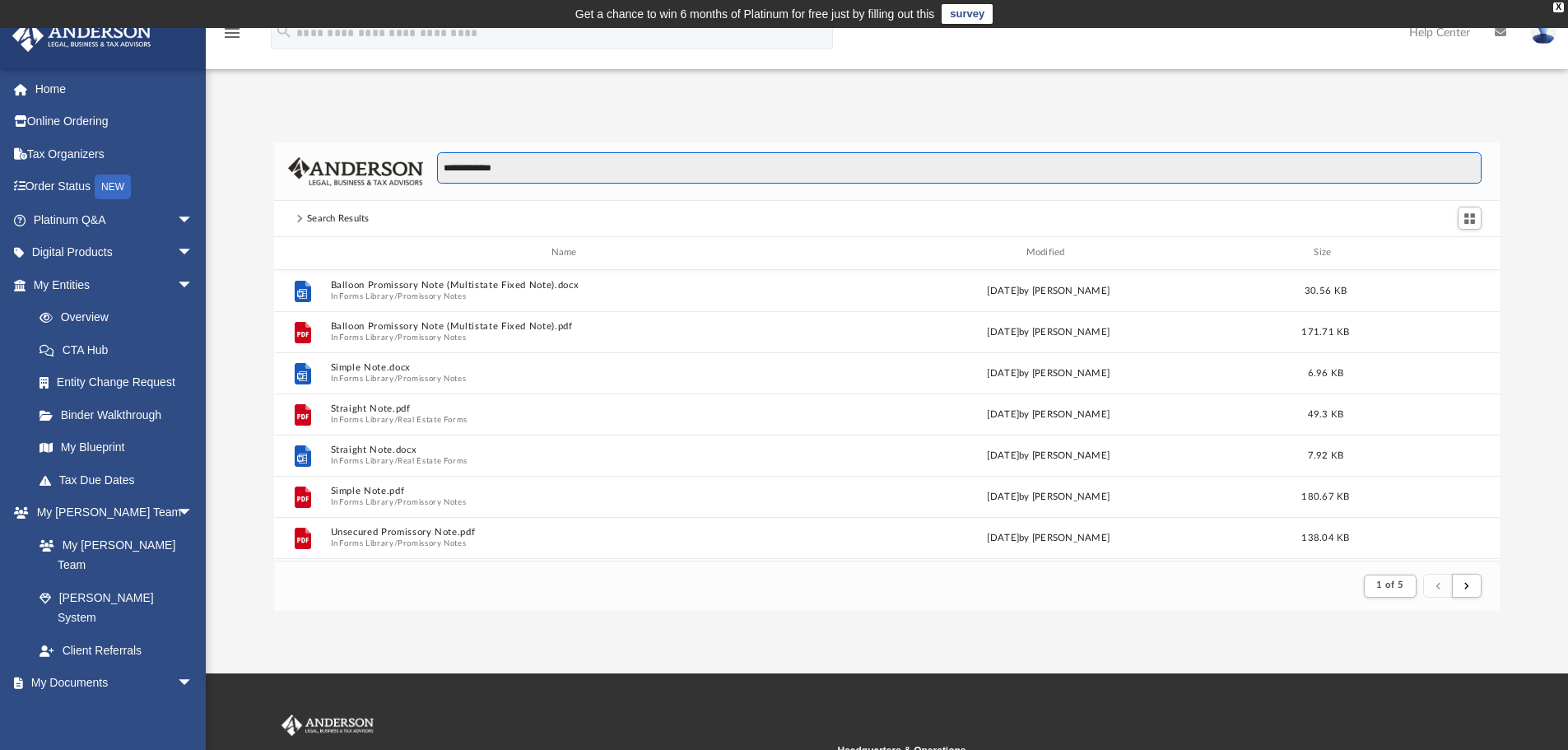
scroll to position [311, 1213]
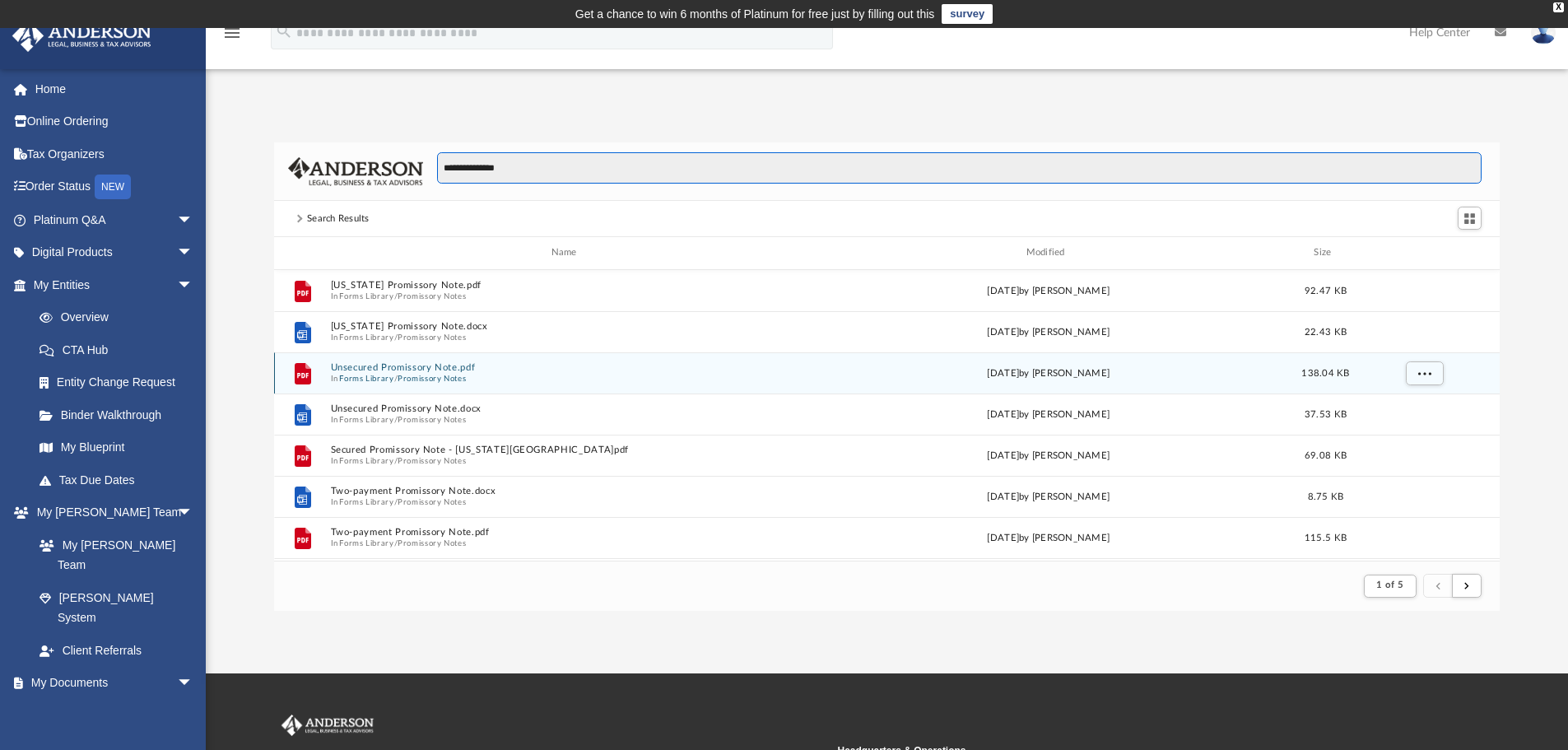
type input "**********"
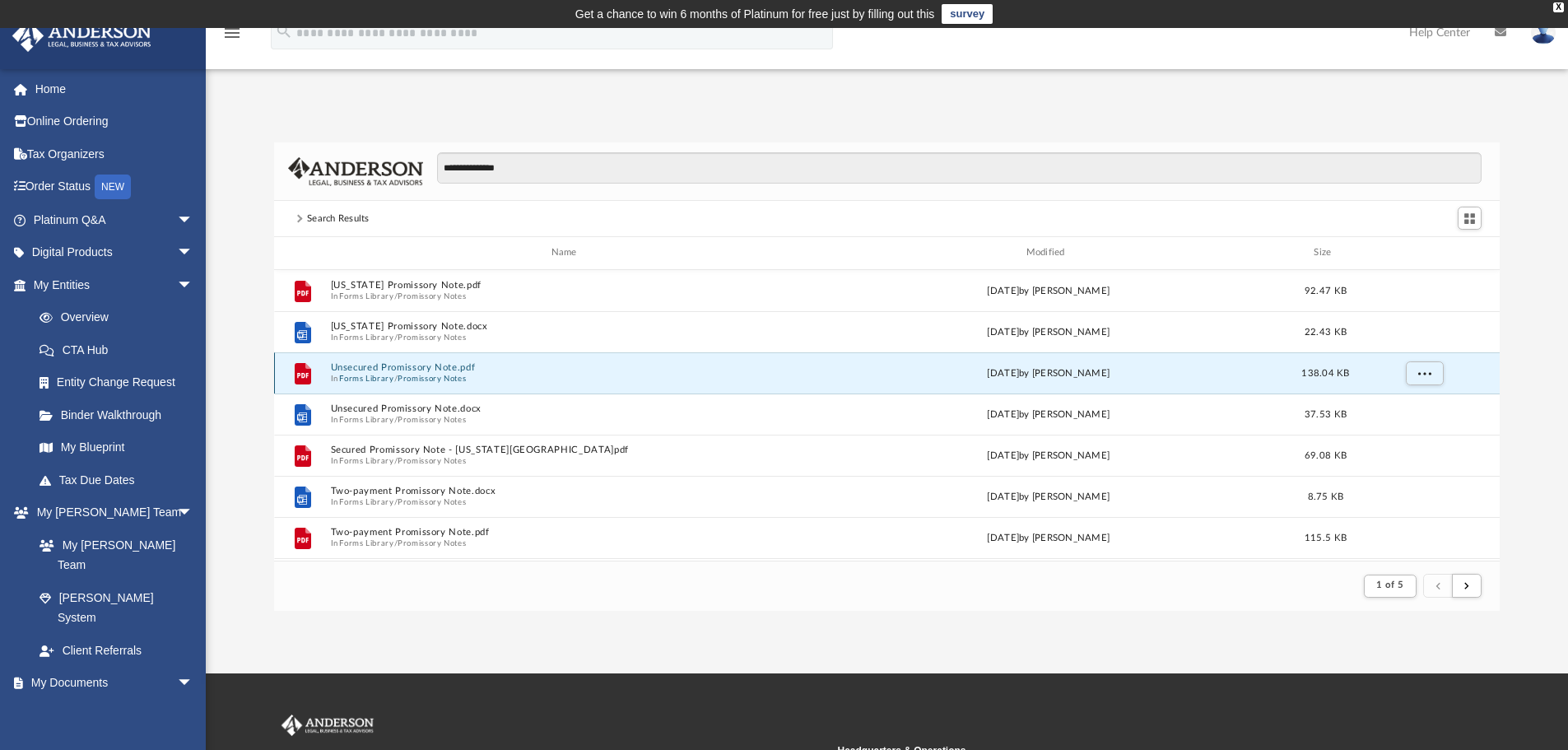
click at [396, 368] on button "Unsecured Promissory Note.pdf" at bounding box center [566, 367] width 474 height 11
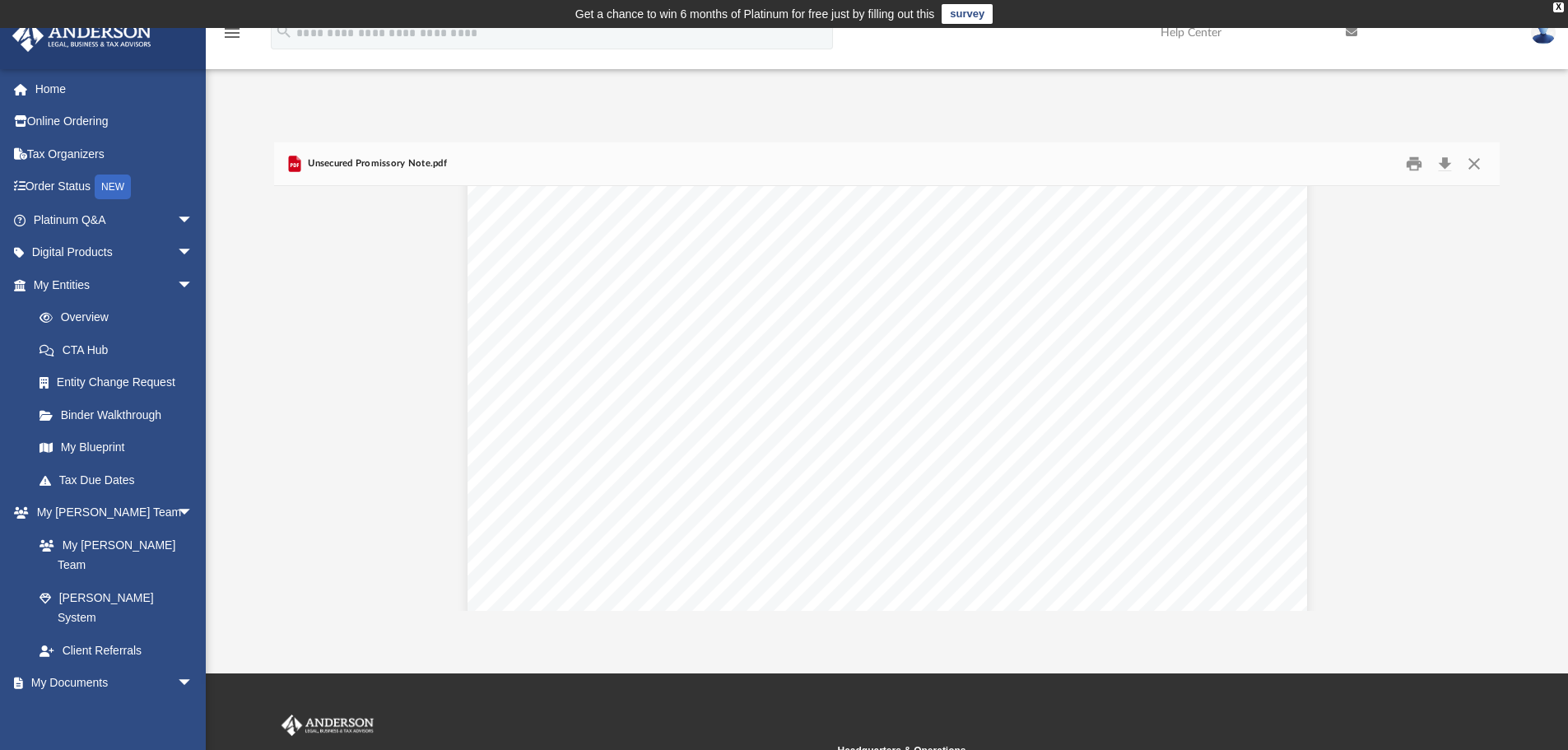
scroll to position [0, 0]
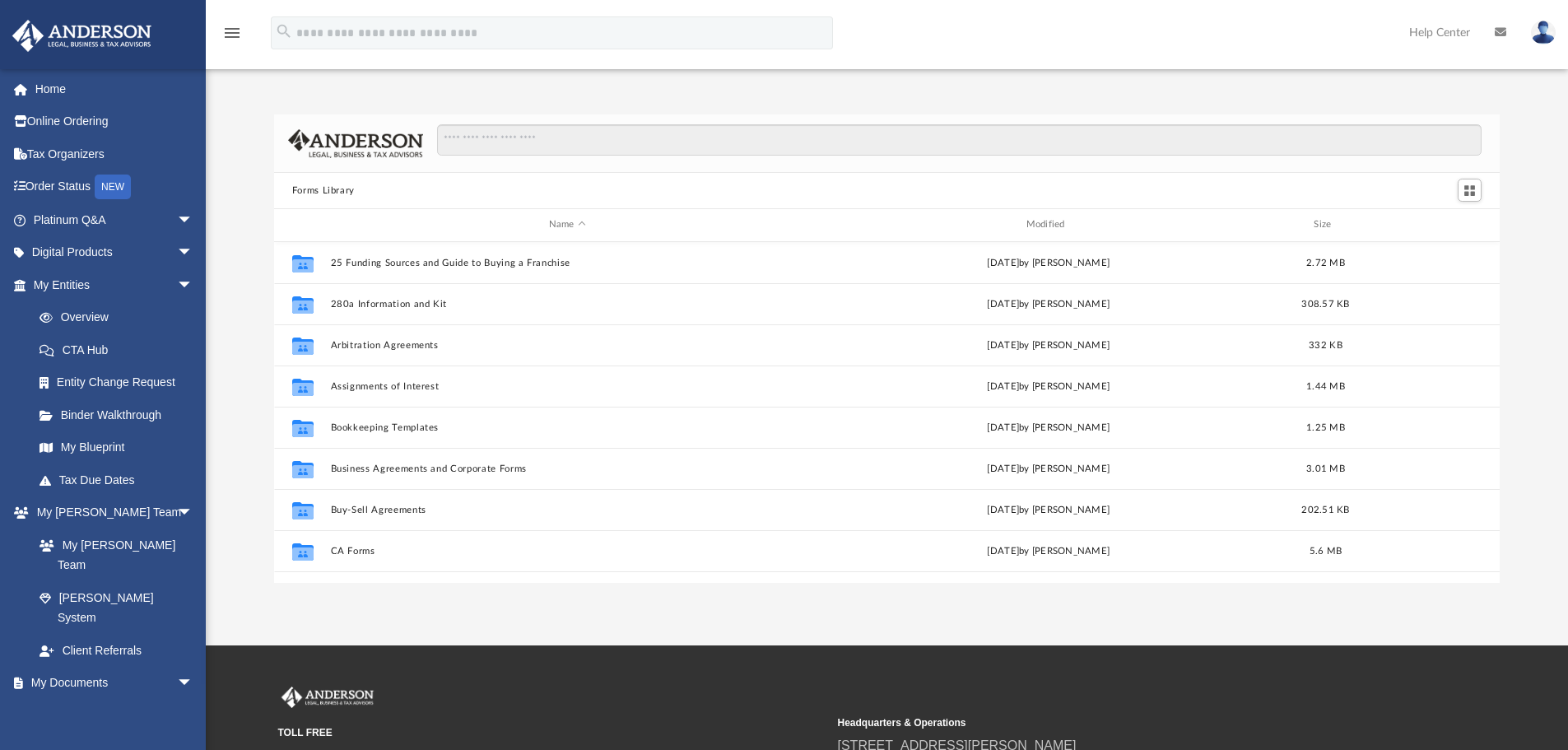
scroll to position [362, 1213]
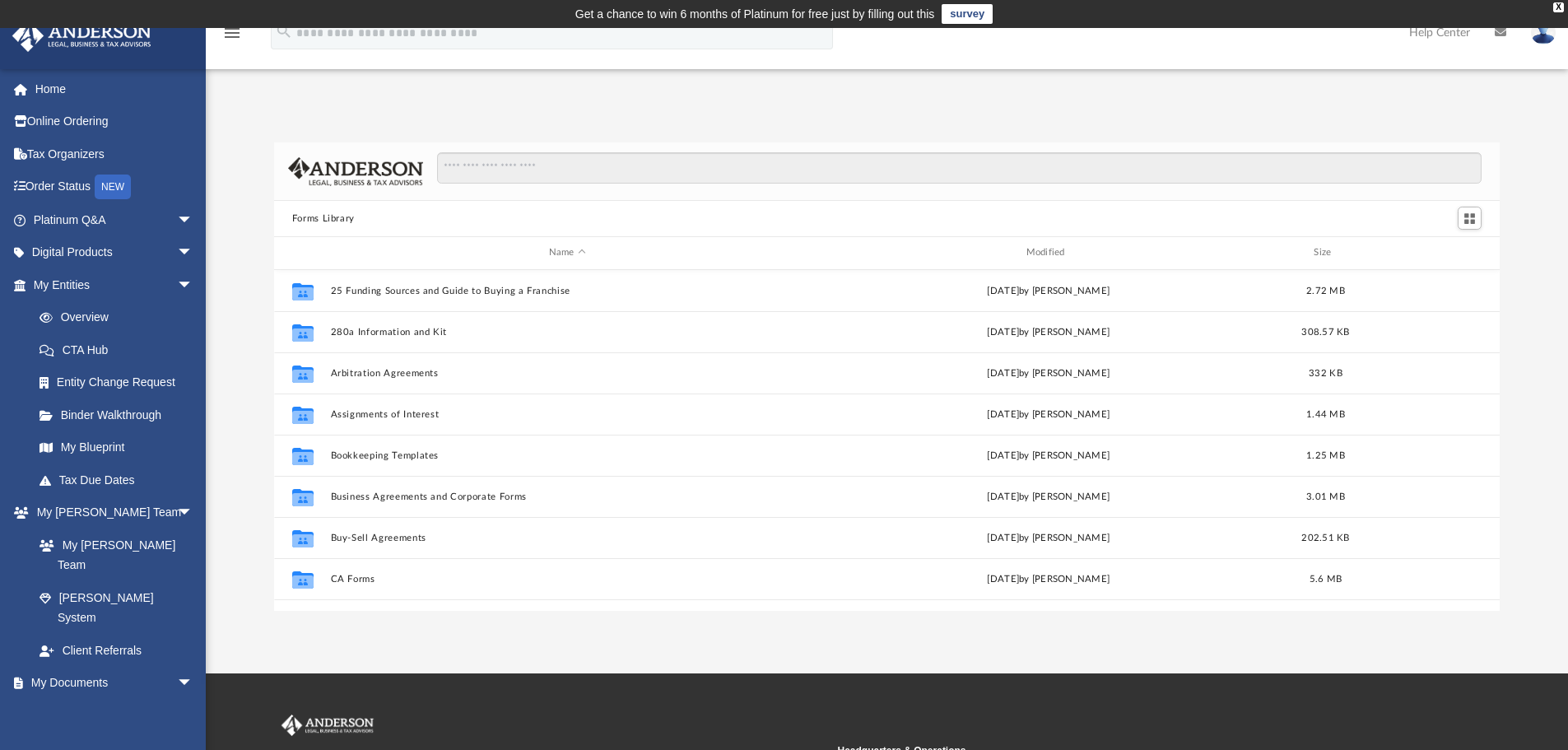
click at [89, 45] on img at bounding box center [82, 35] width 149 height 32
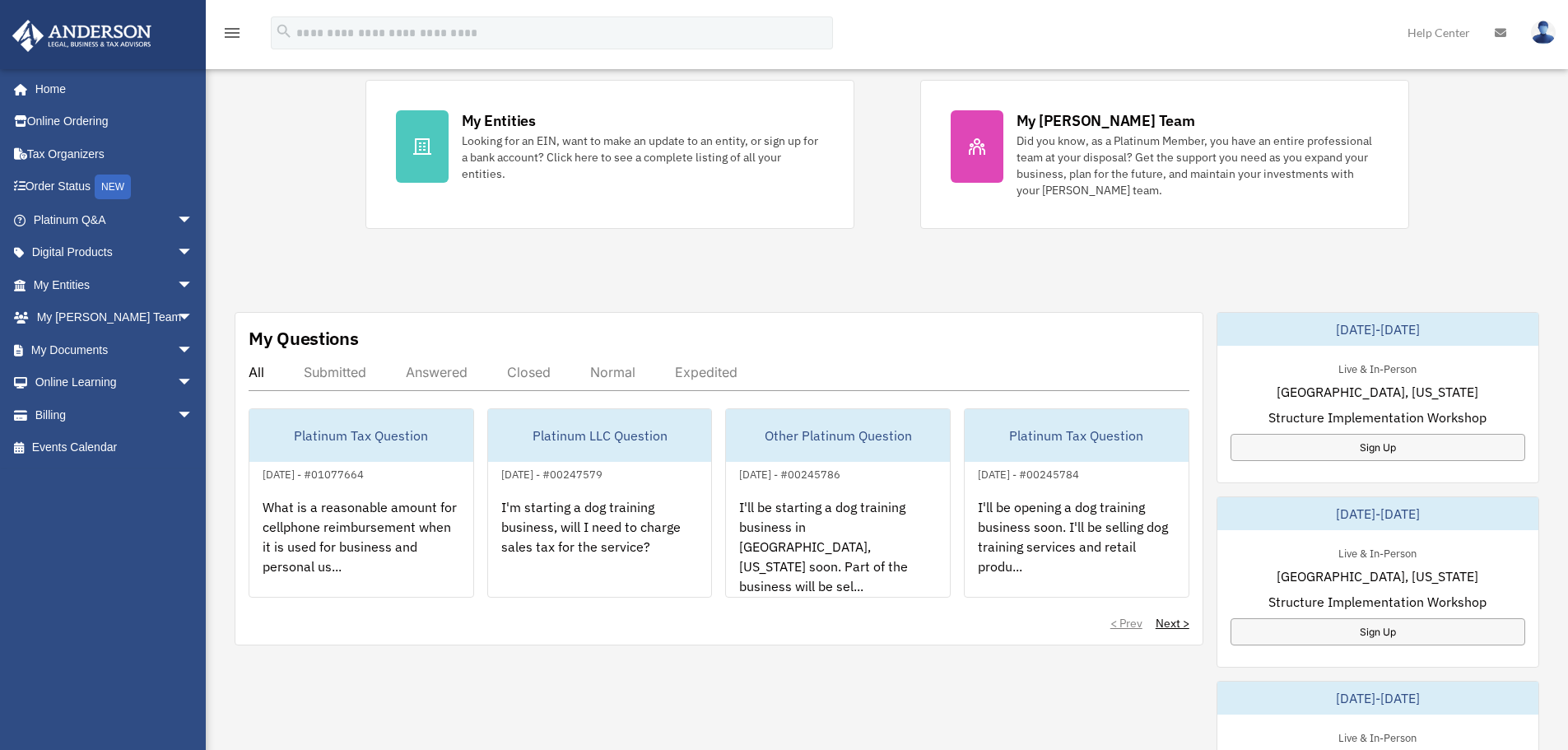
scroll to position [494, 0]
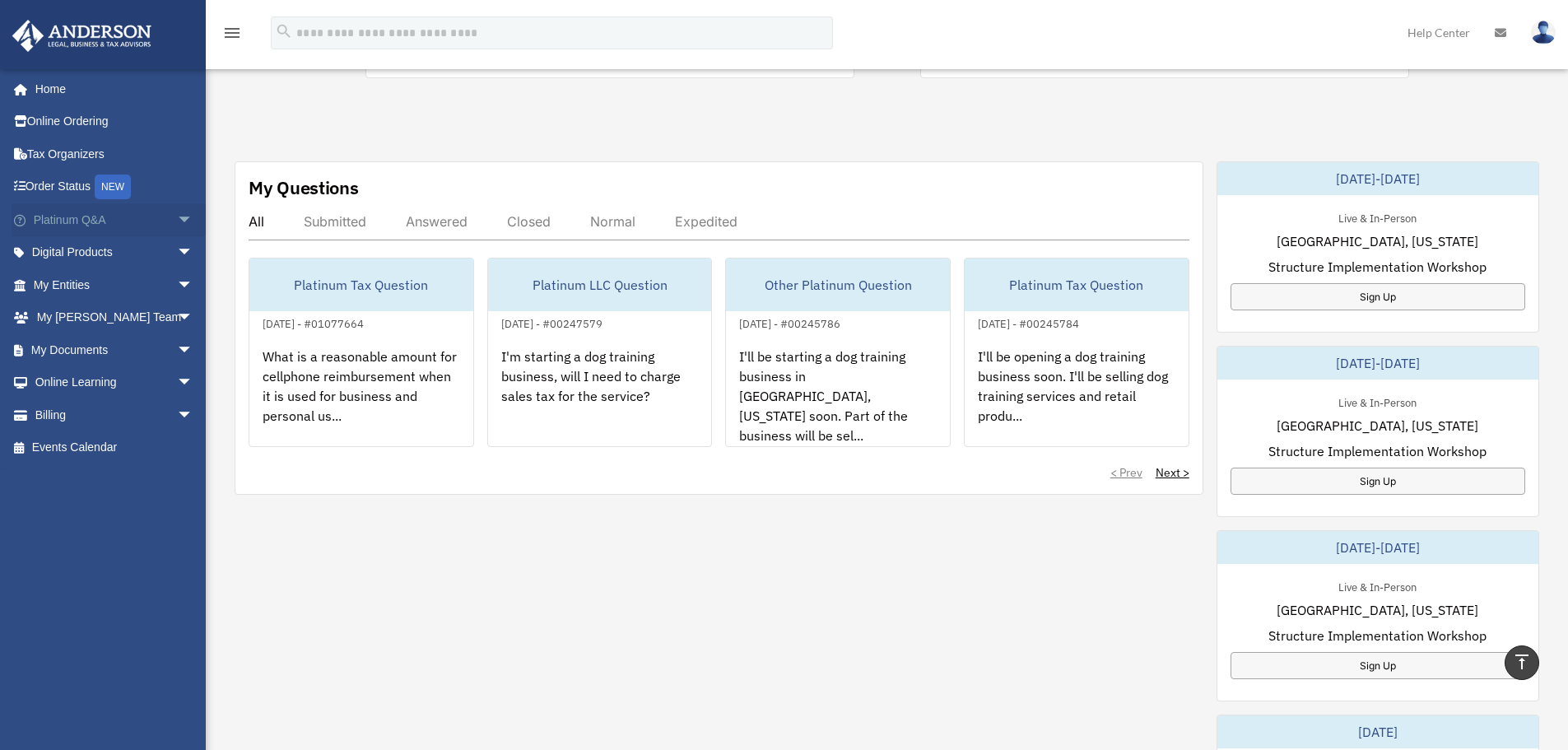
click at [177, 224] on span "arrow_drop_down" at bounding box center [193, 219] width 33 height 34
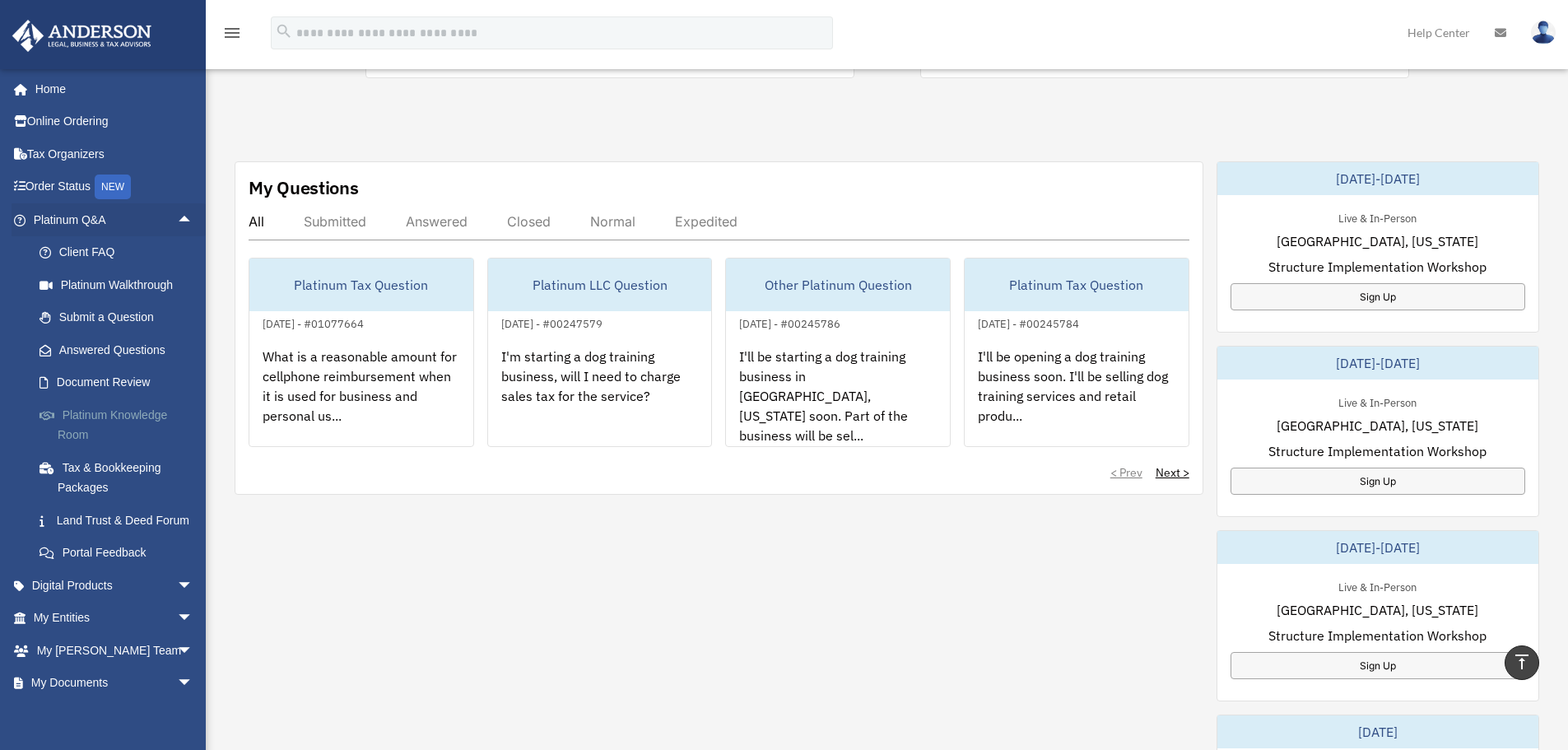
click at [110, 416] on link "Platinum Knowledge Room" at bounding box center [121, 424] width 195 height 52
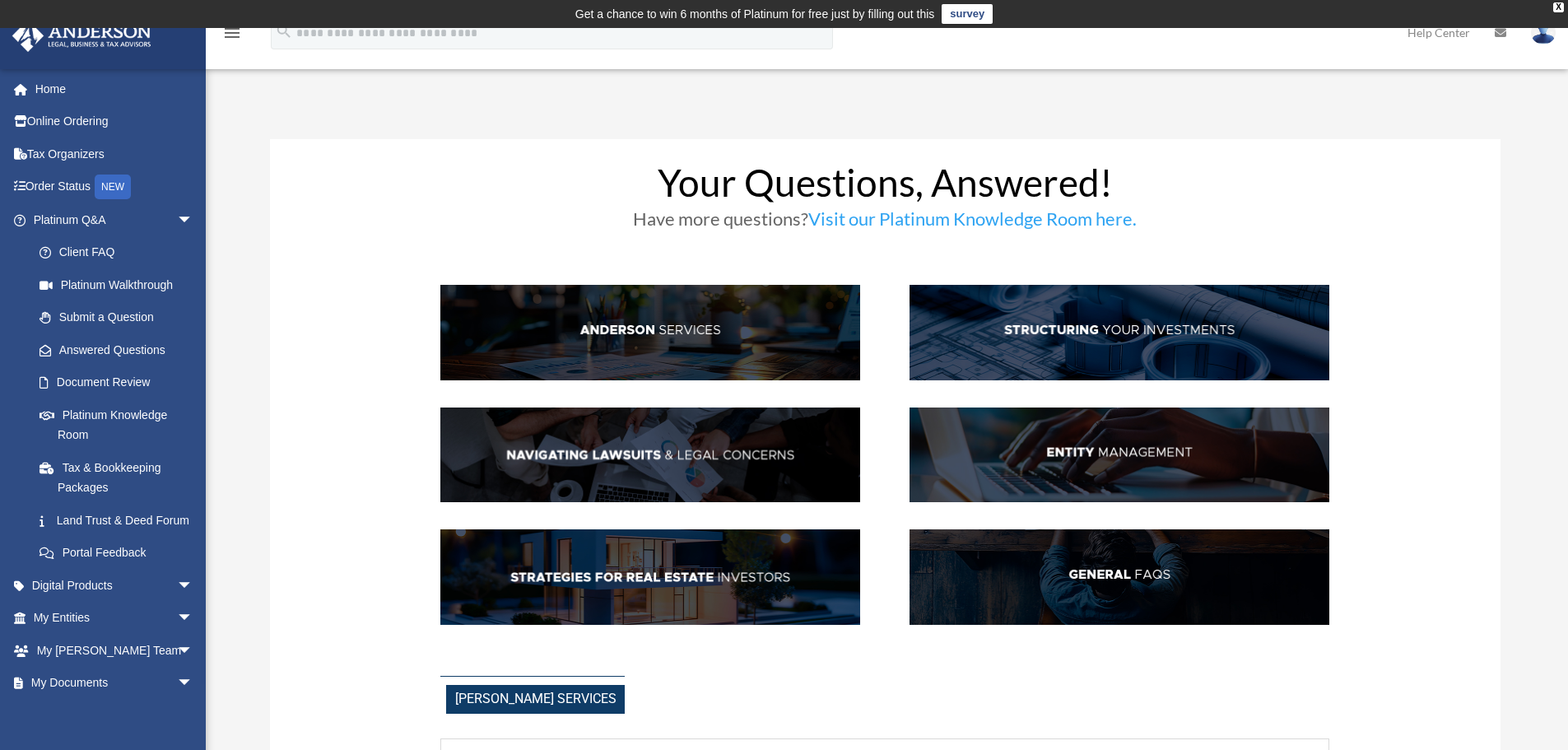
click at [1092, 564] on img at bounding box center [1119, 577] width 420 height 96
click at [90, 469] on link "Tax & Bookkeeping Packages" at bounding box center [121, 477] width 195 height 52
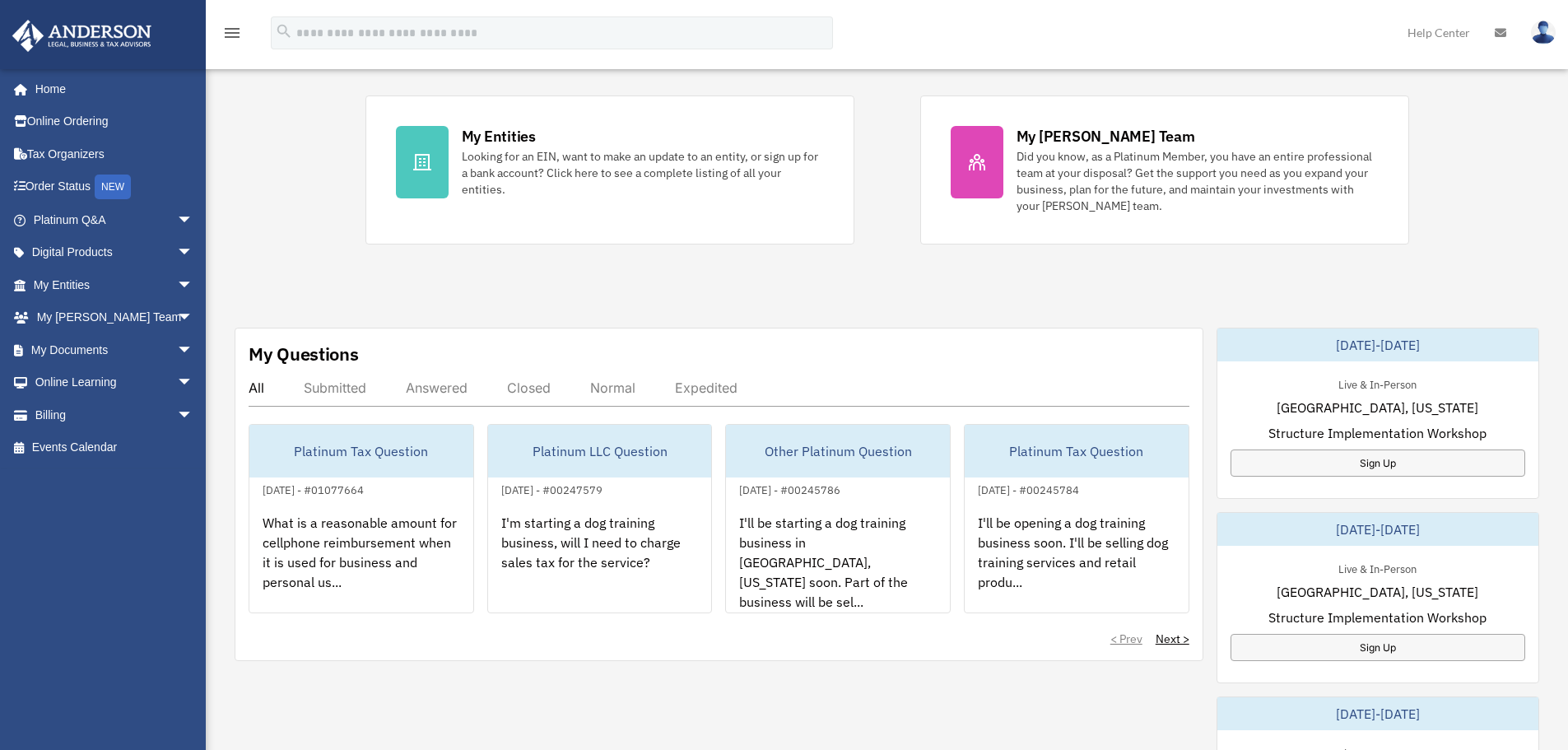
scroll to position [330, 0]
